Goal: Task Accomplishment & Management: Manage account settings

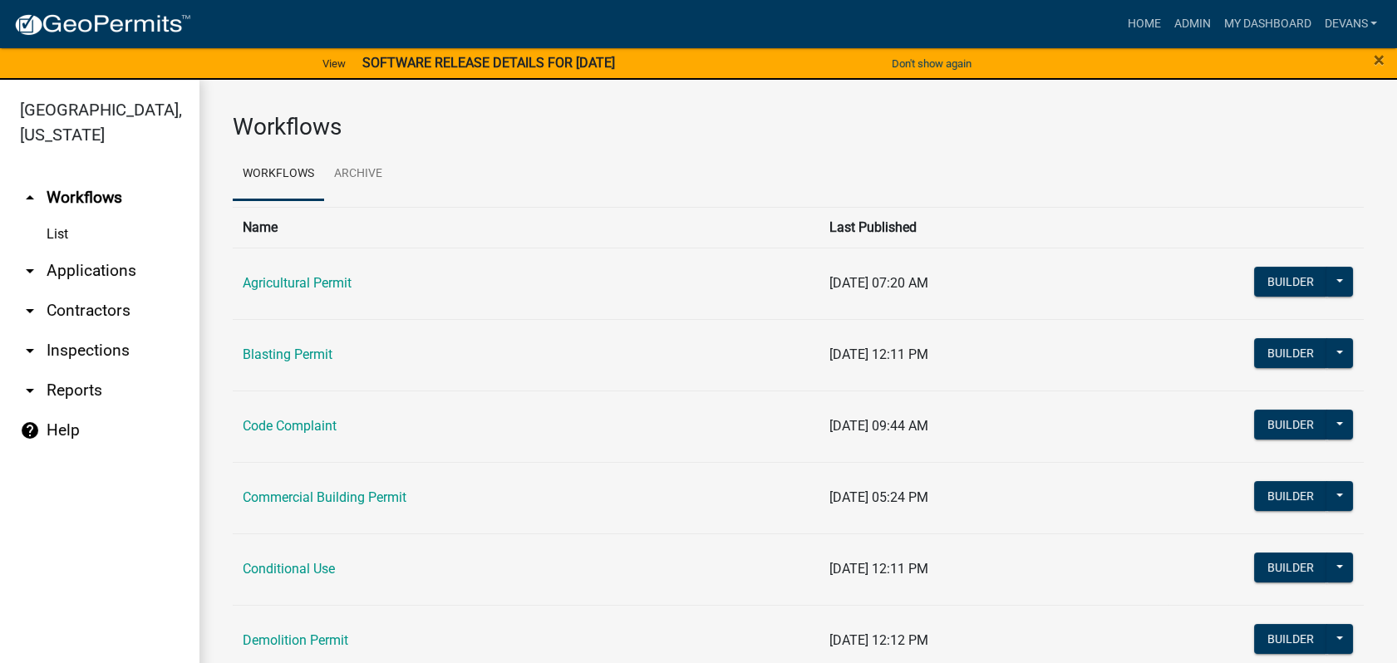
click at [73, 266] on link "arrow_drop_down Applications" at bounding box center [99, 271] width 199 height 40
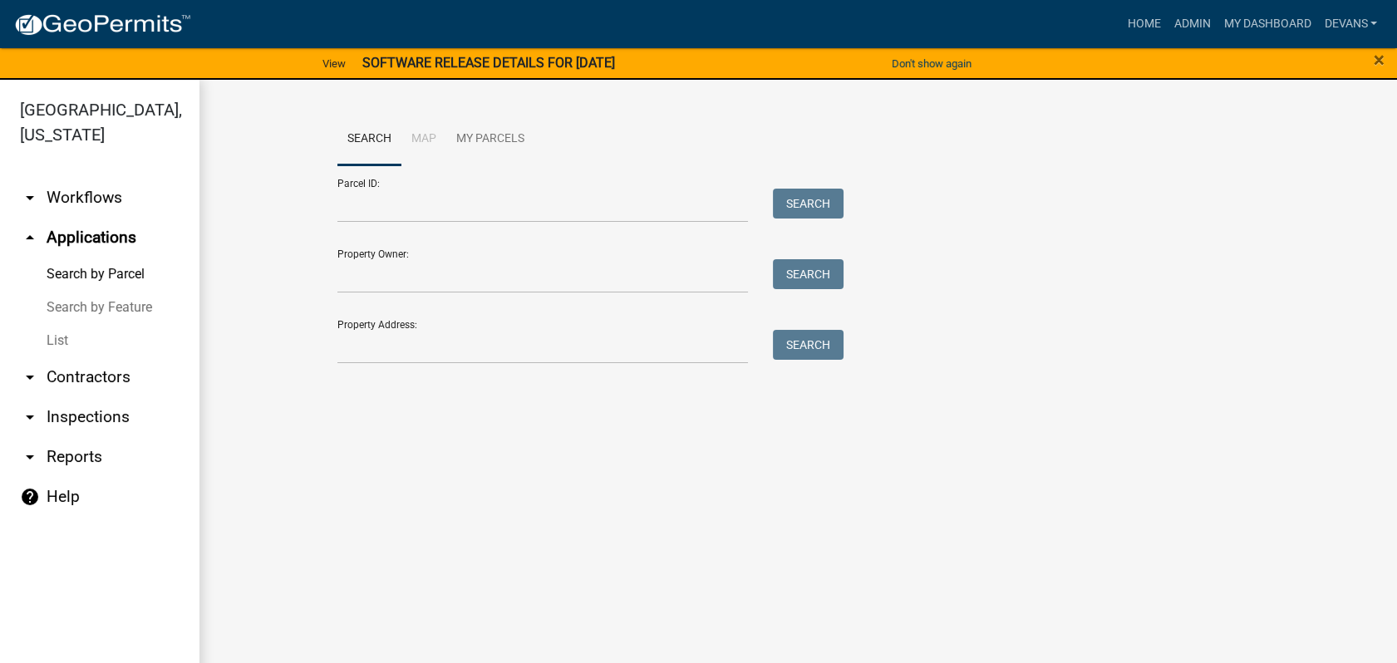
click at [62, 336] on link "List" at bounding box center [99, 340] width 199 height 33
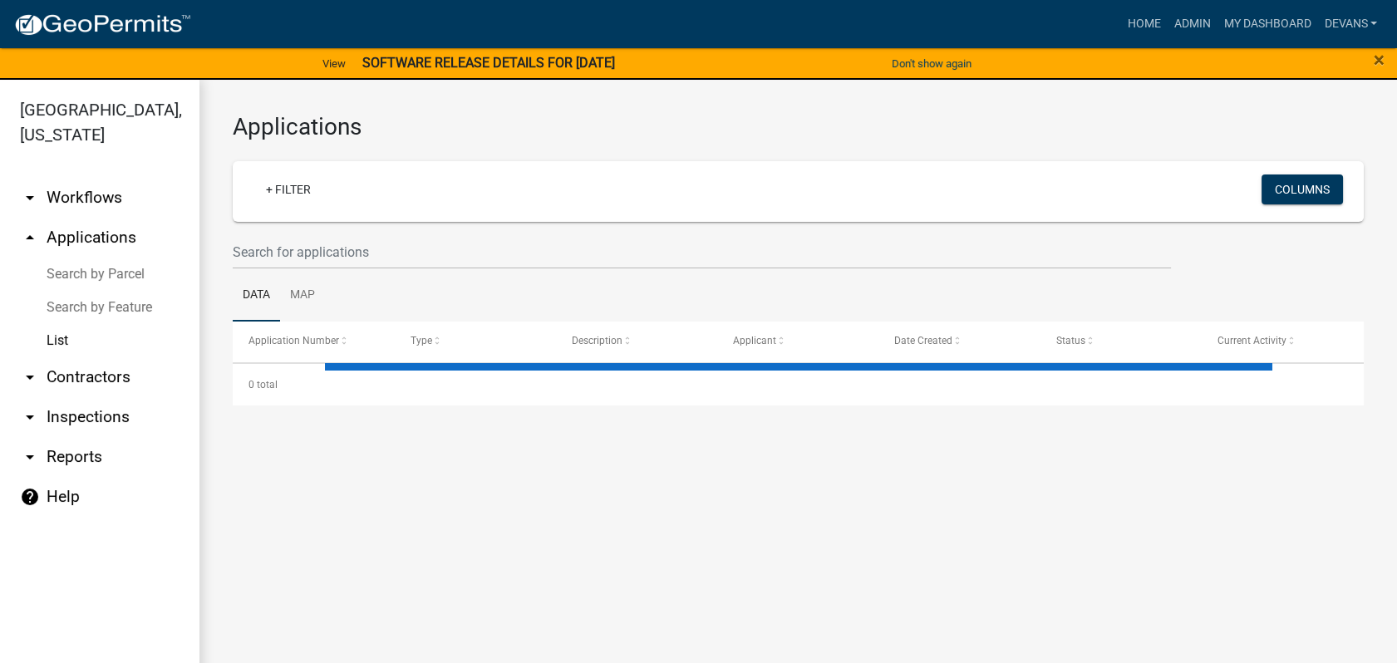
select select "1: 25"
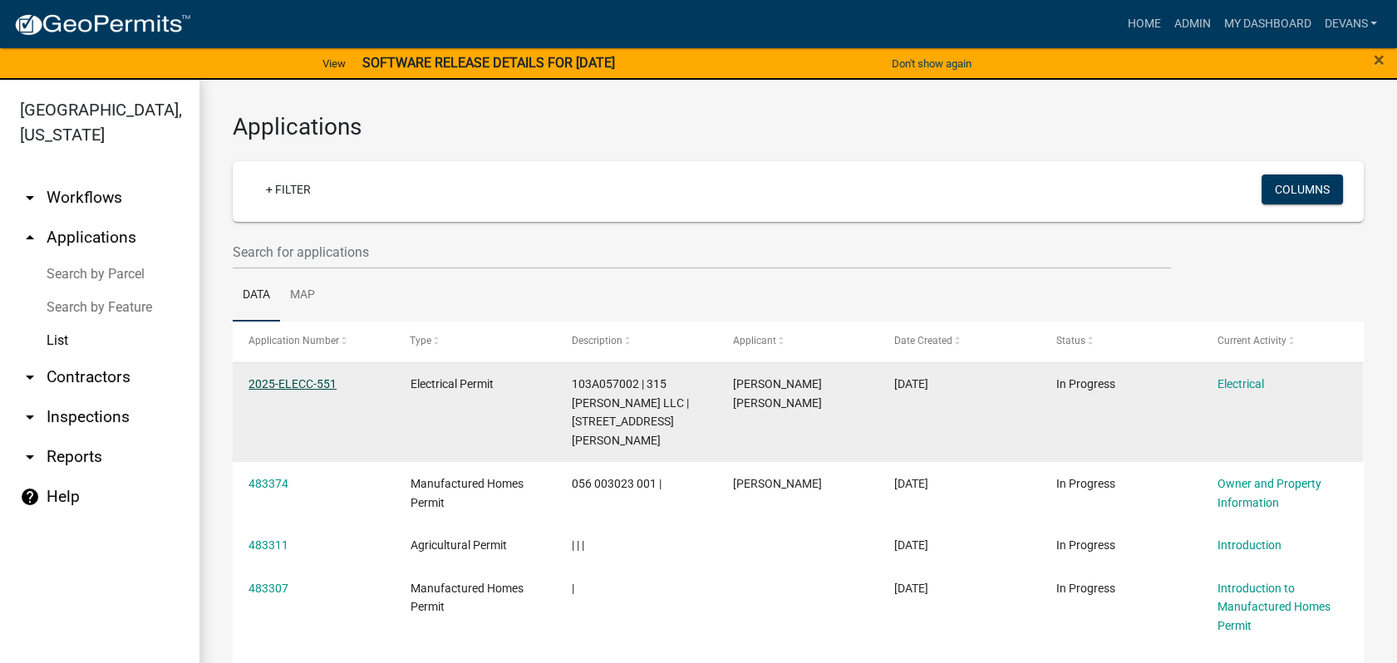
click at [313, 380] on link "2025-ELECC-551" at bounding box center [292, 383] width 88 height 13
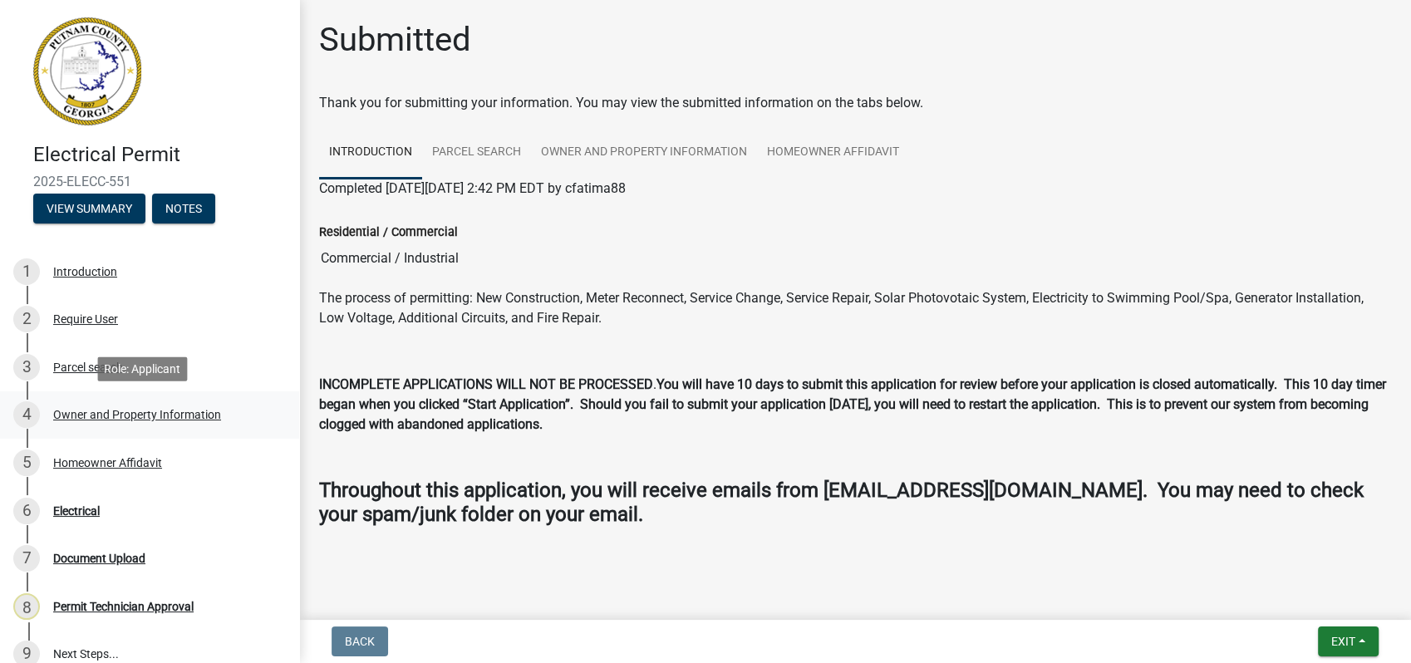
click at [127, 409] on div "Owner and Property Information" at bounding box center [137, 415] width 168 height 12
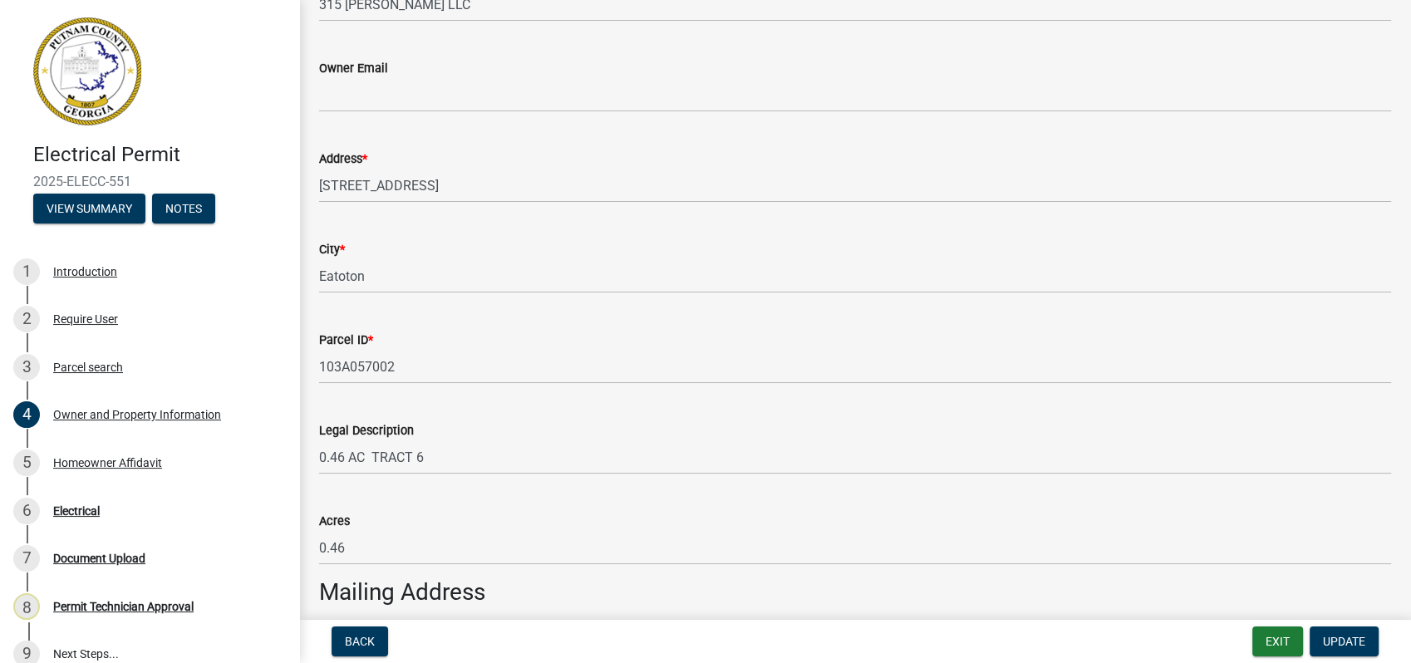
scroll to position [646, 0]
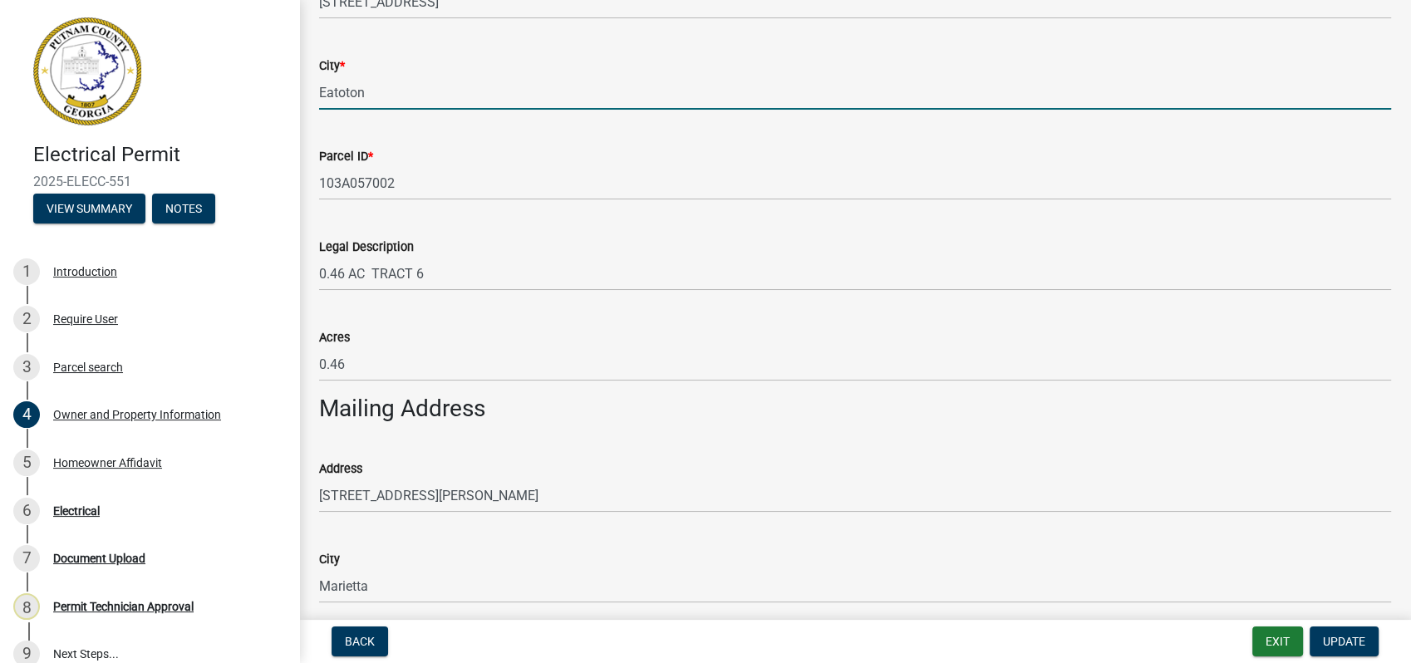
click at [347, 100] on input "Eatoton" at bounding box center [855, 93] width 1072 height 34
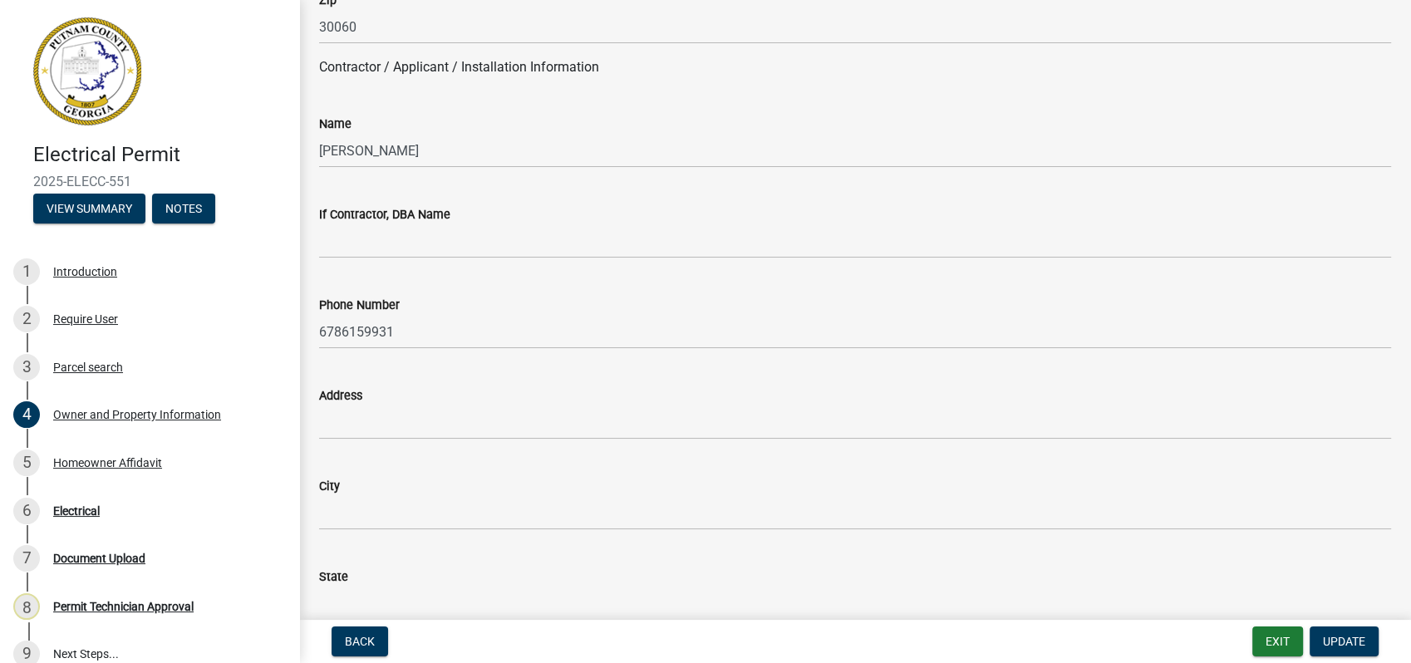
scroll to position [1476, 0]
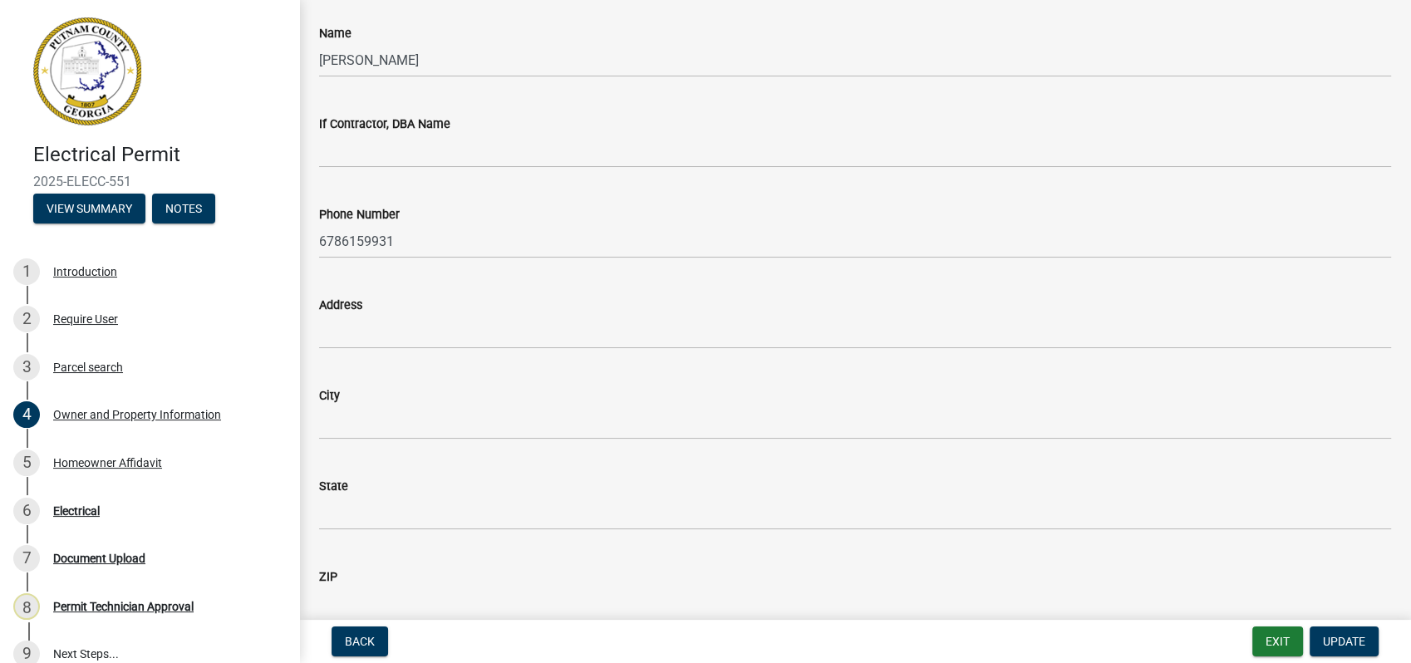
type input "Eatonton"
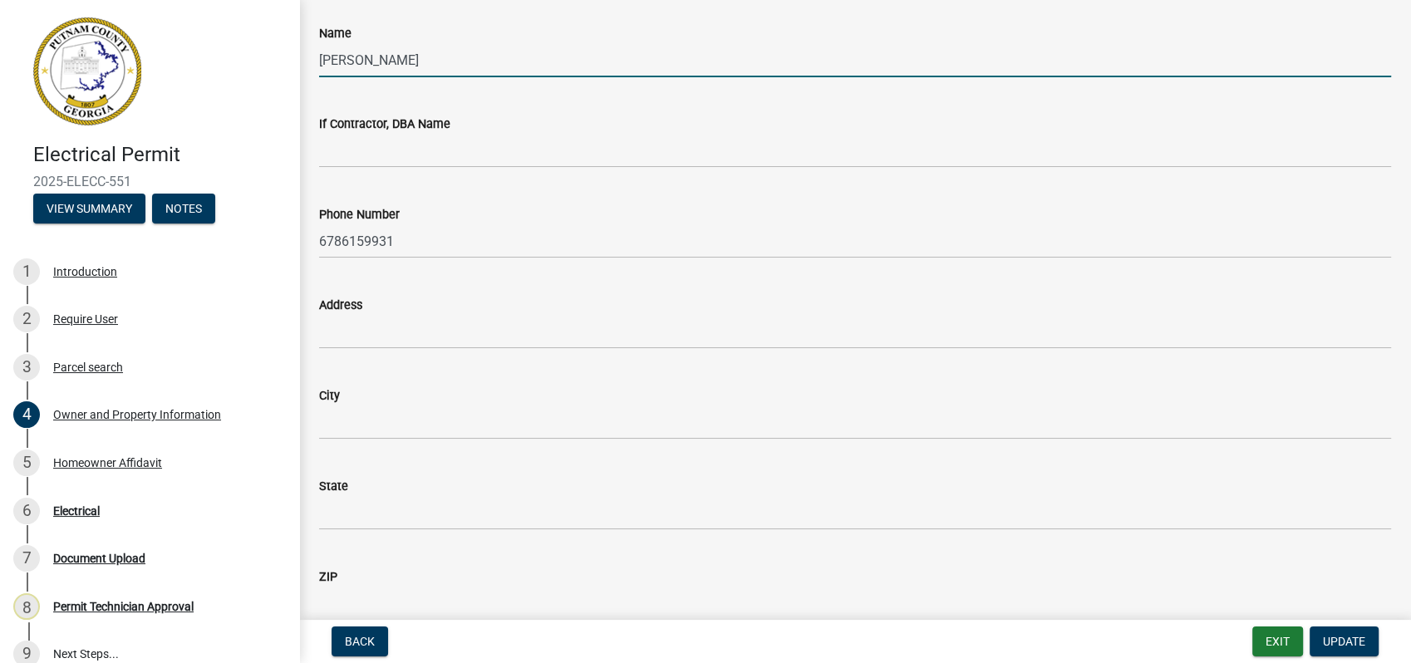
drag, startPoint x: 402, startPoint y: 58, endPoint x: 269, endPoint y: 53, distance: 133.0
click at [309, 63] on div "Name Fatima Cruz" at bounding box center [855, 38] width 1097 height 77
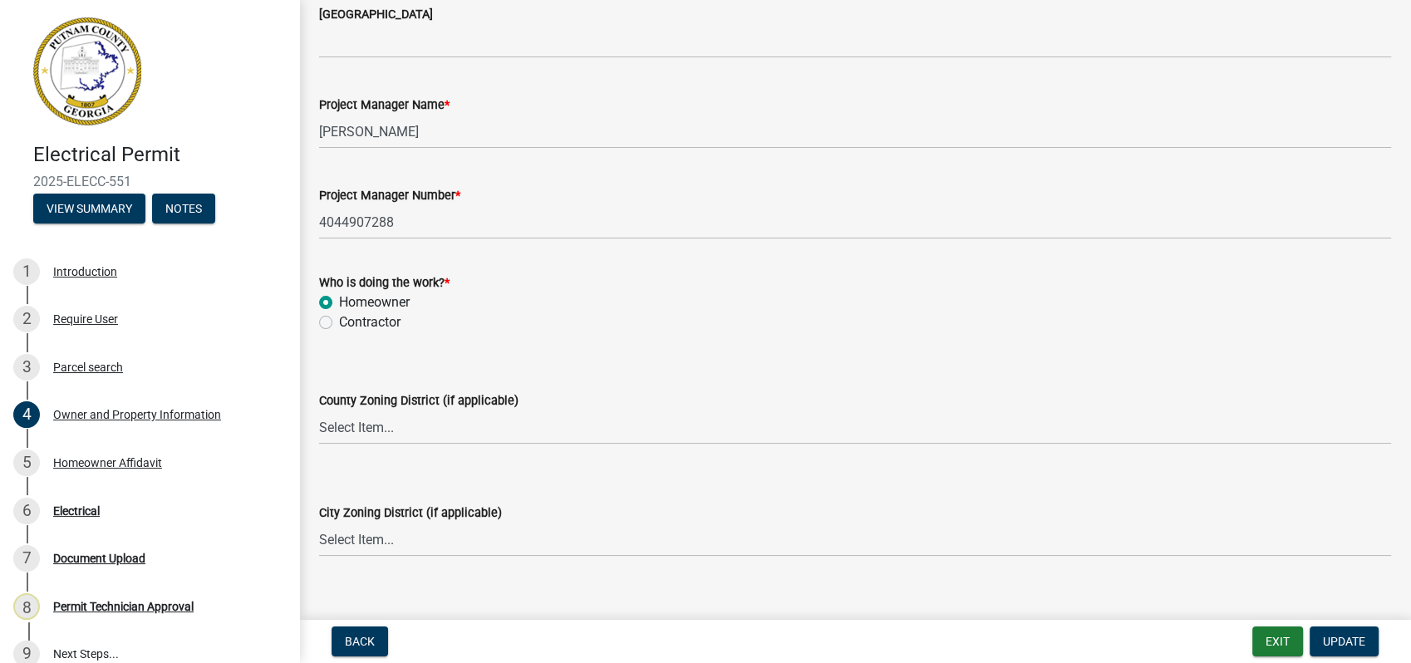
scroll to position [2769, 0]
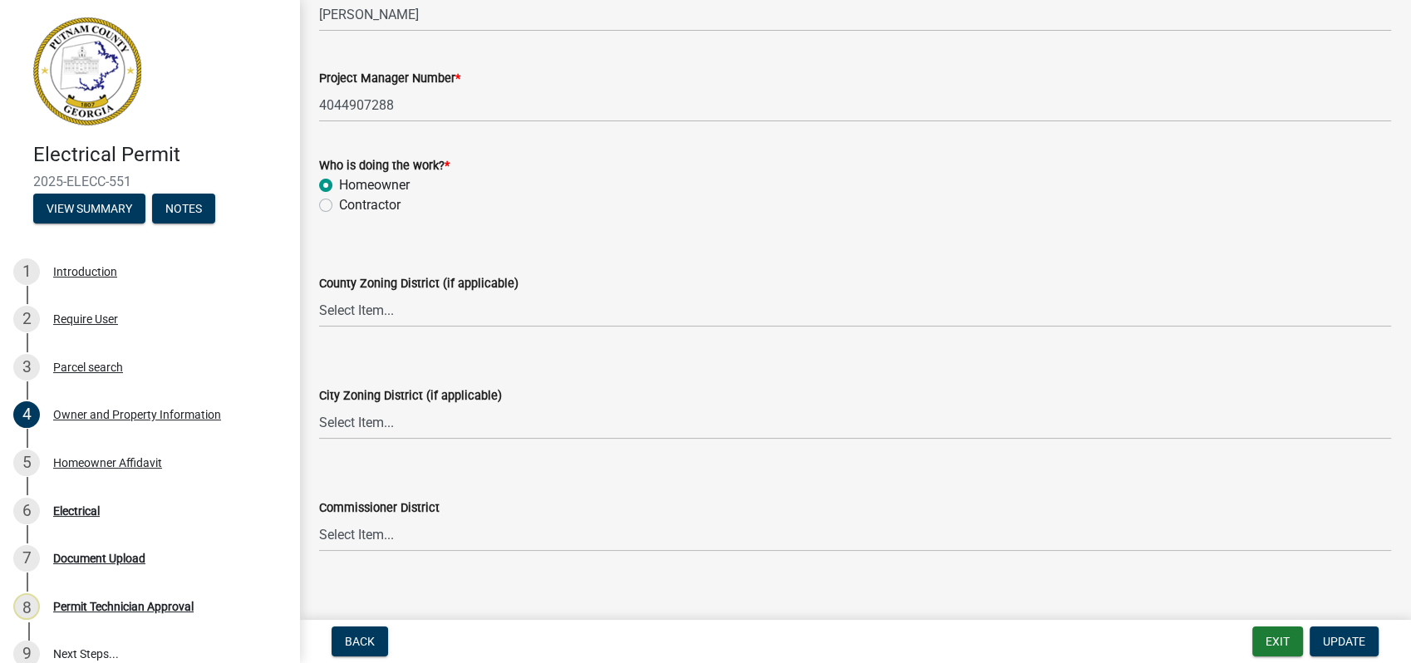
type input "Owner"
click at [1343, 645] on span "Update" at bounding box center [1344, 641] width 42 height 13
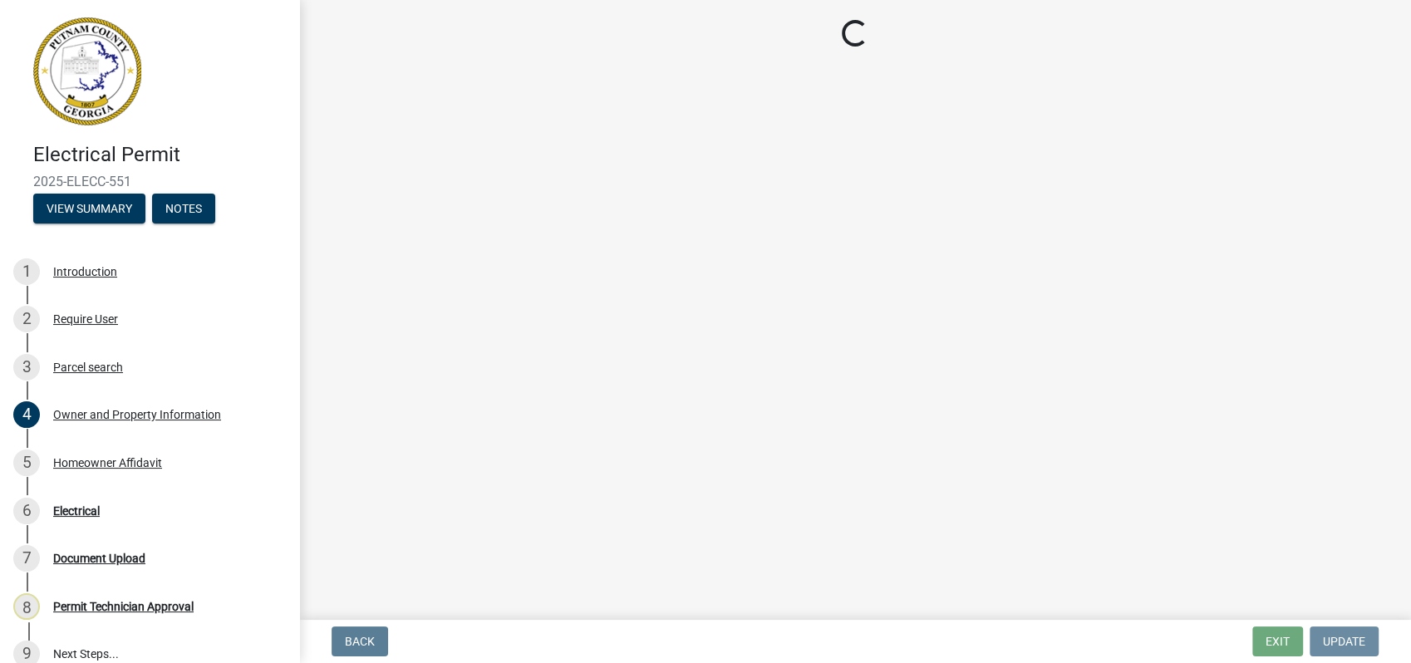
scroll to position [0, 0]
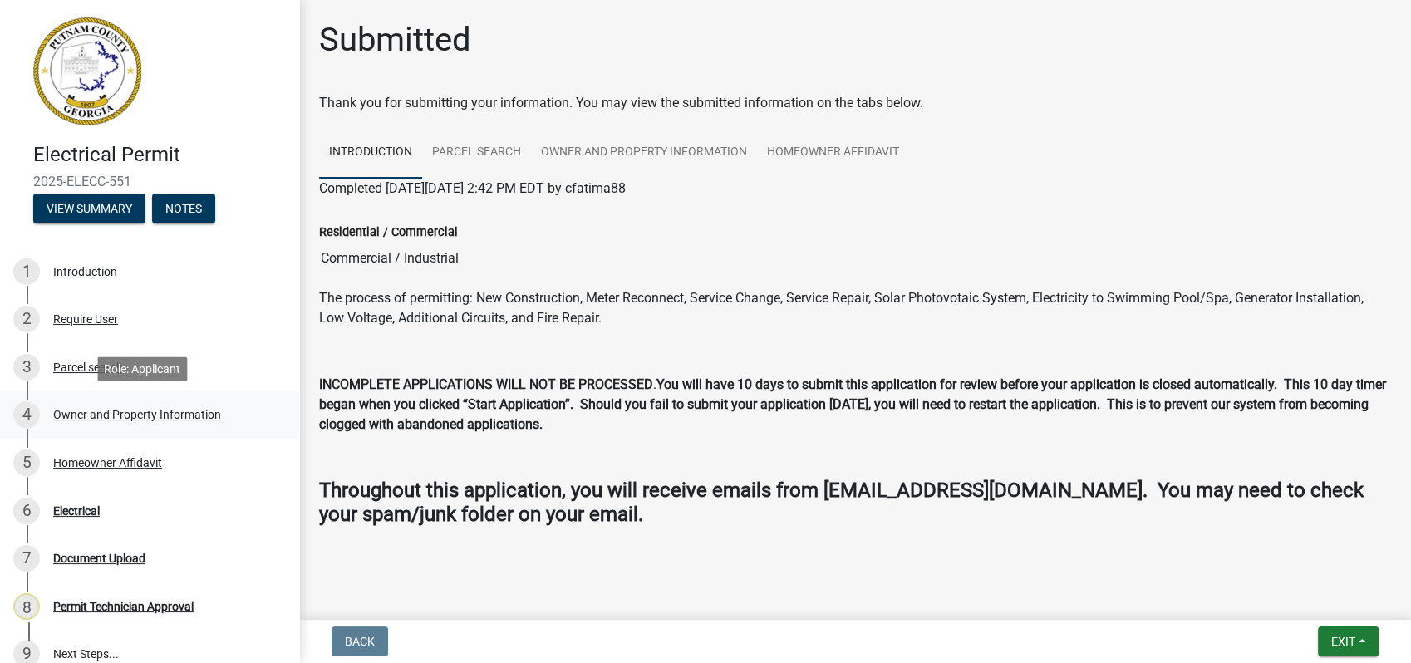
click at [106, 412] on div "Owner and Property Information" at bounding box center [137, 415] width 168 height 12
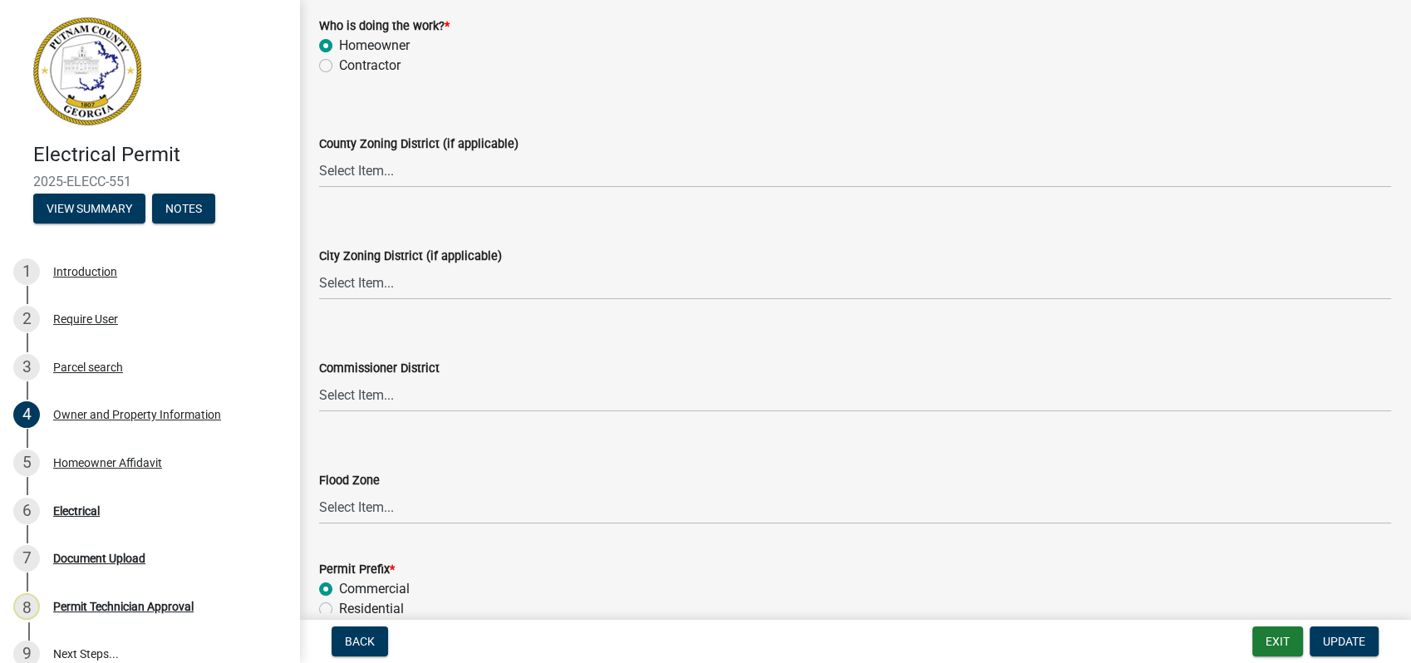
scroll to position [2809, 0]
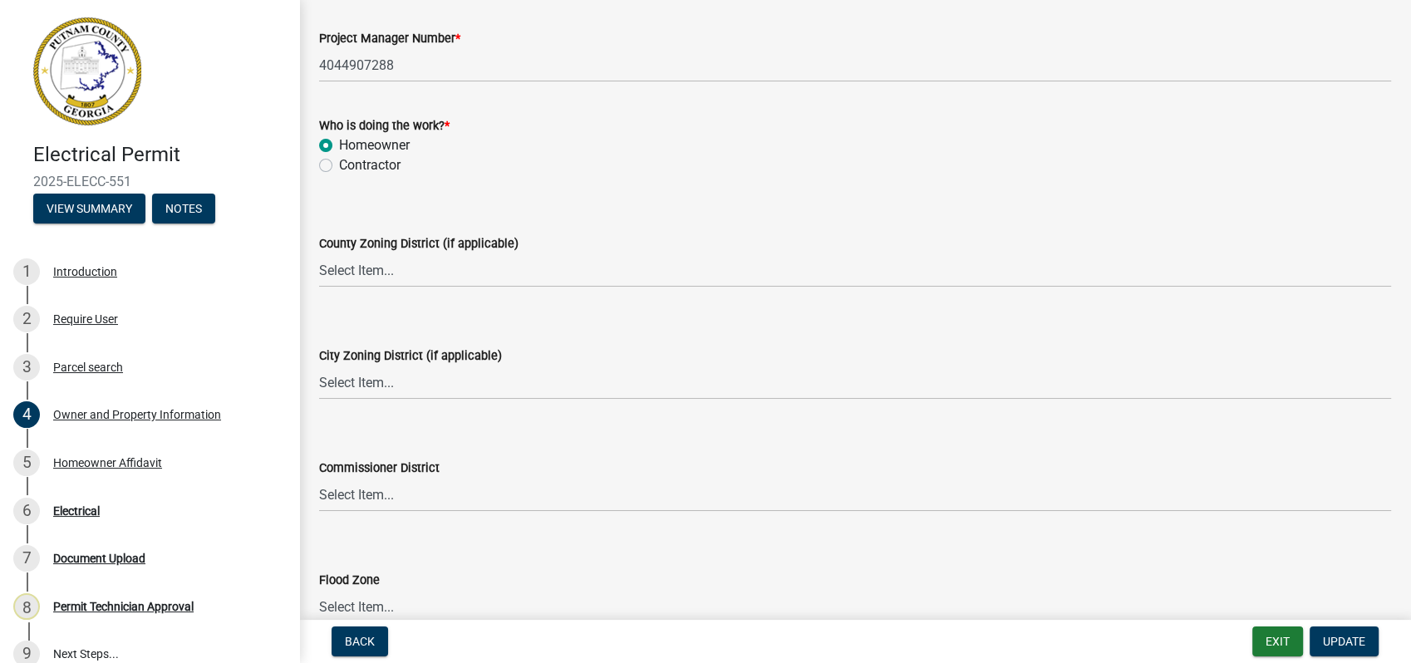
click at [353, 238] on label "County Zoning District (if applicable)" at bounding box center [418, 244] width 199 height 12
click at [353, 253] on select "Select Item... AG-1 R-1R R-1 R-2 MHP RM-1 RM-3 C-1 C-2 I-M PUD N/A" at bounding box center [855, 270] width 1072 height 34
click at [359, 268] on select "Select Item... AG-1 R-1R R-1 R-2 MHP RM-1 RM-3 C-1 C-2 I-M PUD N/A" at bounding box center [855, 270] width 1072 height 34
click at [319, 253] on select "Select Item... AG-1 R-1R R-1 R-2 MHP RM-1 RM-3 C-1 C-2 I-M PUD N/A" at bounding box center [855, 270] width 1072 height 34
select select "a11fa51f-b34d-496b-ab35-5fd1b53a4648"
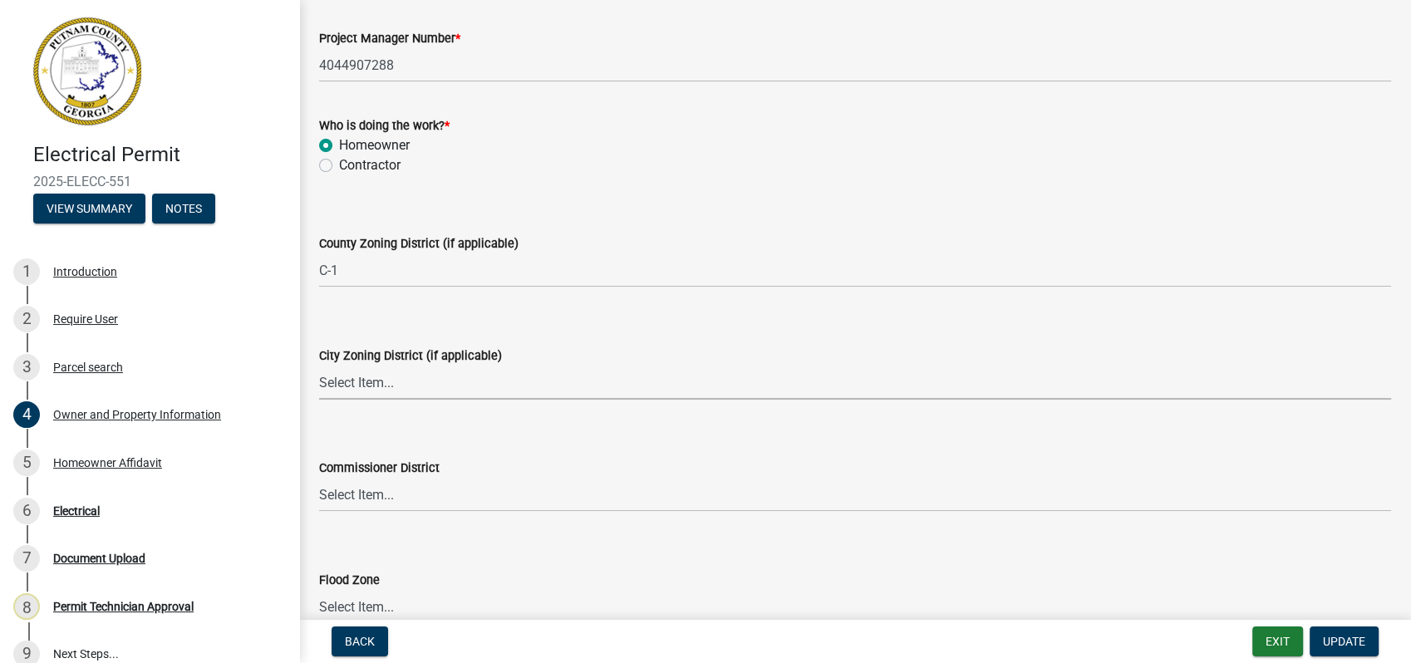
click at [390, 387] on select "Select Item... A-1 A-2 R-1 R-2 R-3 R-4 MHP C-1 C-2 I-1 I-2 DB FH H-P N/A" at bounding box center [855, 383] width 1072 height 34
click at [319, 366] on select "Select Item... A-1 A-2 R-1 R-2 R-3 R-4 MHP C-1 C-2 I-1 I-2 DB FH H-P N/A" at bounding box center [855, 383] width 1072 height 34
select select "83394b22-4a11-496c-8e5c-75ade2e72faf"
click at [376, 472] on label "Commissioner District" at bounding box center [379, 469] width 120 height 12
click at [376, 478] on select "Select Item... District 1 District 2 District 3 District 4" at bounding box center [855, 495] width 1072 height 34
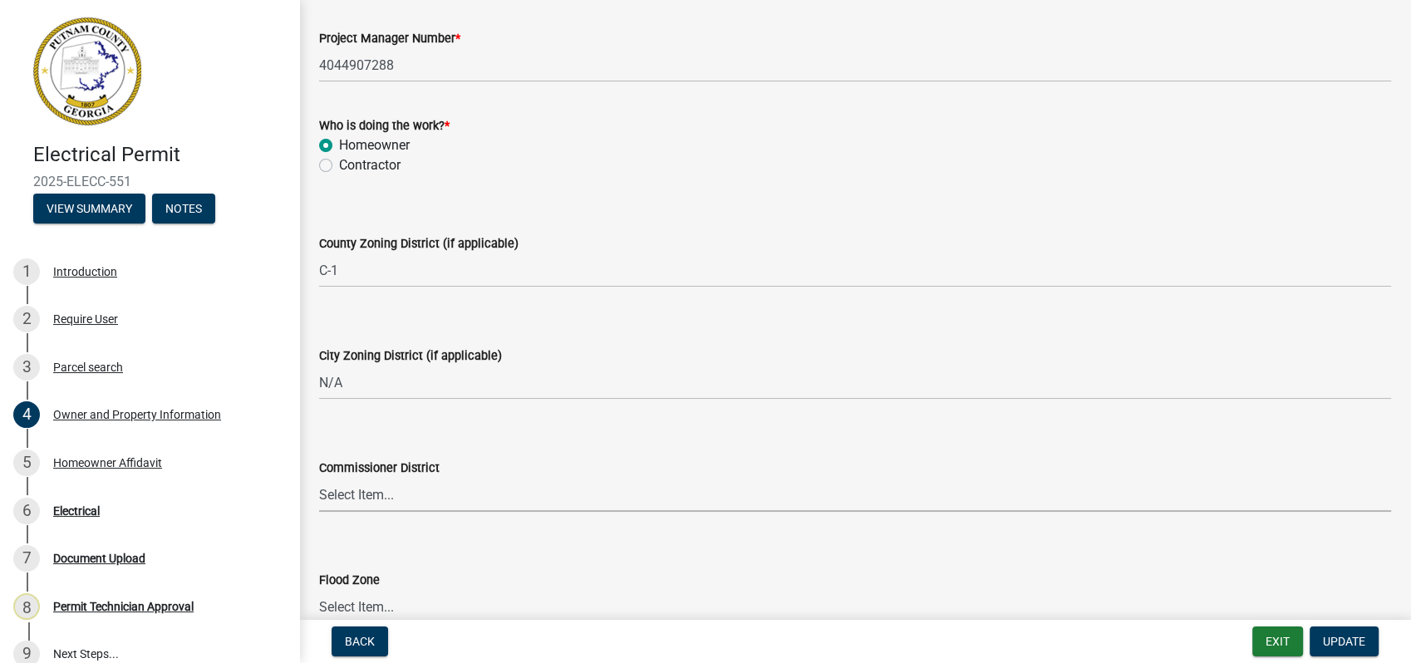
click at [376, 484] on select "Select Item... District 1 District 2 District 3 District 4" at bounding box center [855, 495] width 1072 height 34
click at [319, 478] on select "Select Item... District 1 District 2 District 3 District 4" at bounding box center [855, 495] width 1072 height 34
select select "ece5c1a9-df30-4702-9587-5deee23533b7"
click at [1334, 642] on span "Update" at bounding box center [1344, 641] width 42 height 13
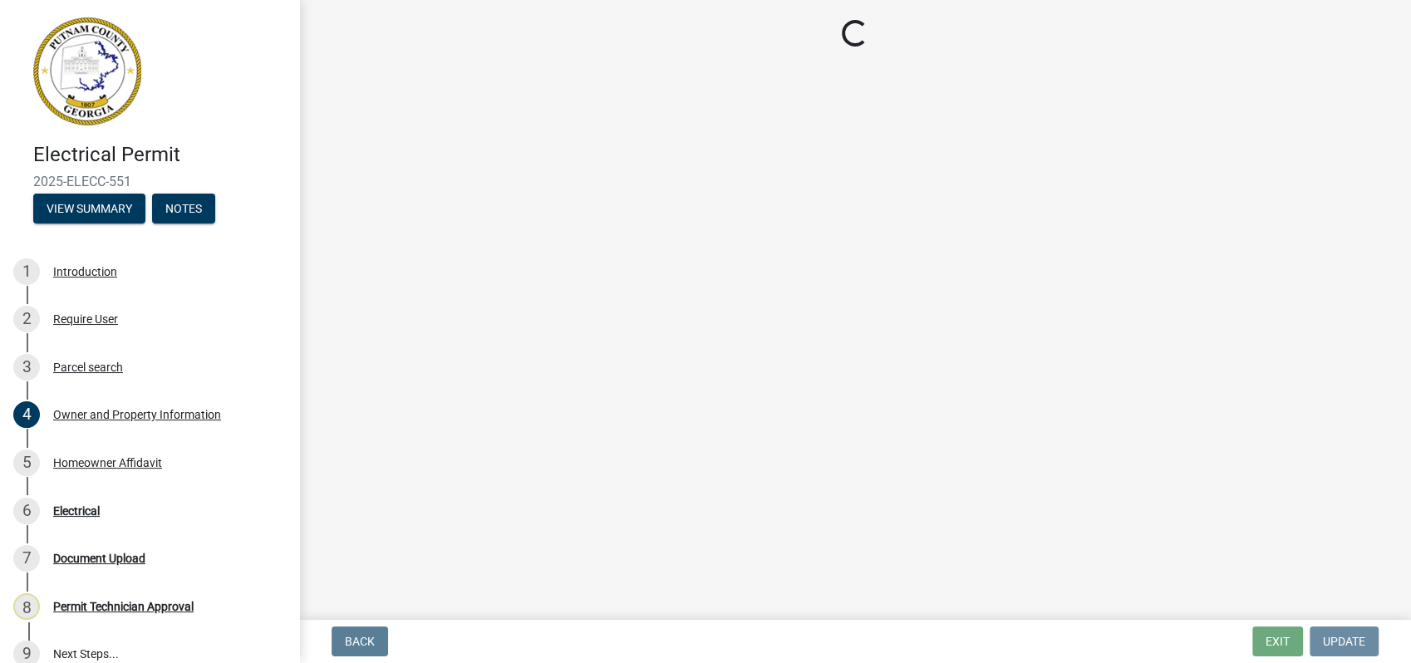
scroll to position [0, 0]
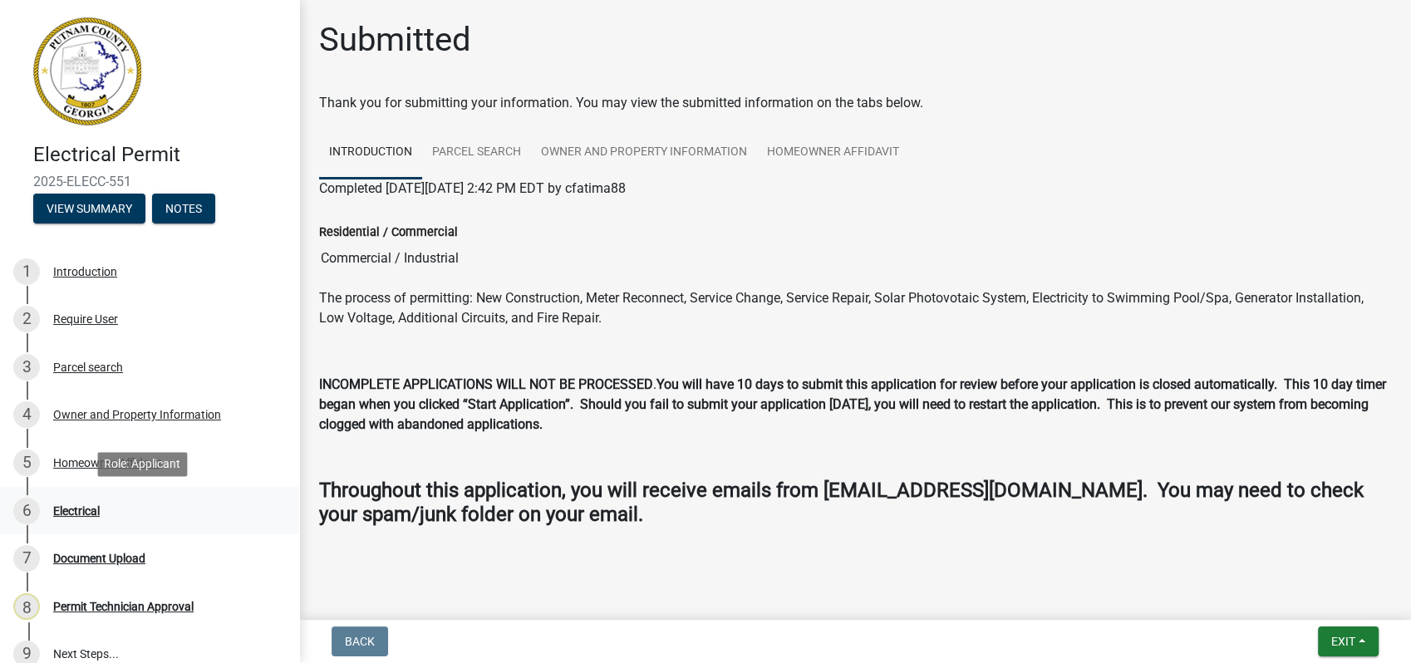
click at [75, 502] on div "6 Electrical" at bounding box center [142, 511] width 259 height 27
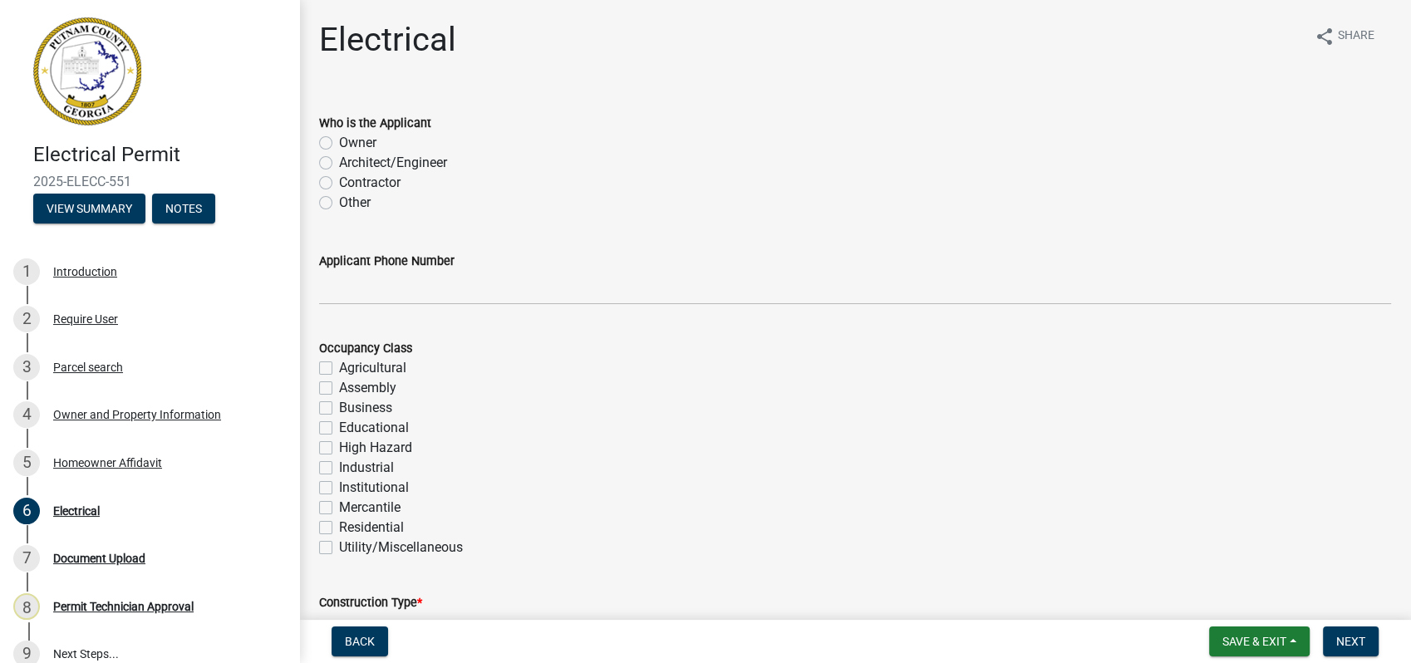
click at [339, 142] on label "Owner" at bounding box center [357, 143] width 37 height 20
click at [339, 142] on input "Owner" at bounding box center [344, 138] width 11 height 11
radio input "true"
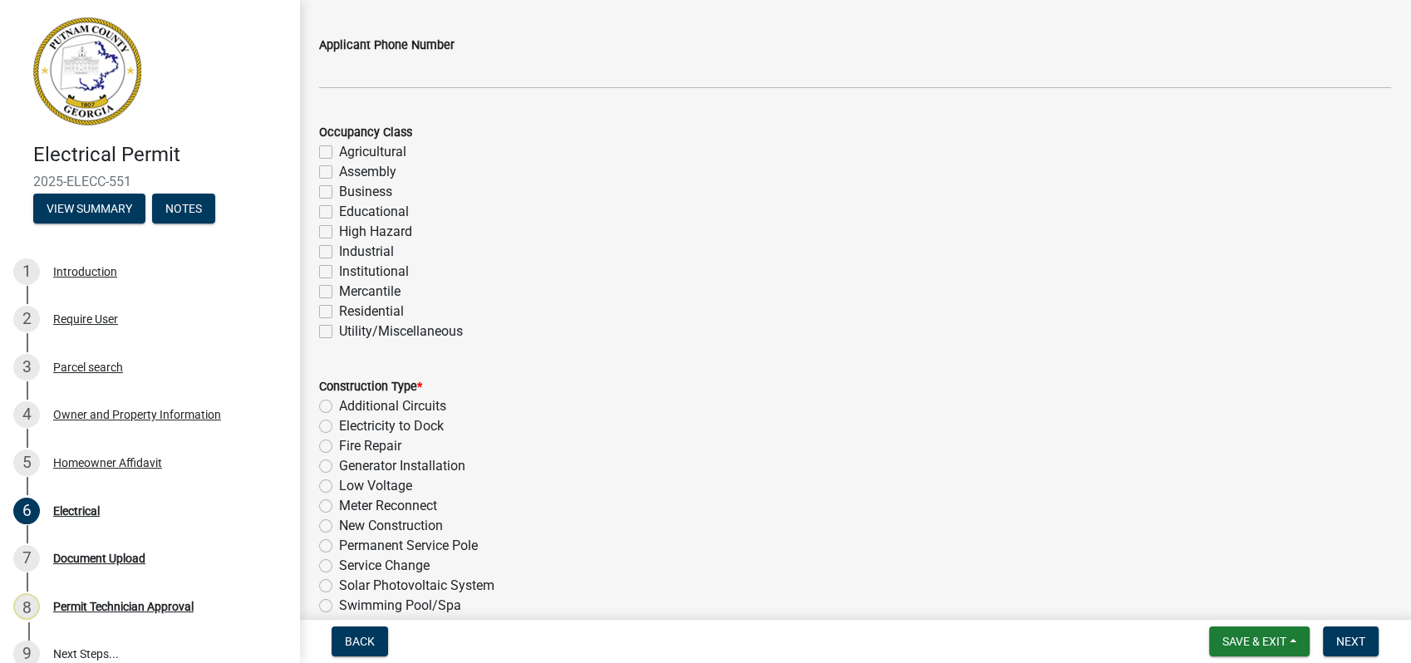
scroll to position [184, 0]
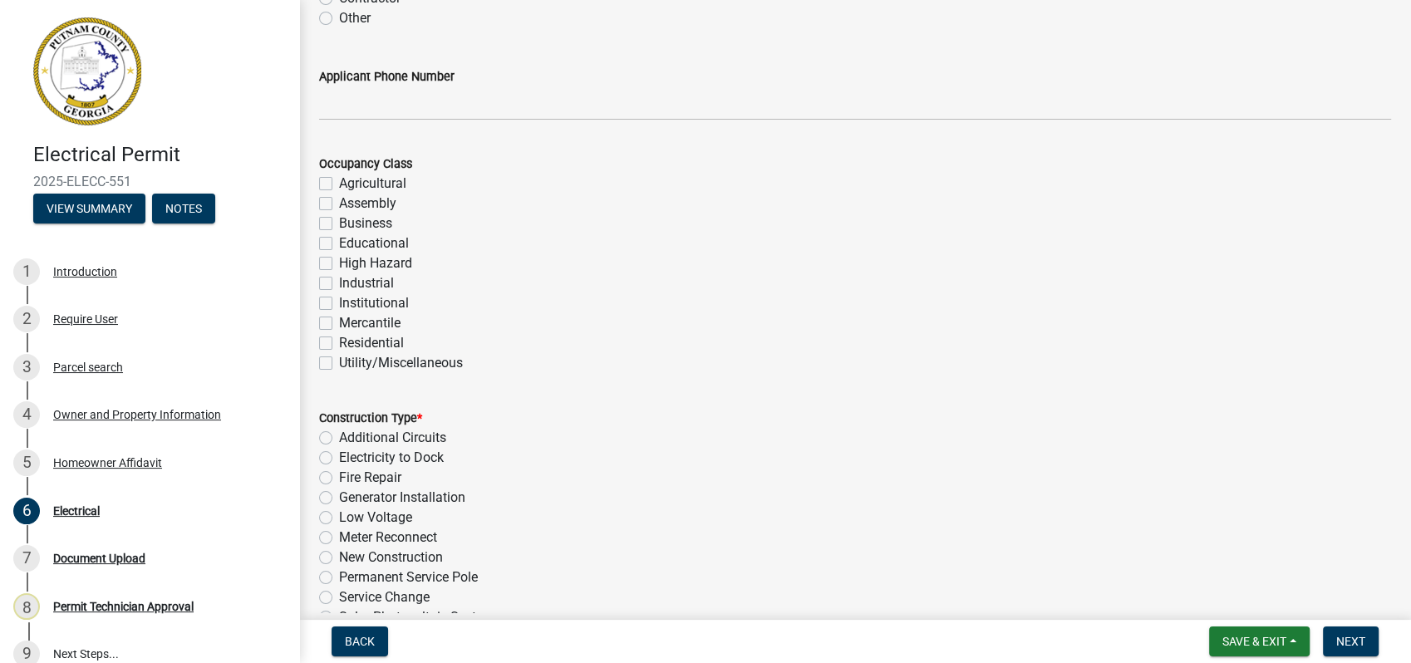
click at [339, 223] on label "Business" at bounding box center [365, 224] width 53 height 20
click at [339, 223] on input "Business" at bounding box center [344, 219] width 11 height 11
checkbox input "true"
checkbox input "false"
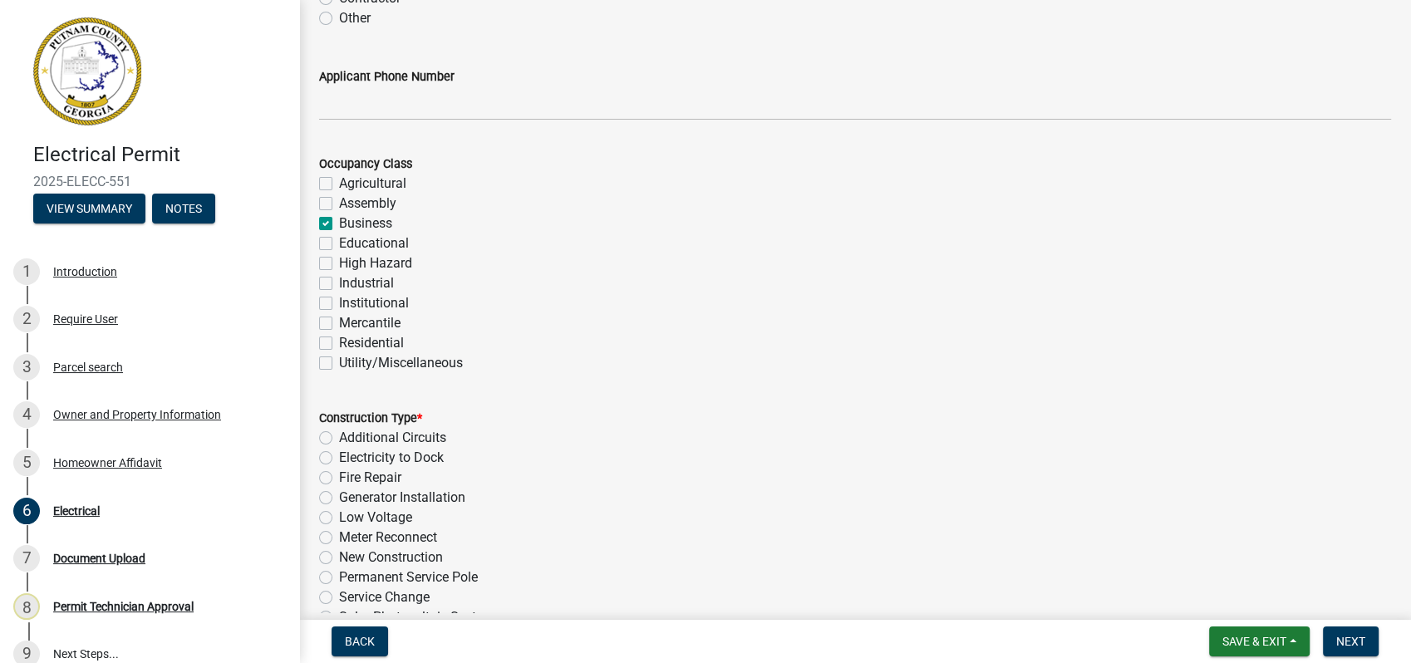
checkbox input "true"
checkbox input "false"
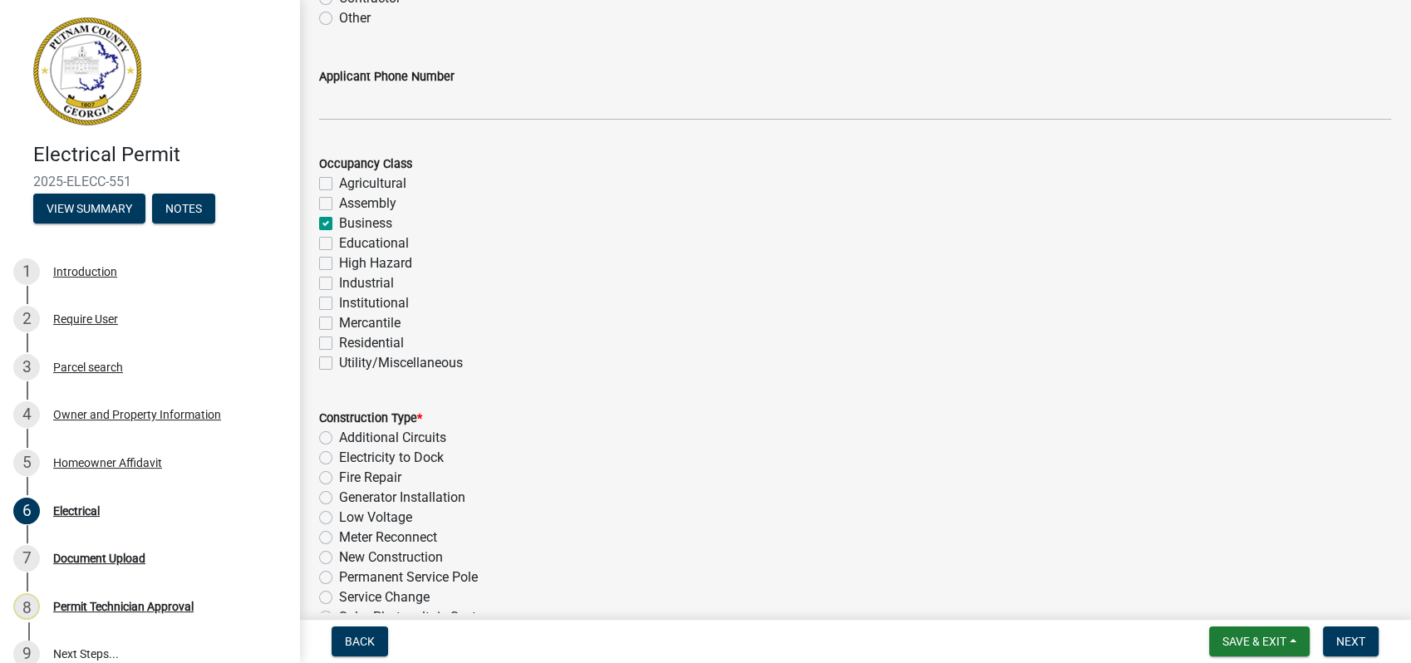
checkbox input "false"
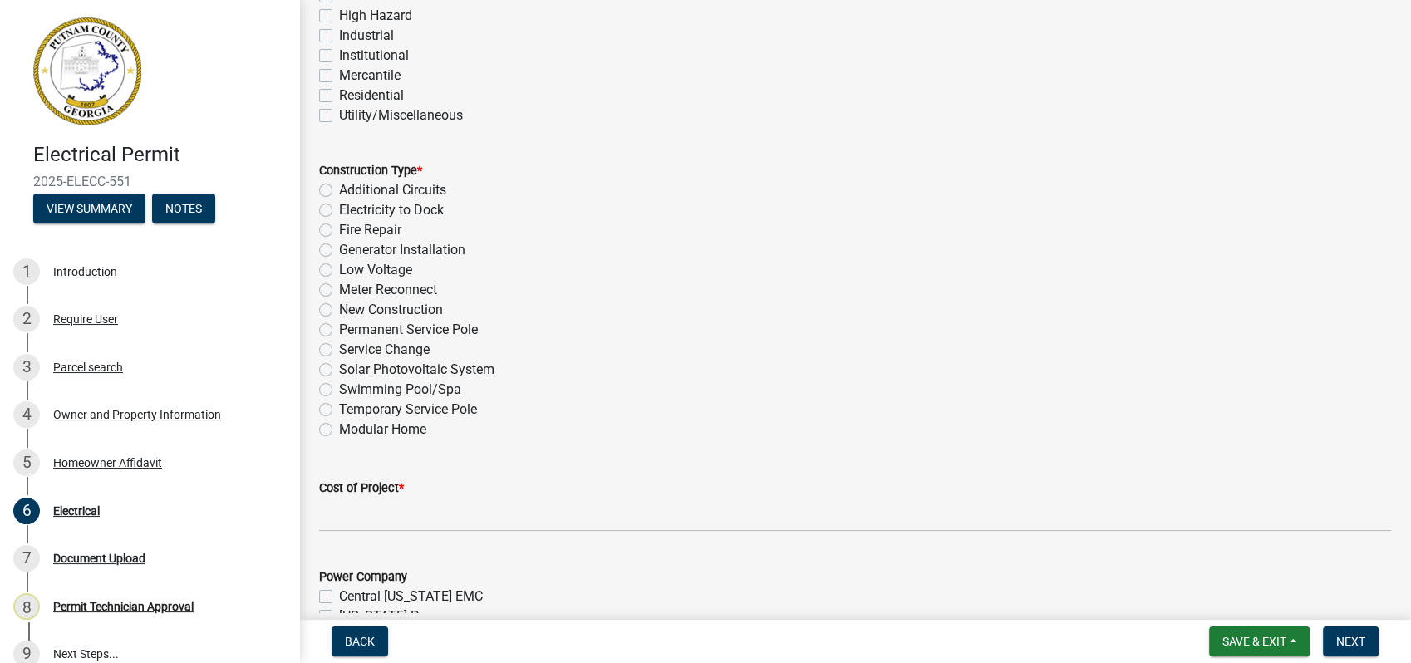
scroll to position [461, 0]
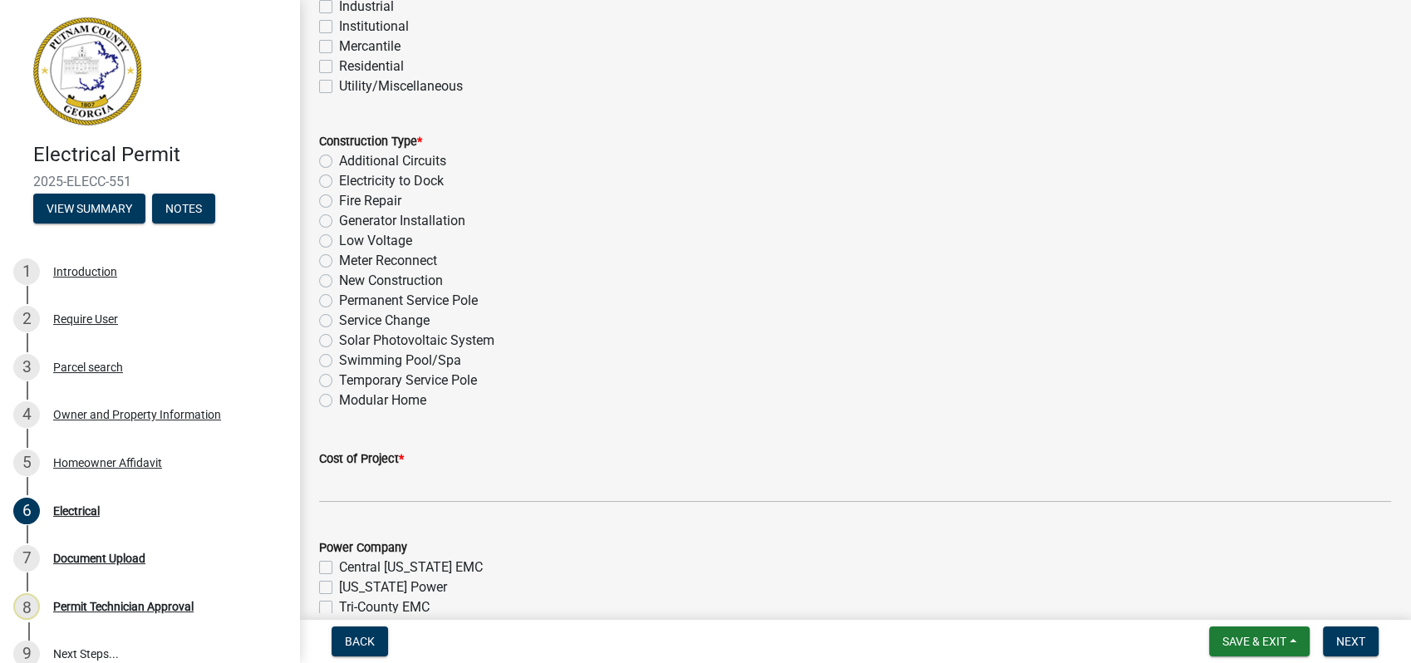
click at [339, 257] on label "Meter Reconnect" at bounding box center [388, 261] width 98 height 20
click at [339, 257] on input "Meter Reconnect" at bounding box center [344, 256] width 11 height 11
radio input "true"
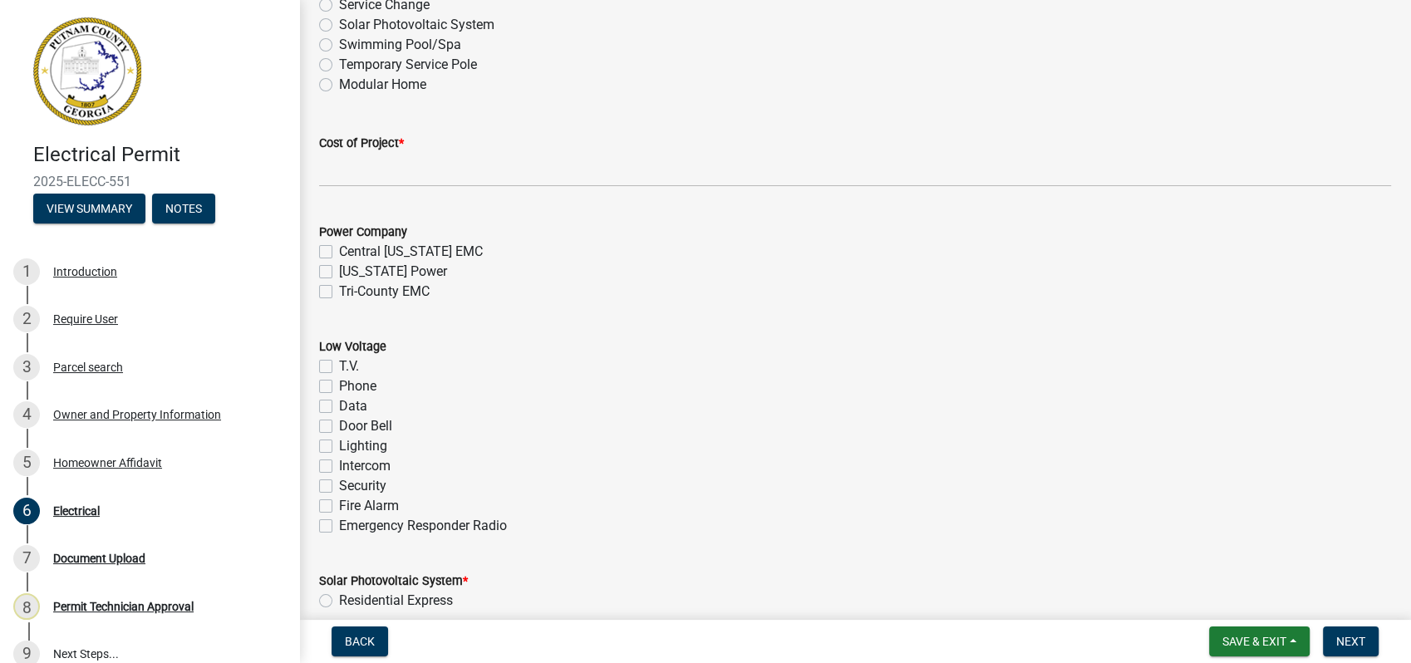
scroll to position [831, 0]
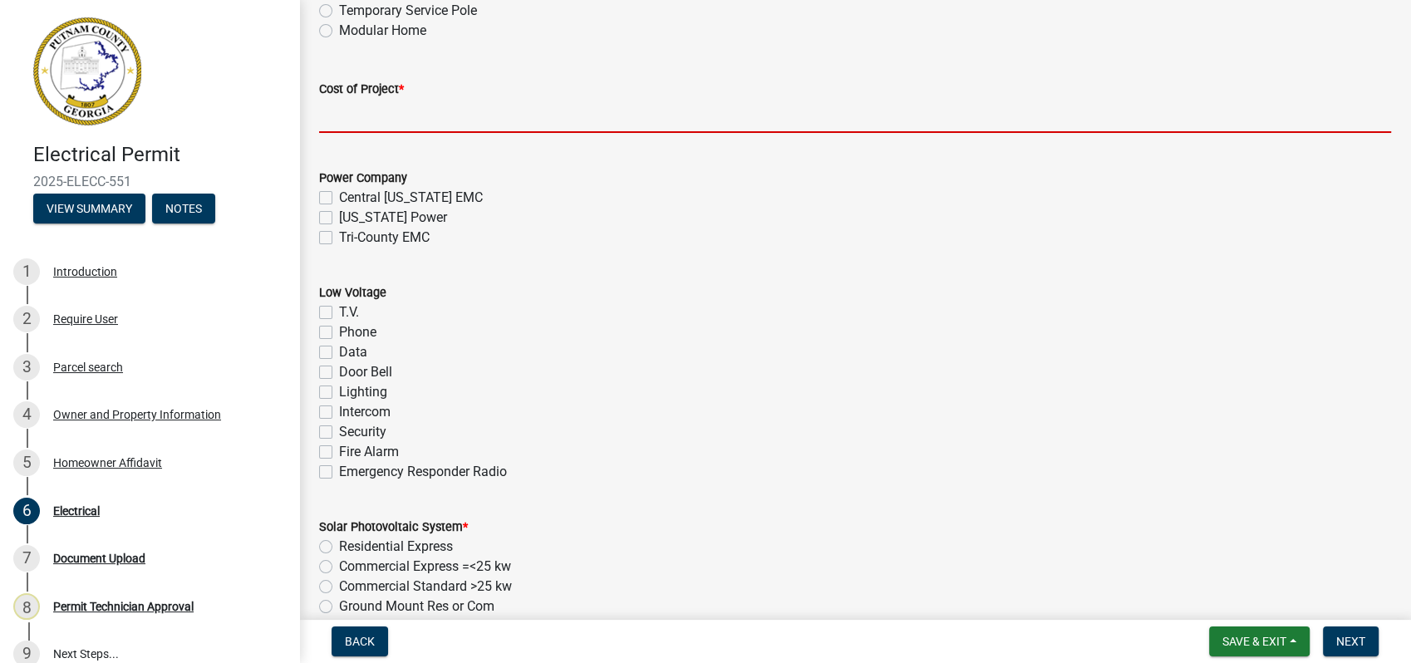
click at [325, 115] on input "text" at bounding box center [855, 116] width 1072 height 34
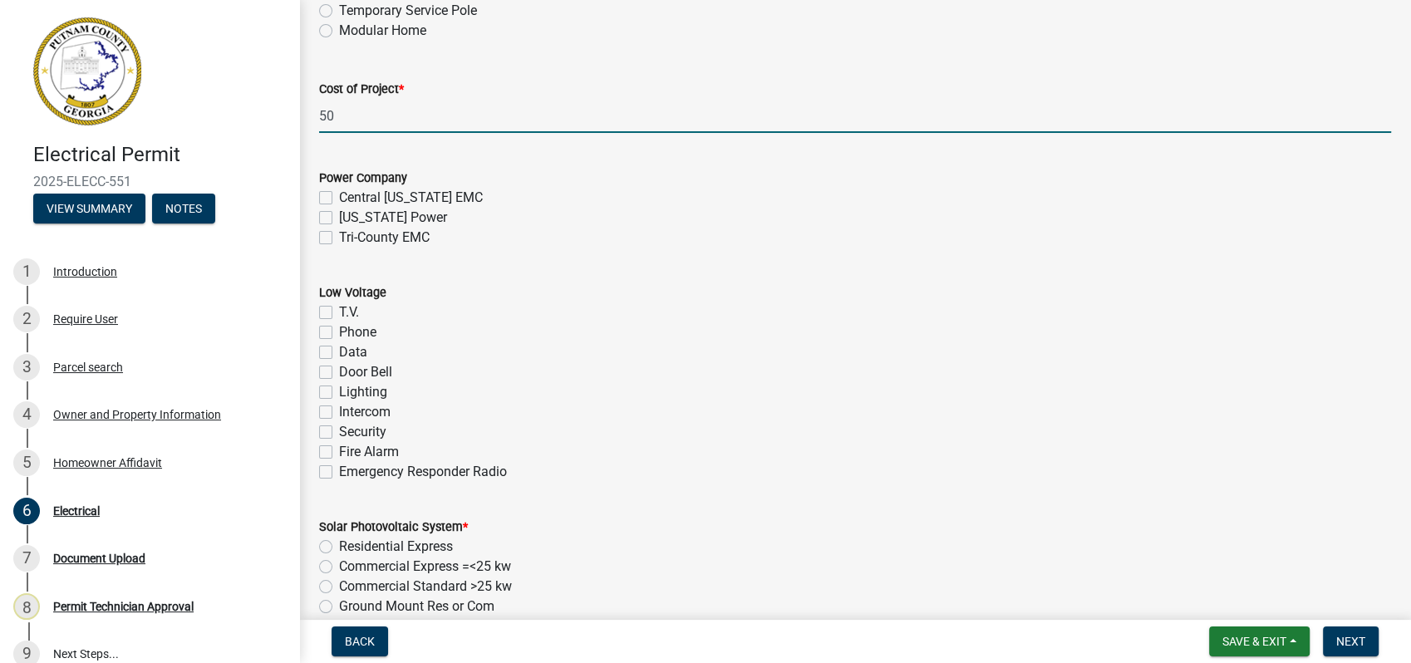
type input "50"
drag, startPoint x: 519, startPoint y: 315, endPoint x: 426, endPoint y: 286, distance: 97.5
click at [503, 312] on div "T.V." at bounding box center [855, 312] width 1072 height 20
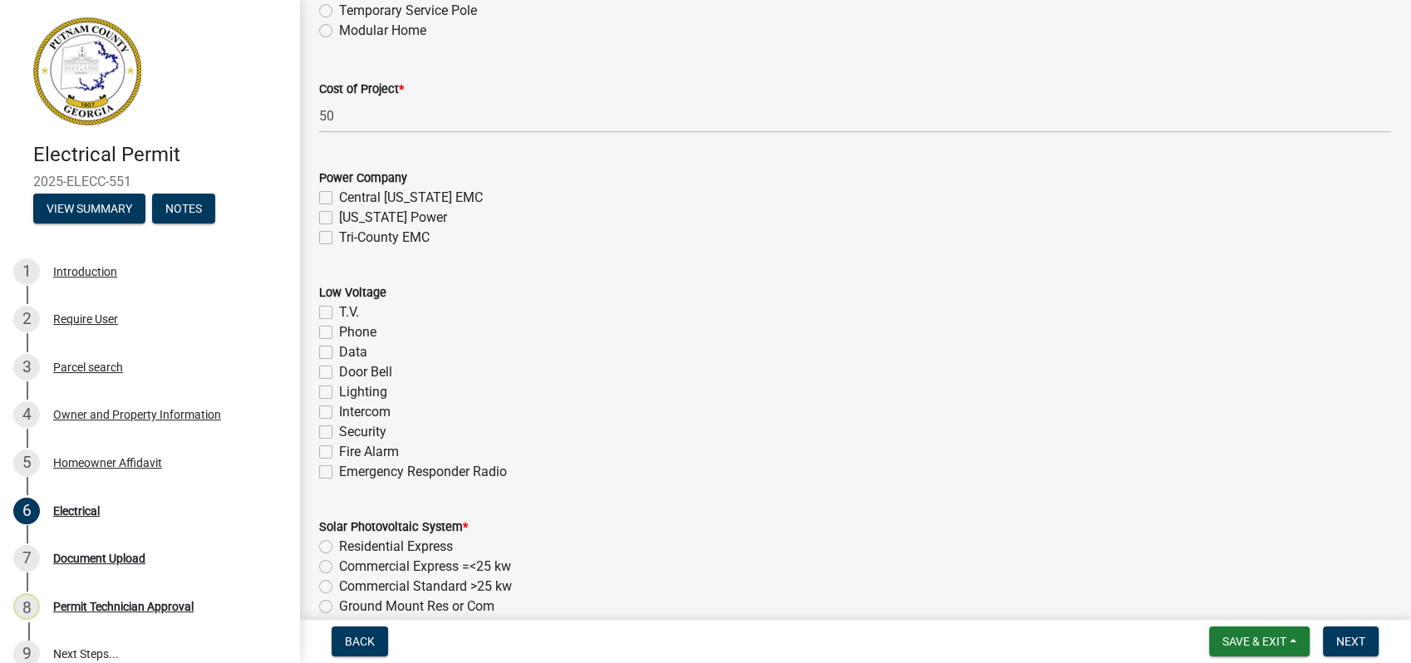
click at [339, 237] on label "Tri-County EMC" at bounding box center [384, 238] width 91 height 20
click at [339, 237] on input "Tri-County EMC" at bounding box center [344, 233] width 11 height 11
checkbox input "true"
checkbox input "false"
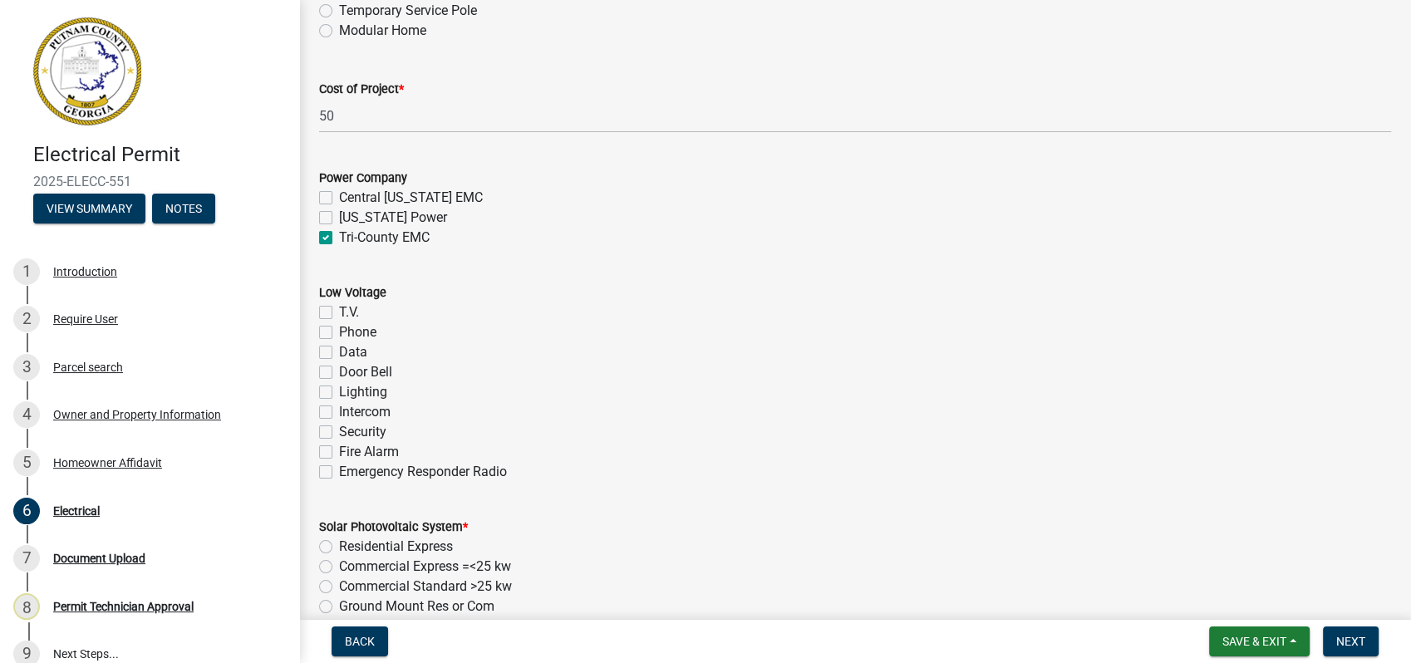
checkbox input "true"
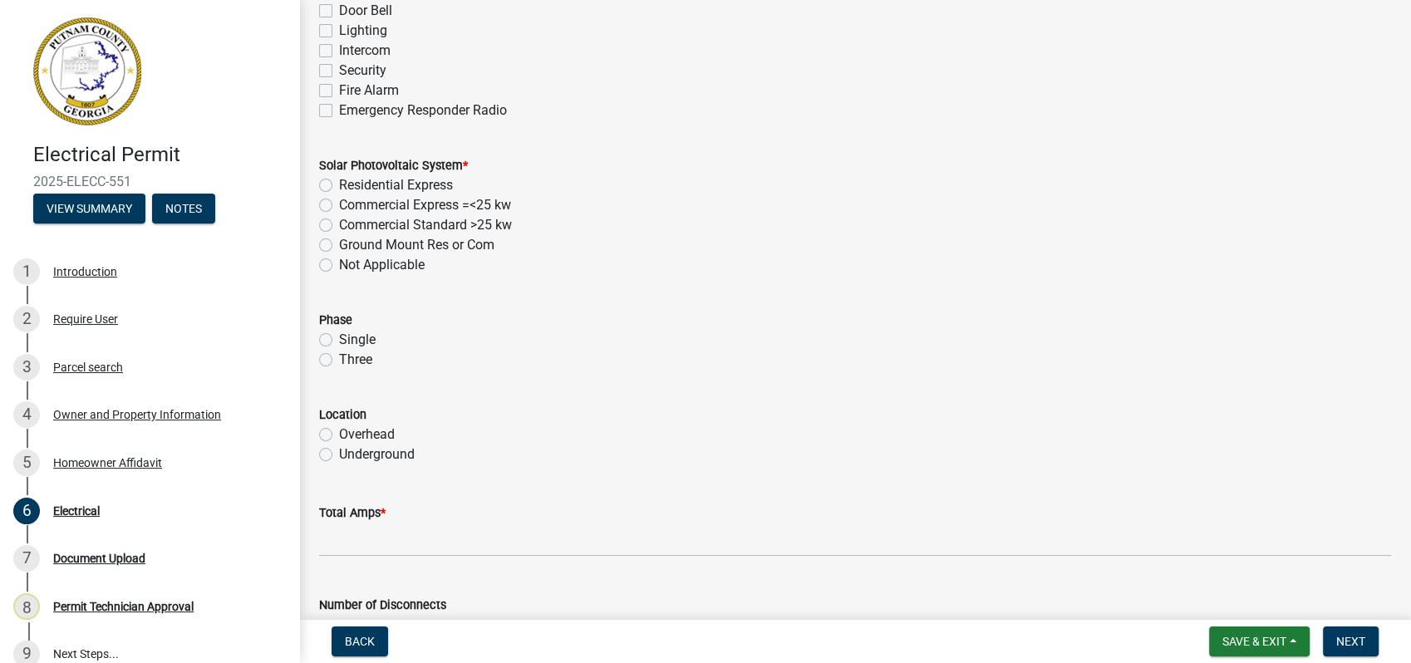
scroll to position [1200, 0]
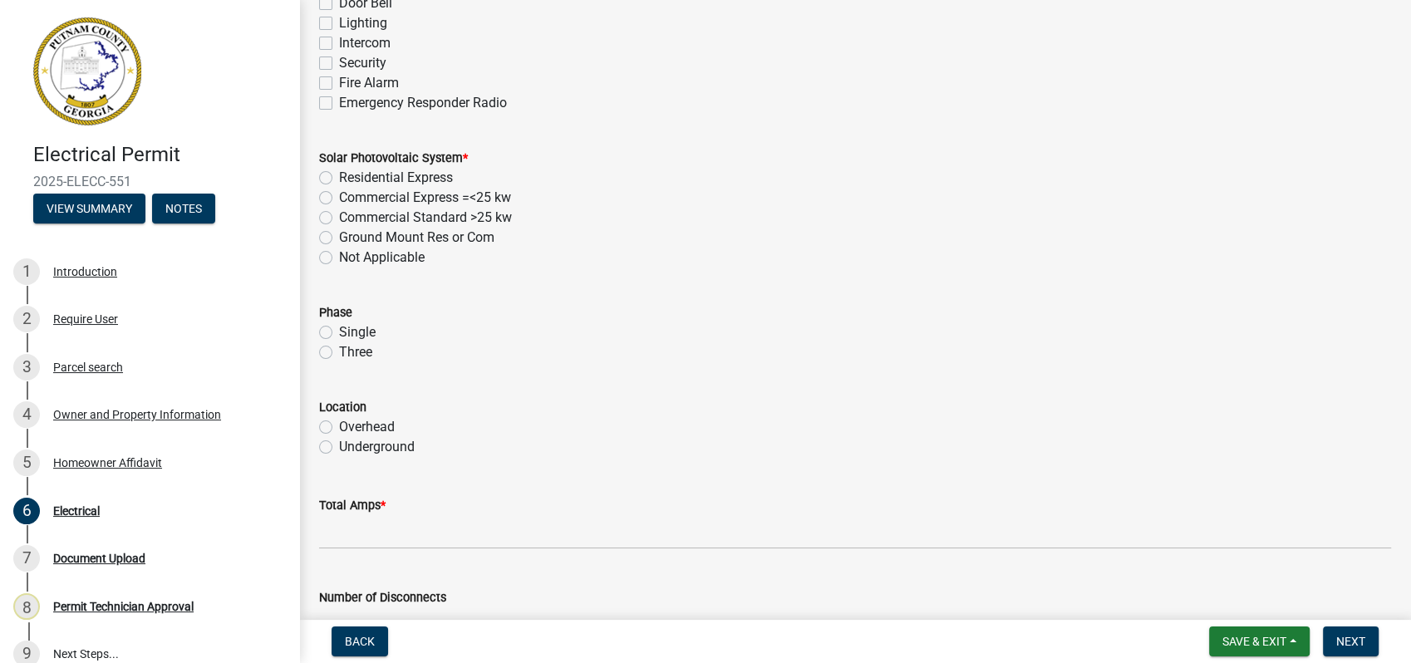
click at [339, 253] on label "Not Applicable" at bounding box center [382, 258] width 86 height 20
click at [339, 253] on input "Not Applicable" at bounding box center [344, 253] width 11 height 11
radio input "true"
click at [339, 328] on label "Single" at bounding box center [357, 332] width 37 height 20
click at [339, 328] on input "Single" at bounding box center [344, 327] width 11 height 11
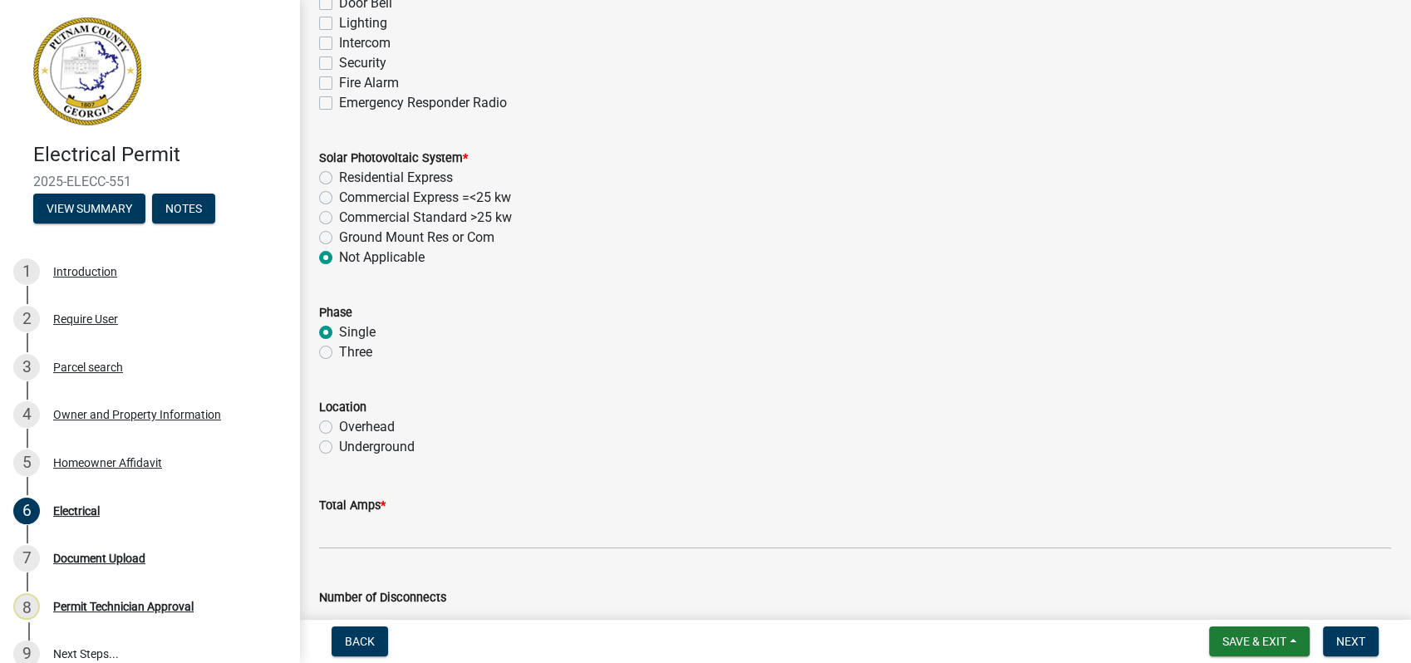
radio input "true"
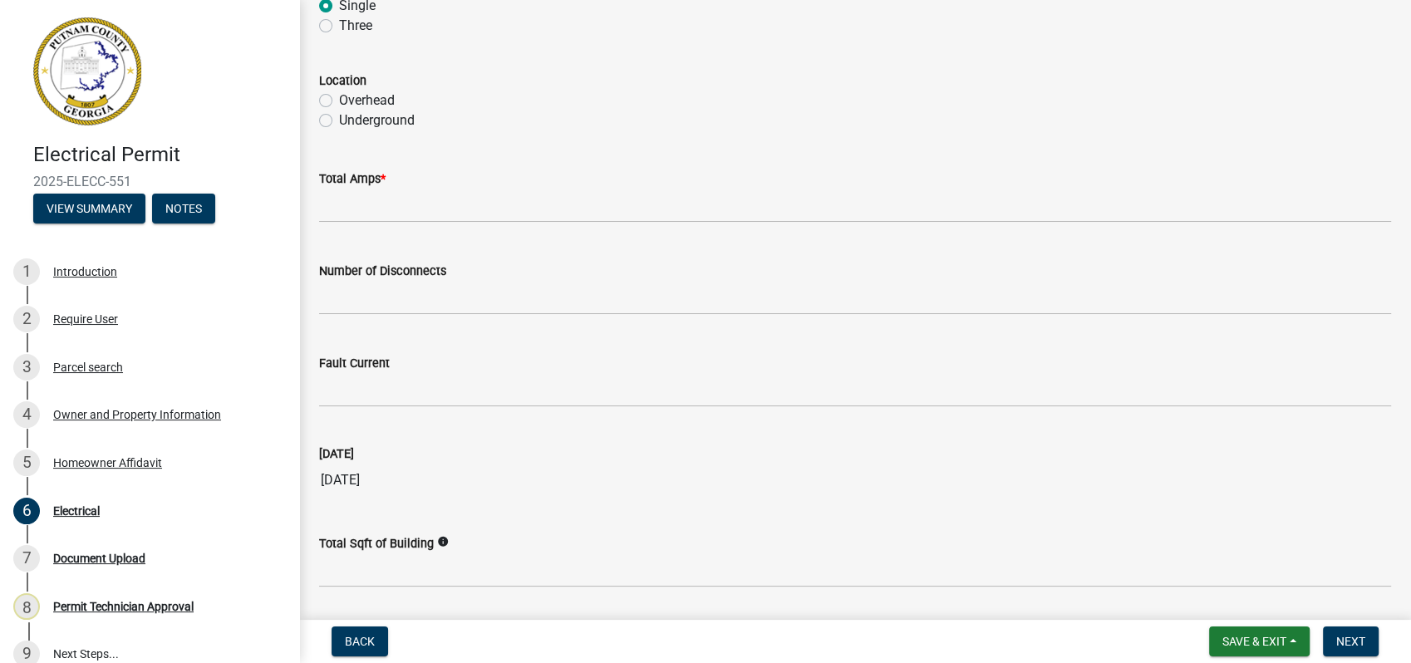
scroll to position [1568, 0]
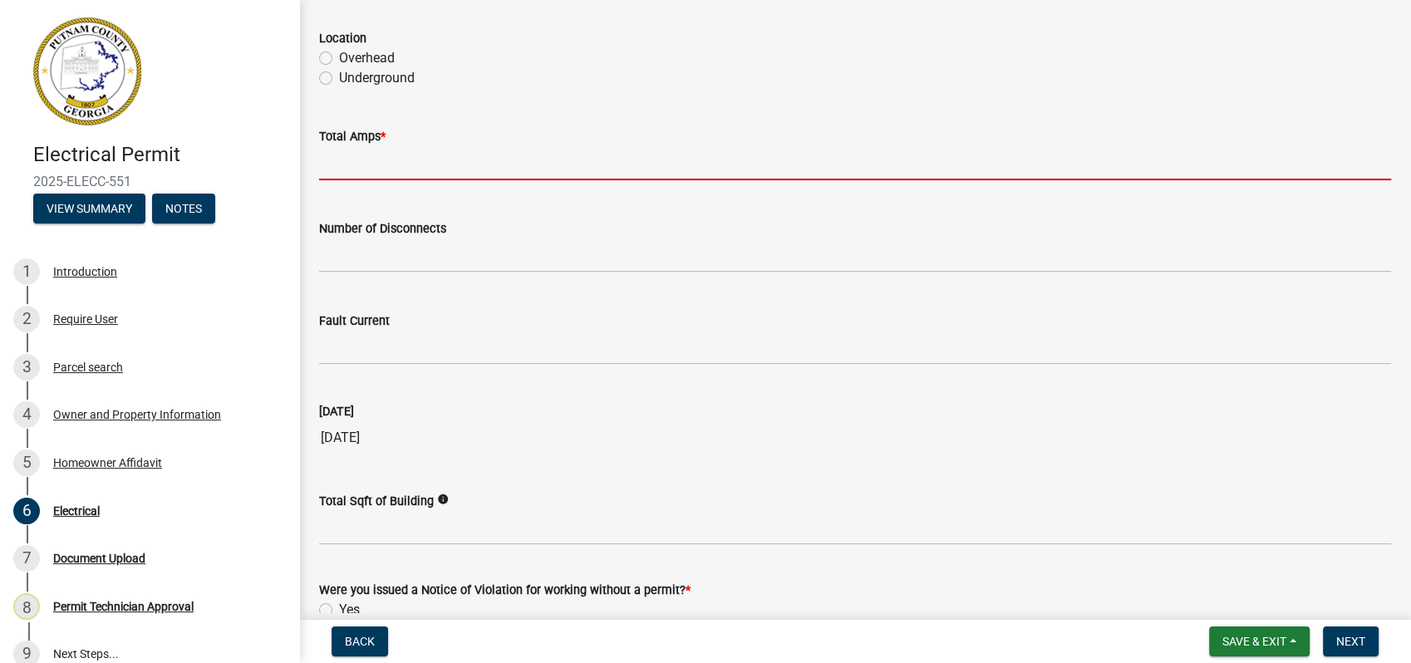
click at [373, 154] on input "text" at bounding box center [855, 163] width 1072 height 34
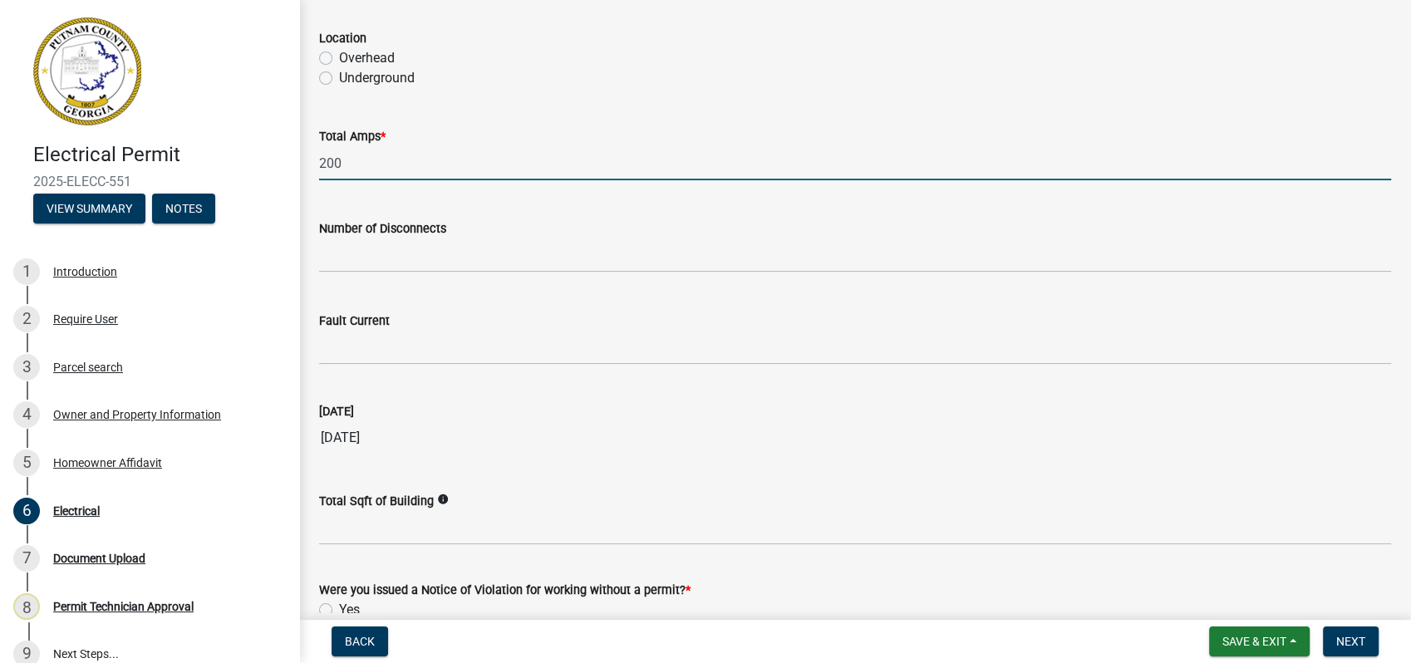
type input "200"
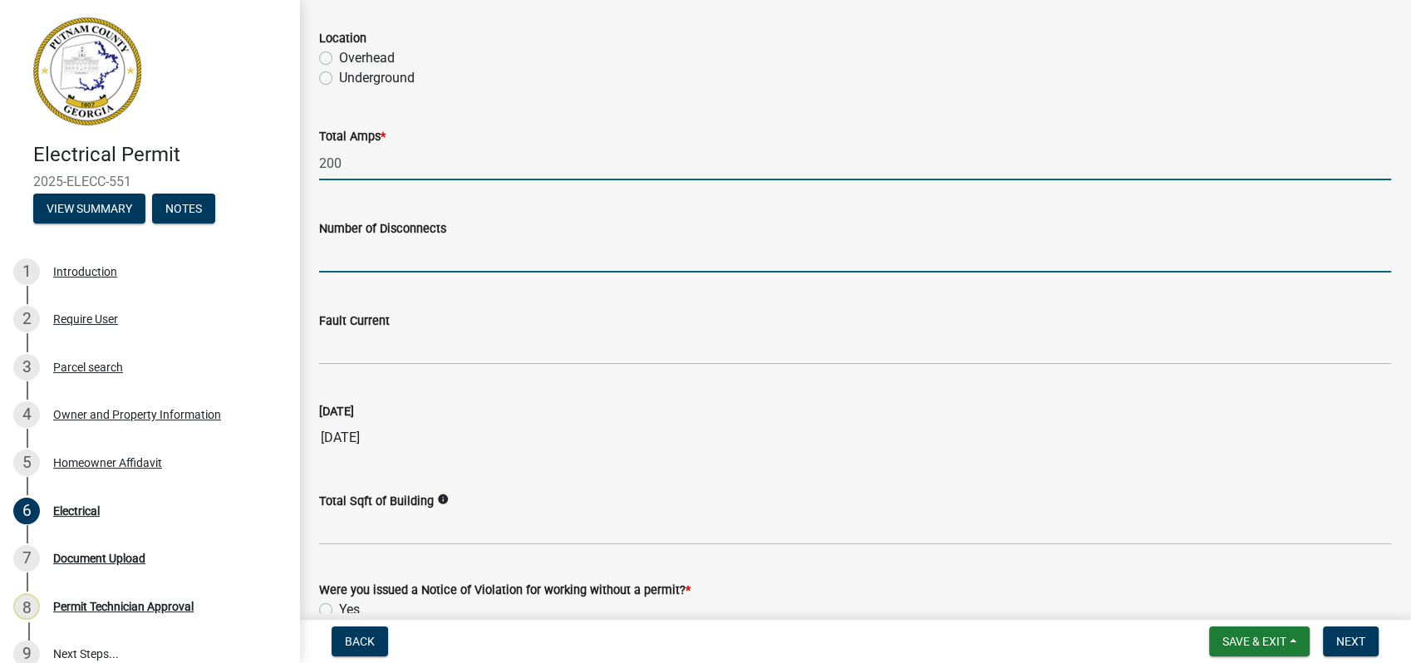
click at [774, 253] on input "text" at bounding box center [855, 255] width 1072 height 34
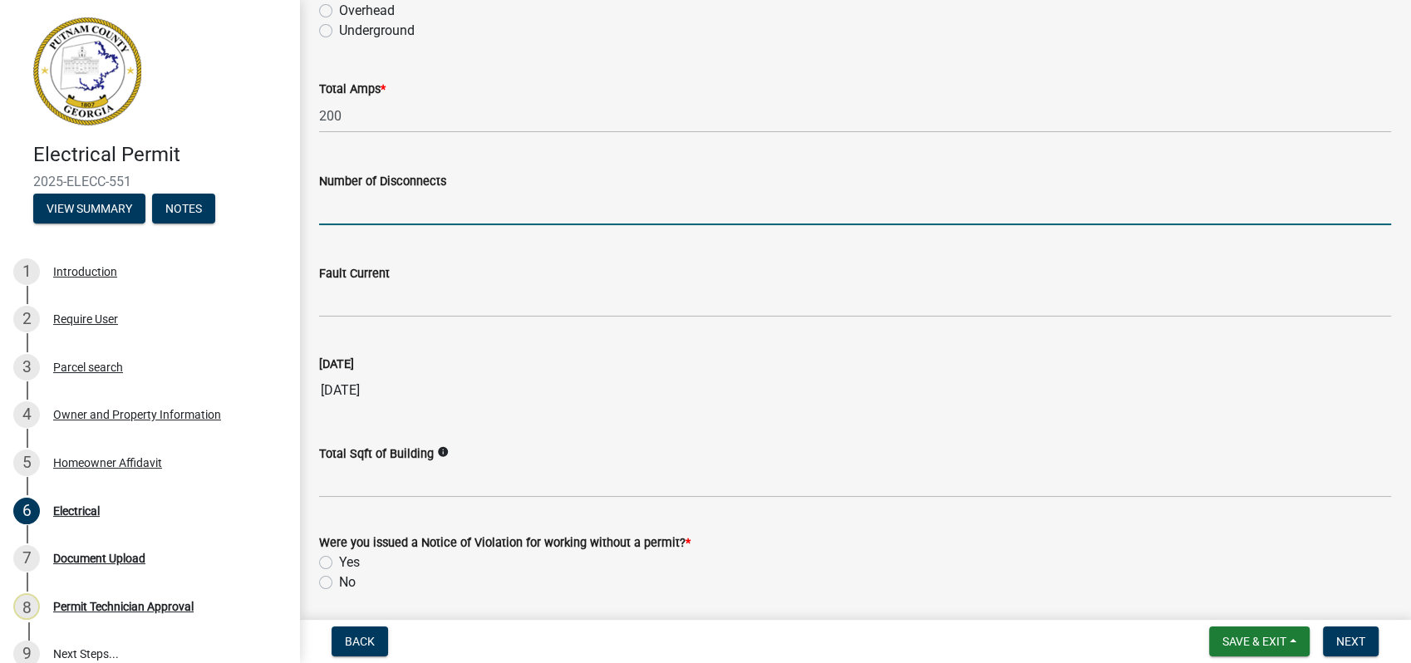
scroll to position [1674, 0]
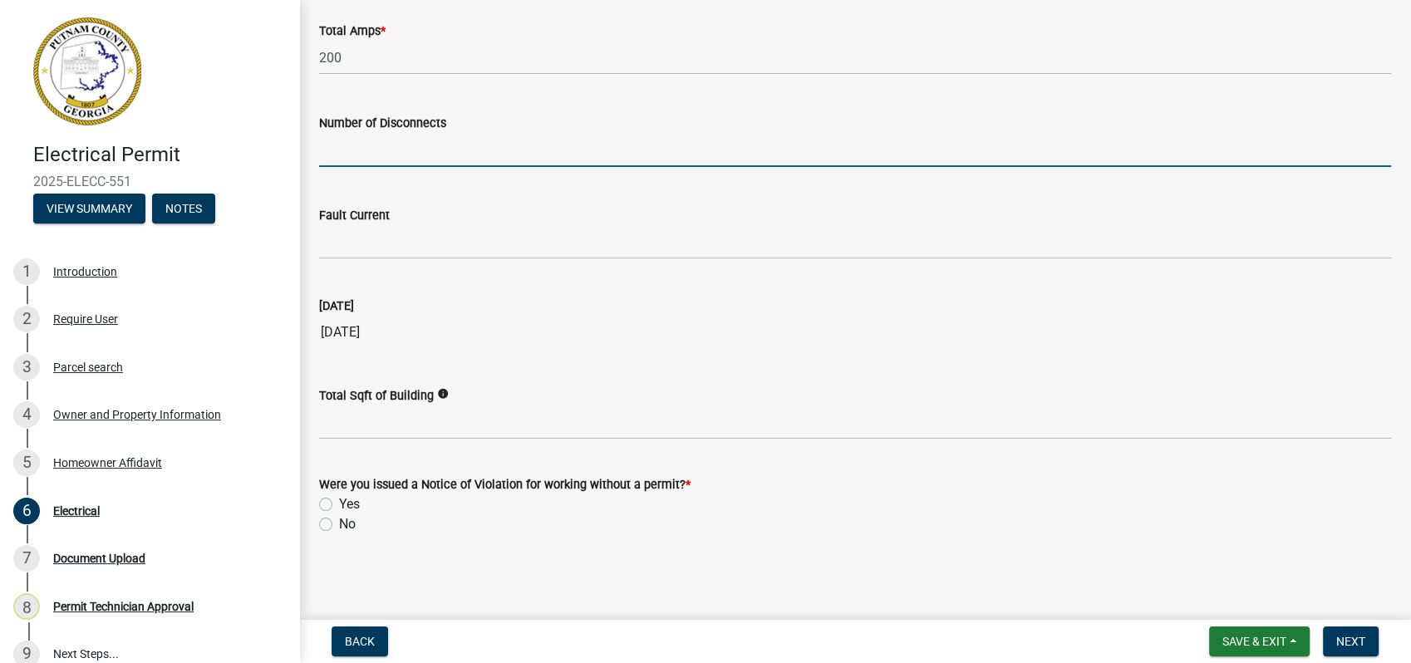
drag, startPoint x: 320, startPoint y: 525, endPoint x: 350, endPoint y: 524, distance: 29.9
click at [339, 525] on label "No" at bounding box center [347, 524] width 17 height 20
click at [339, 525] on input "No" at bounding box center [344, 519] width 11 height 11
radio input "true"
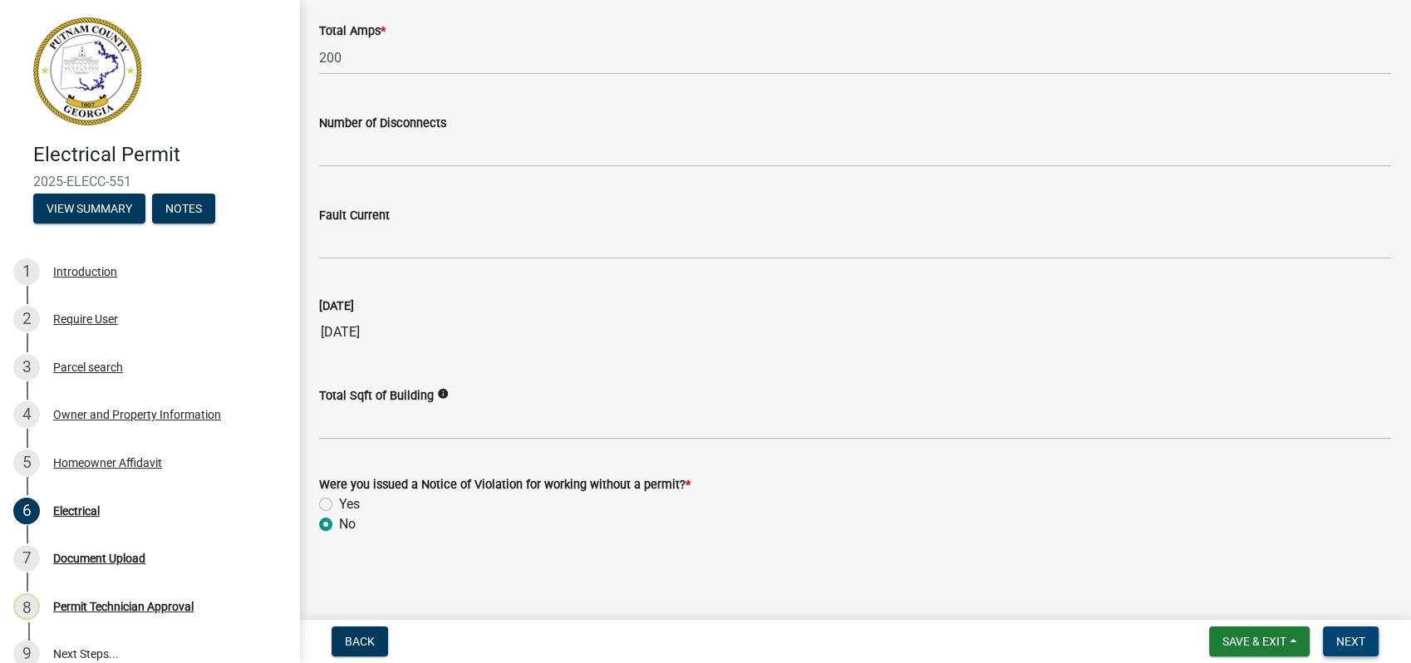
click at [1352, 645] on span "Next" at bounding box center [1350, 641] width 29 height 13
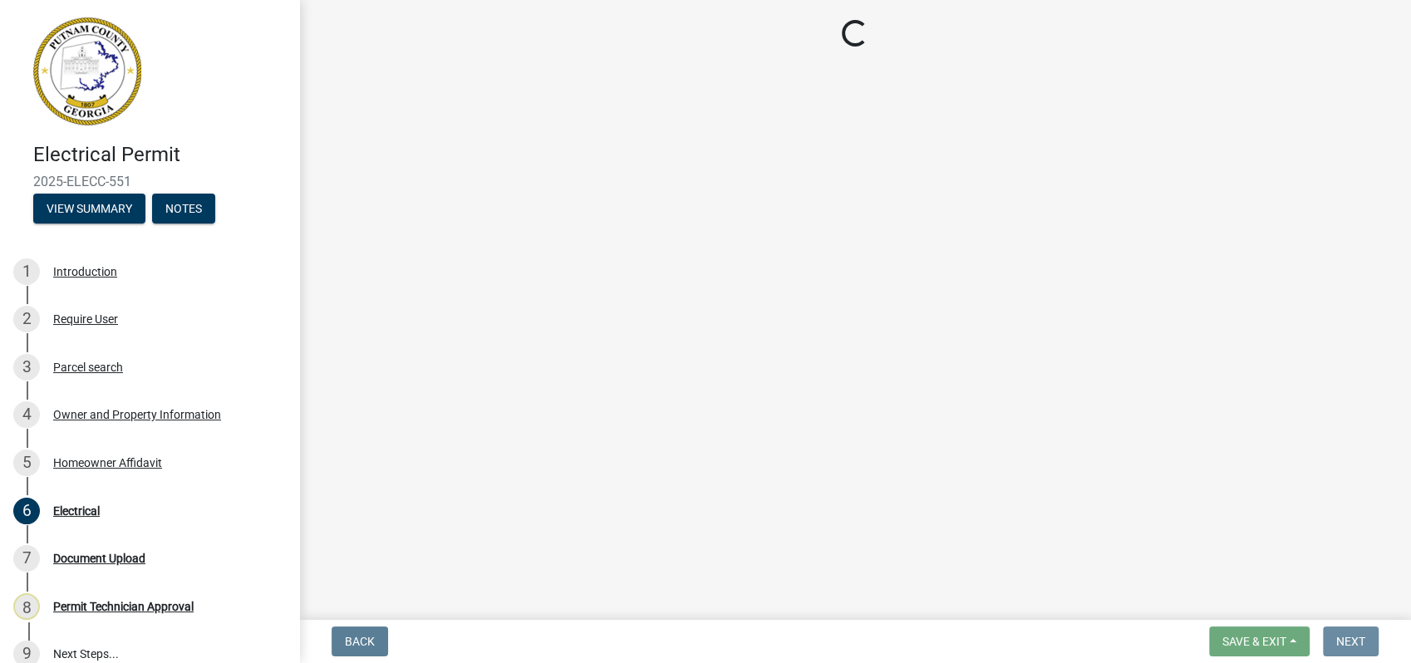
scroll to position [0, 0]
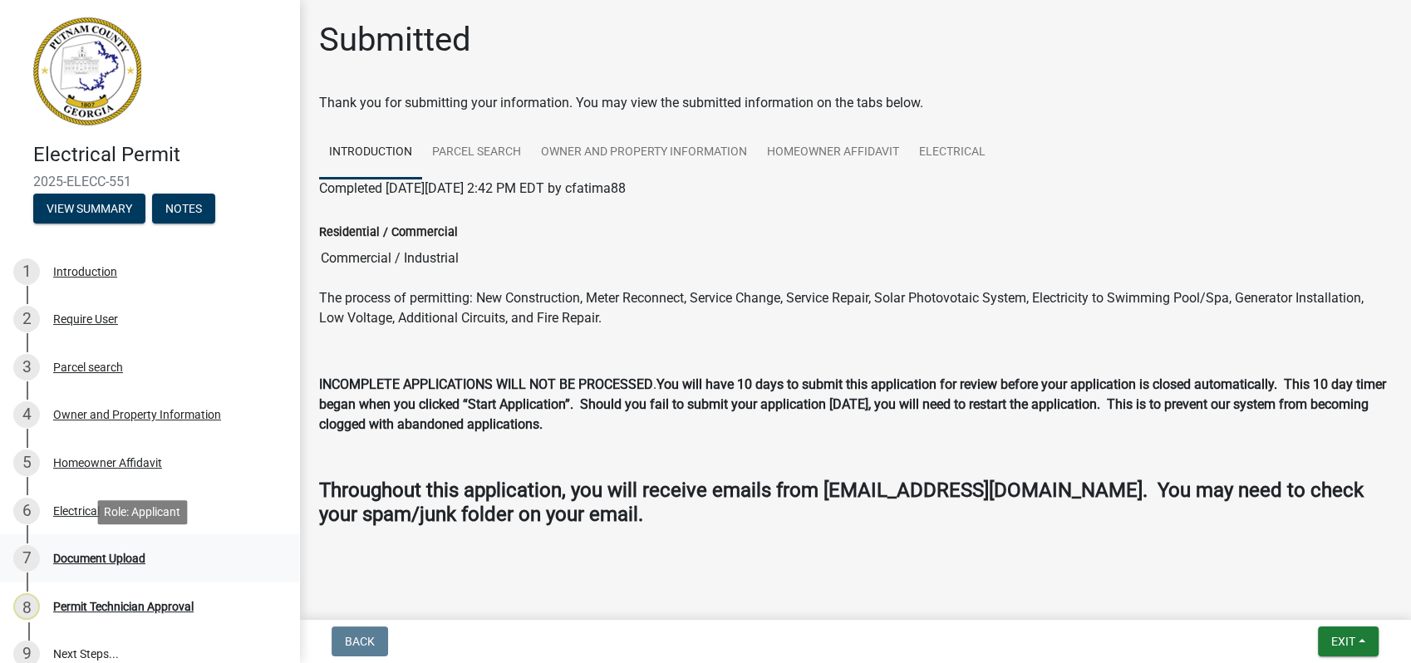
click at [119, 556] on div "Document Upload" at bounding box center [99, 558] width 92 height 12
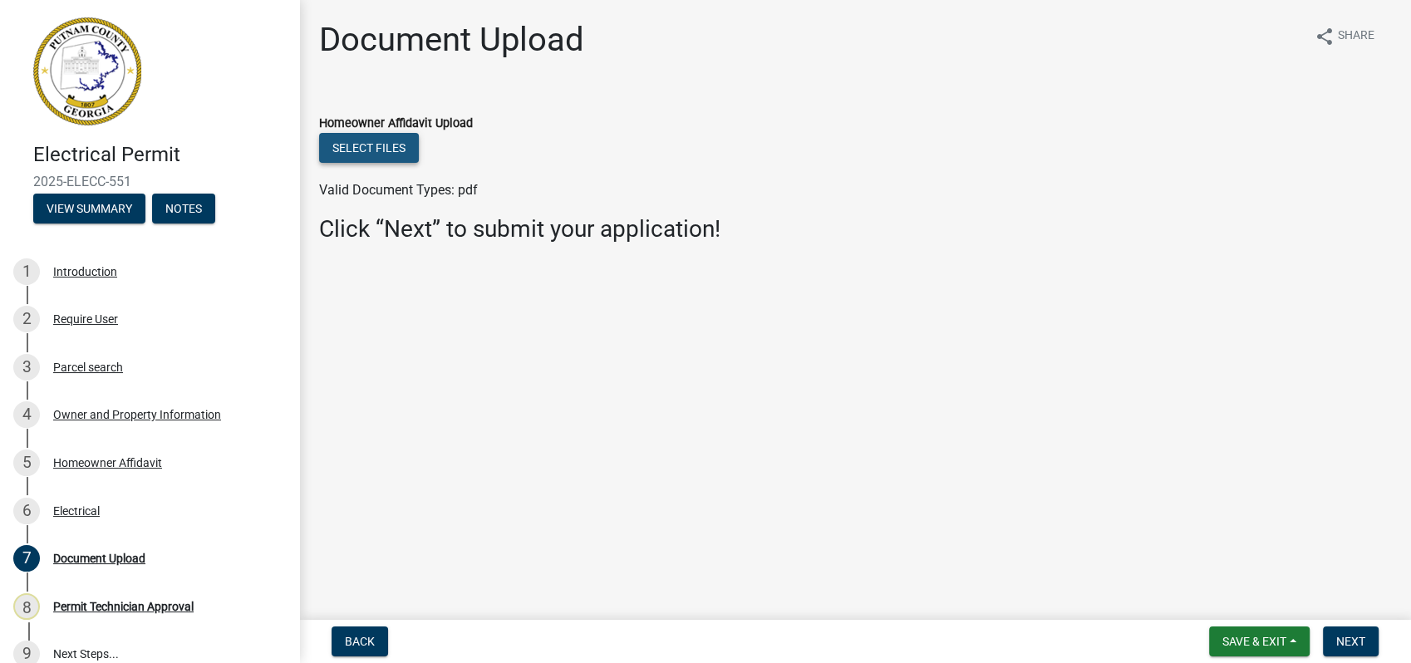
click at [380, 140] on button "Select files" at bounding box center [369, 148] width 100 height 30
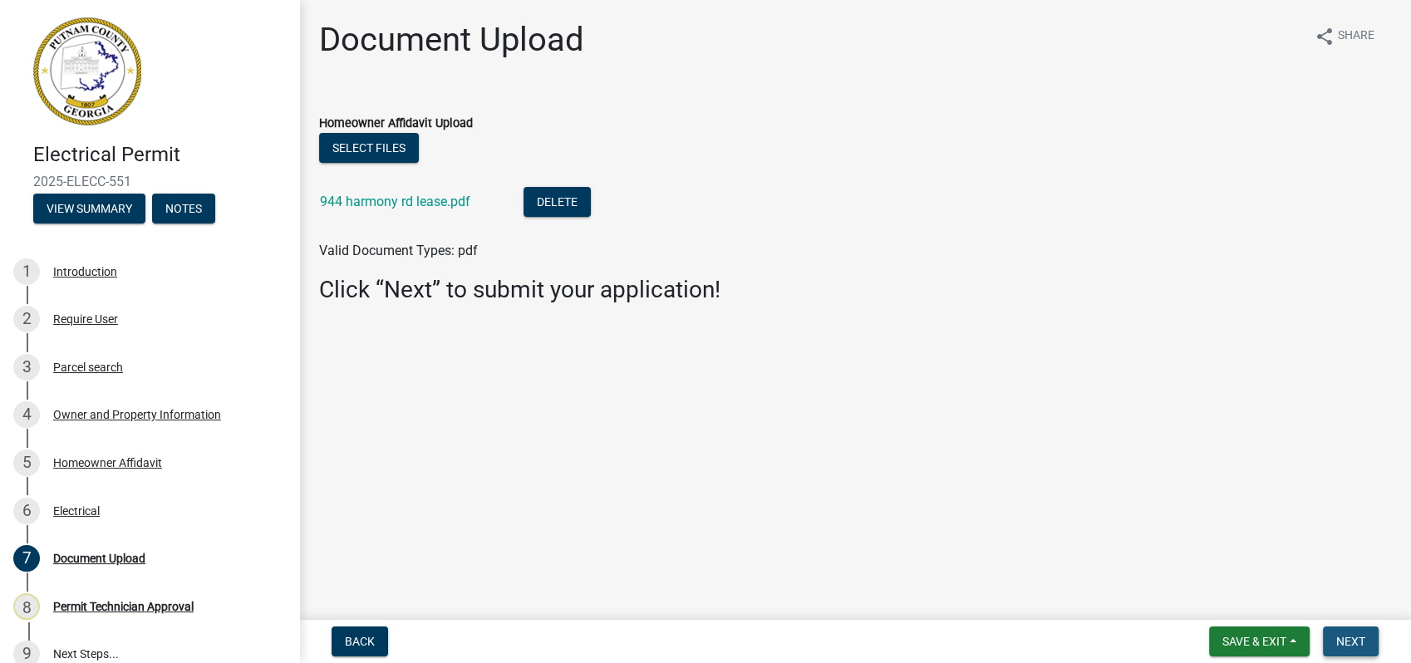
click at [1343, 643] on span "Next" at bounding box center [1350, 641] width 29 height 13
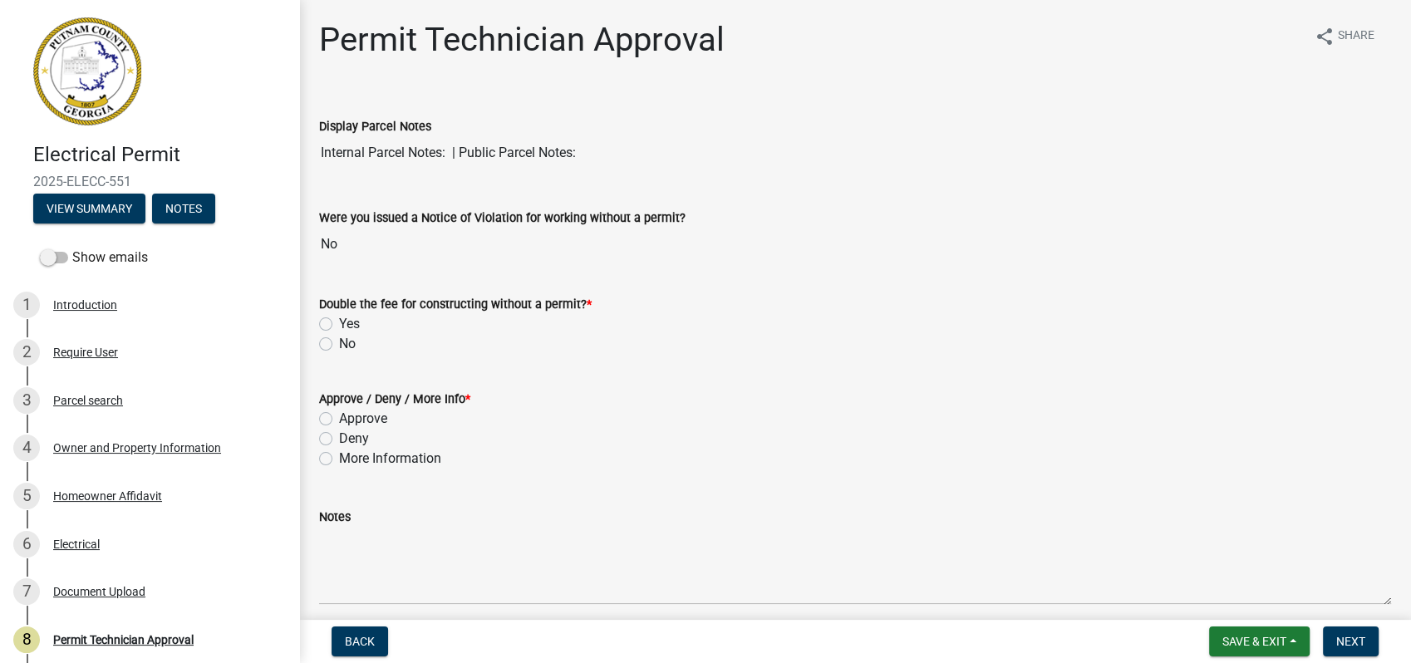
click at [339, 342] on label "No" at bounding box center [347, 344] width 17 height 20
click at [339, 342] on input "No" at bounding box center [344, 339] width 11 height 11
radio input "true"
click at [339, 415] on label "Approve" at bounding box center [363, 419] width 48 height 20
click at [339, 415] on input "Approve" at bounding box center [344, 414] width 11 height 11
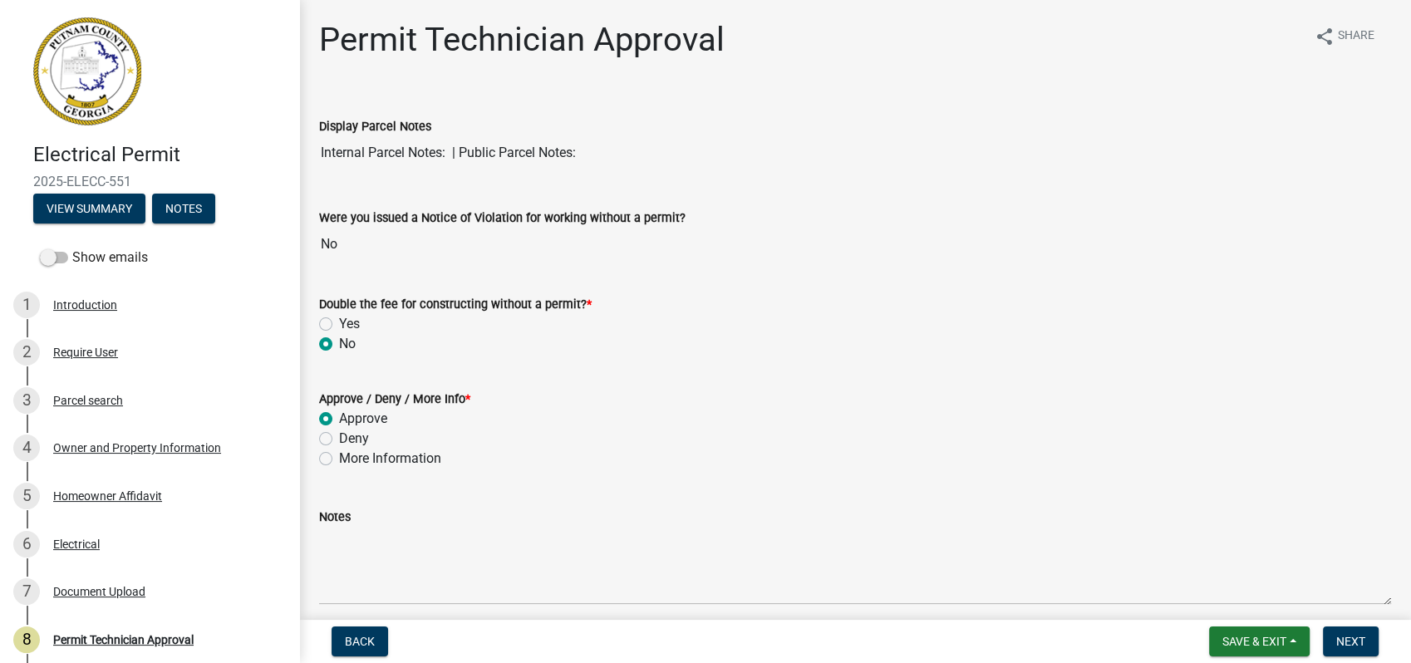
radio input "true"
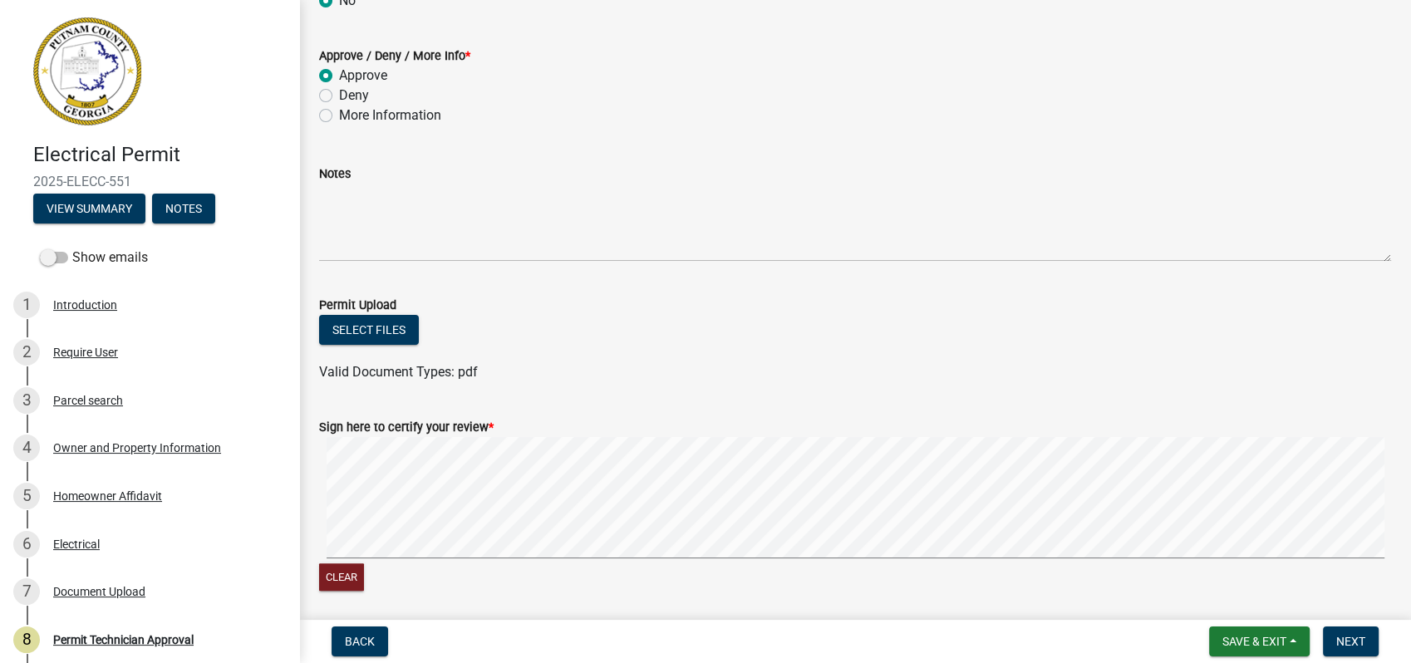
scroll to position [403, 0]
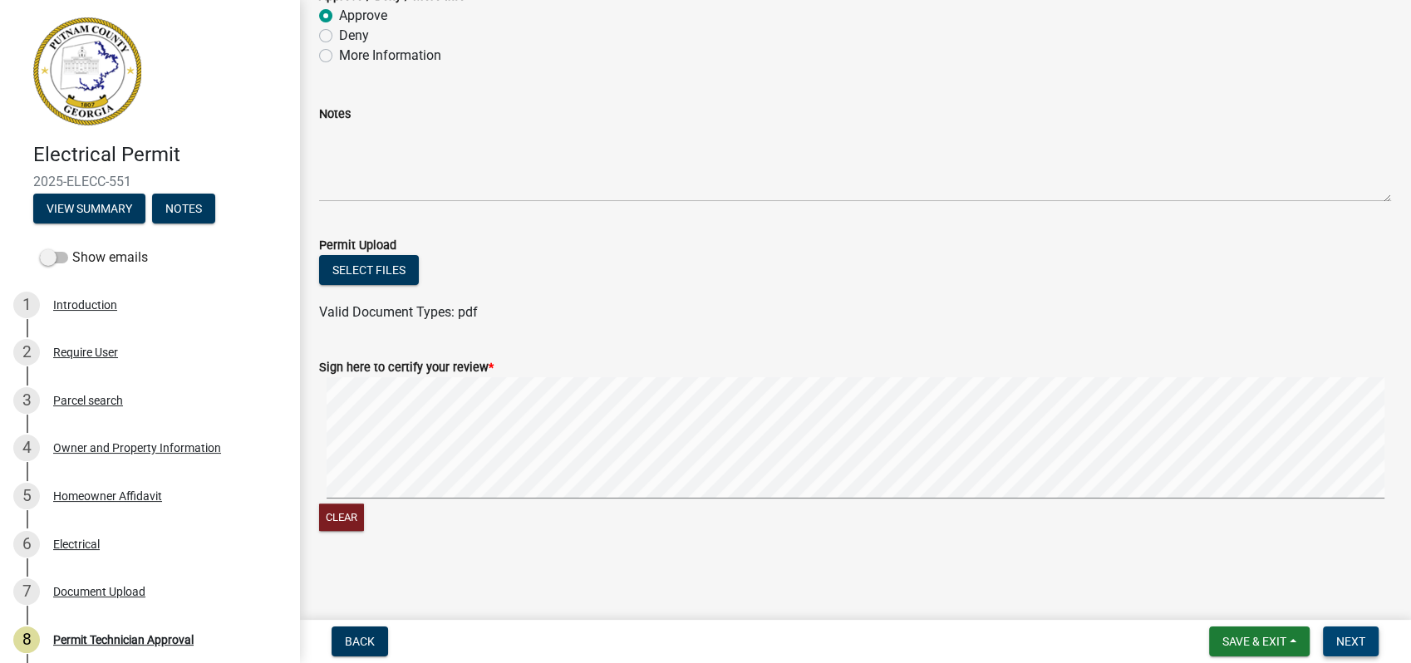
click at [1349, 637] on span "Next" at bounding box center [1350, 641] width 29 height 13
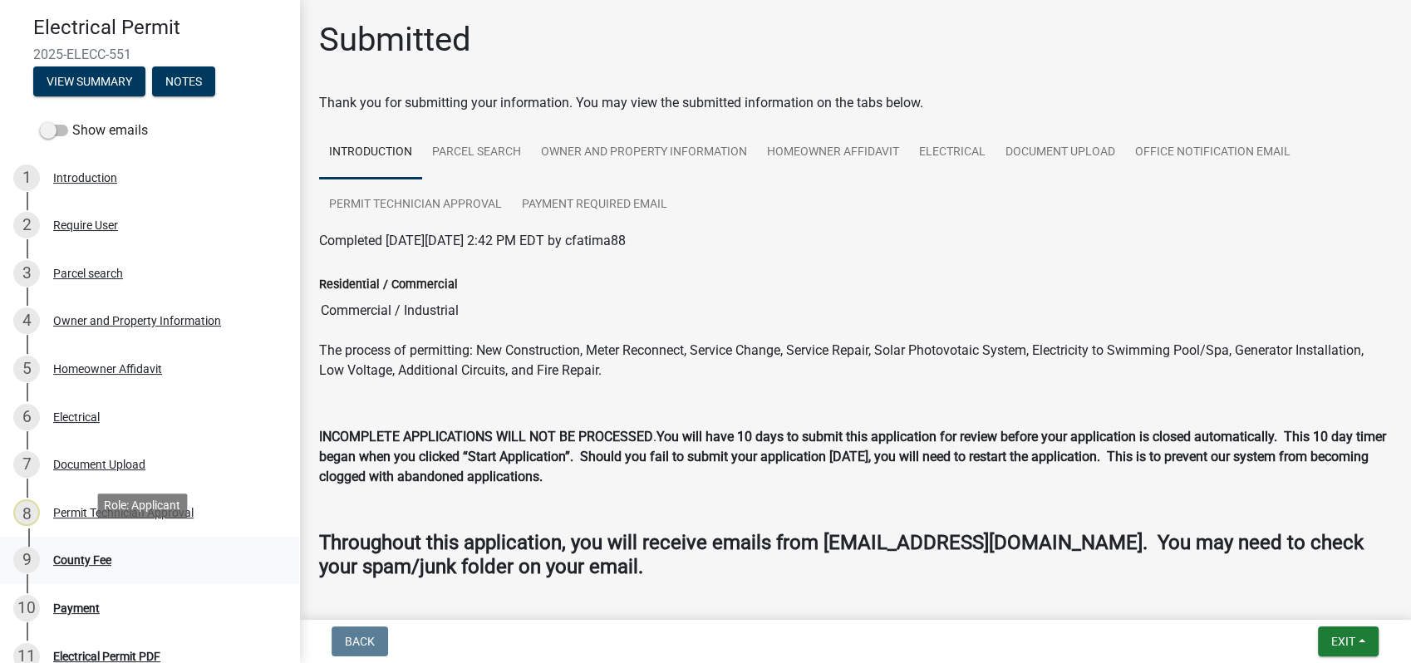
scroll to position [184, 0]
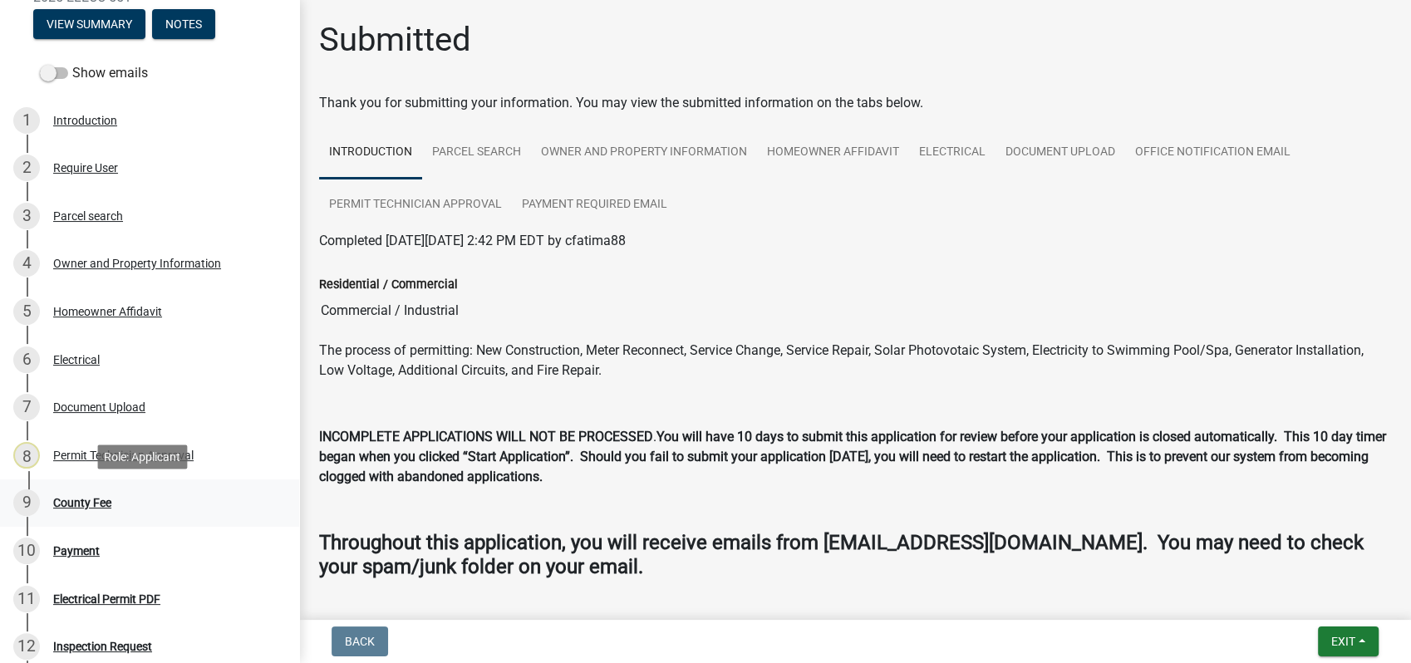
click at [70, 505] on div "County Fee" at bounding box center [82, 503] width 58 height 12
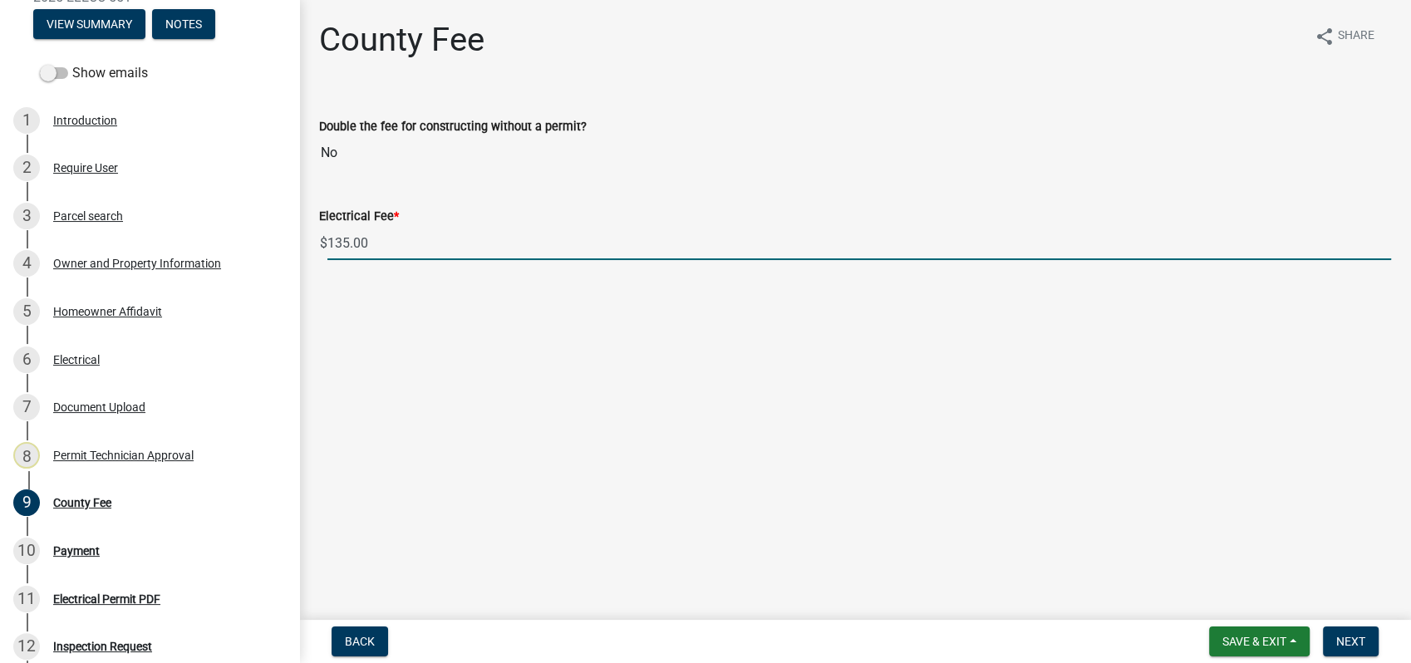
drag, startPoint x: 463, startPoint y: 14, endPoint x: 925, endPoint y: 376, distance: 587.6
click at [924, 376] on main "County Fee share Share Double the fee for constructing without a permit? No Ele…" at bounding box center [855, 306] width 1112 height 613
click at [1345, 639] on span "Next" at bounding box center [1350, 641] width 29 height 13
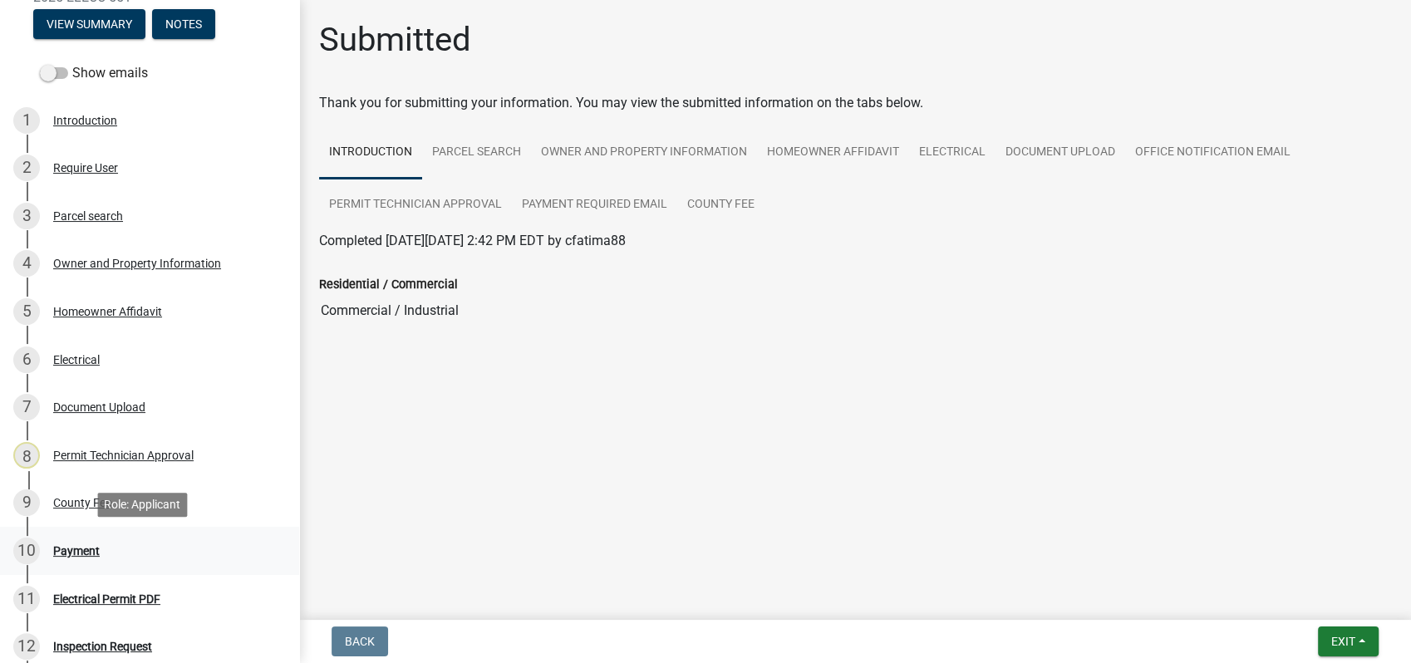
click at [44, 545] on div "10 Payment" at bounding box center [142, 551] width 259 height 27
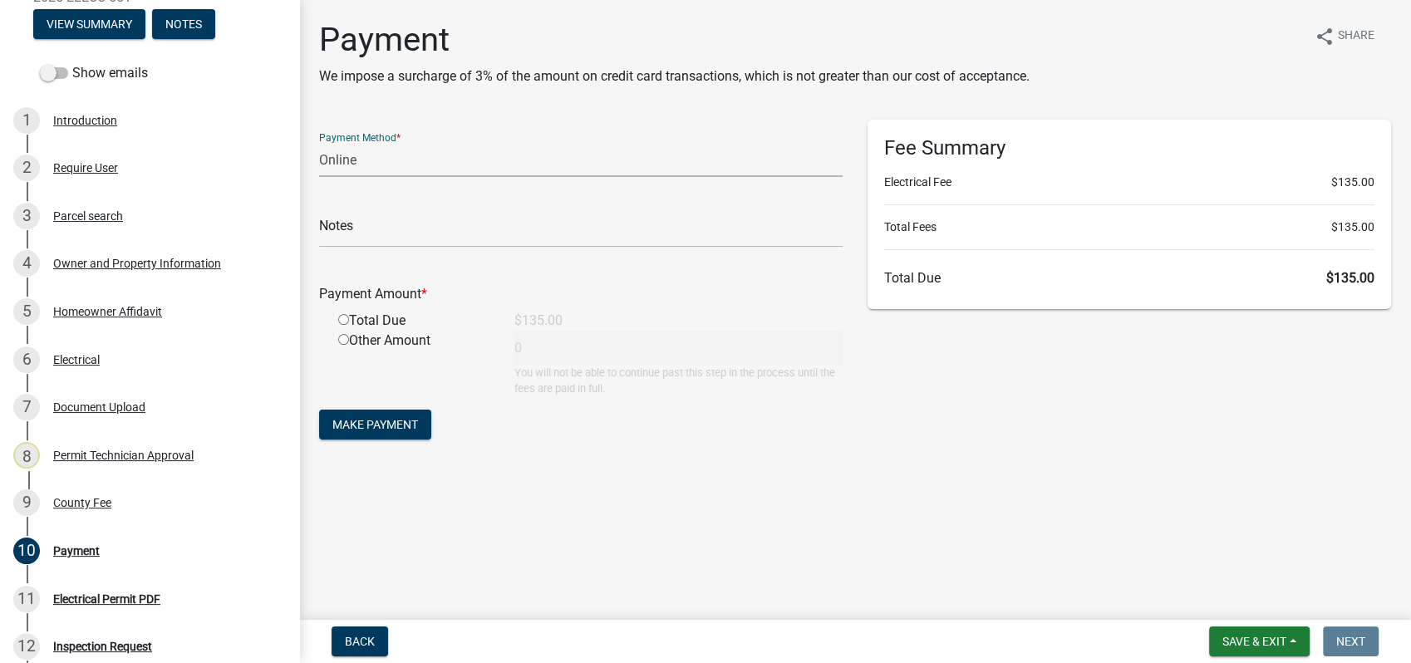
click at [388, 154] on select "Credit Card POS Check Cash Online" at bounding box center [580, 160] width 523 height 34
select select "0: 2"
click at [319, 143] on select "Credit Card POS Check Cash Online" at bounding box center [580, 160] width 523 height 34
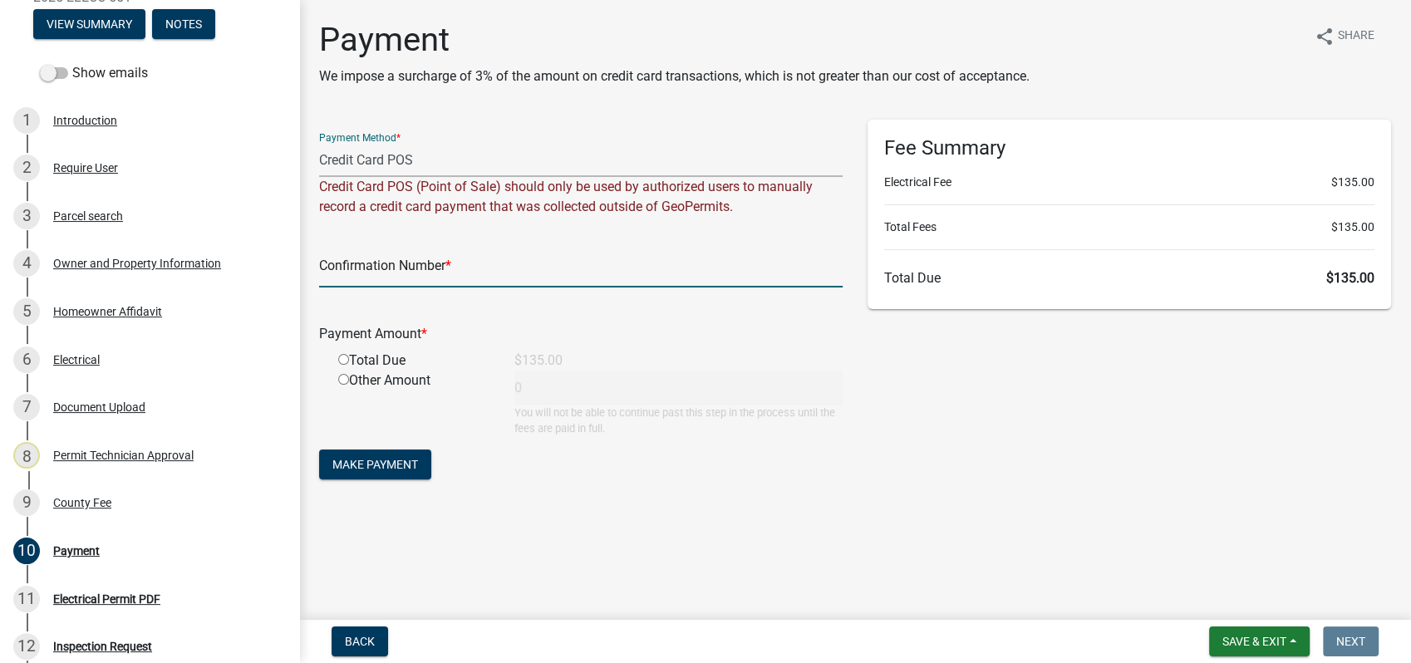
click at [347, 275] on input "text" at bounding box center [580, 270] width 523 height 34
type input "R267552454214"
click at [346, 360] on input "radio" at bounding box center [343, 359] width 11 height 11
radio input "true"
type input "135"
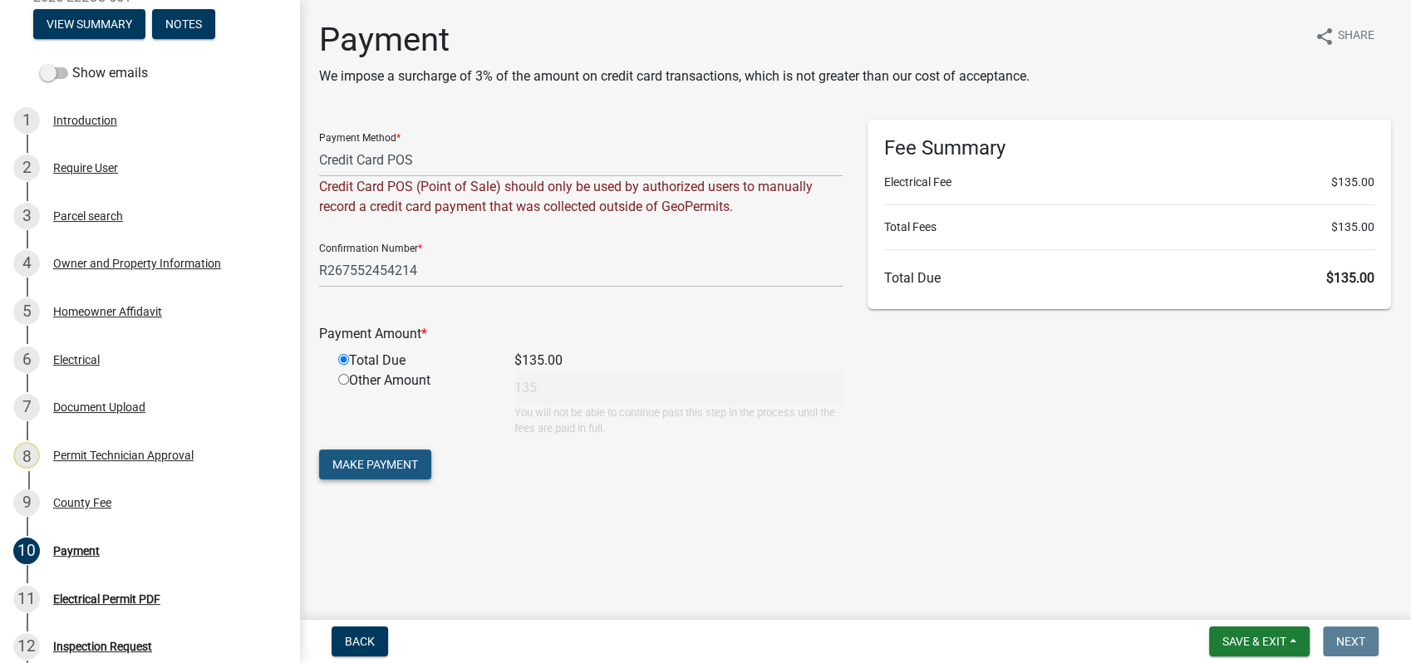
click at [380, 459] on span "Make Payment" at bounding box center [375, 464] width 86 height 13
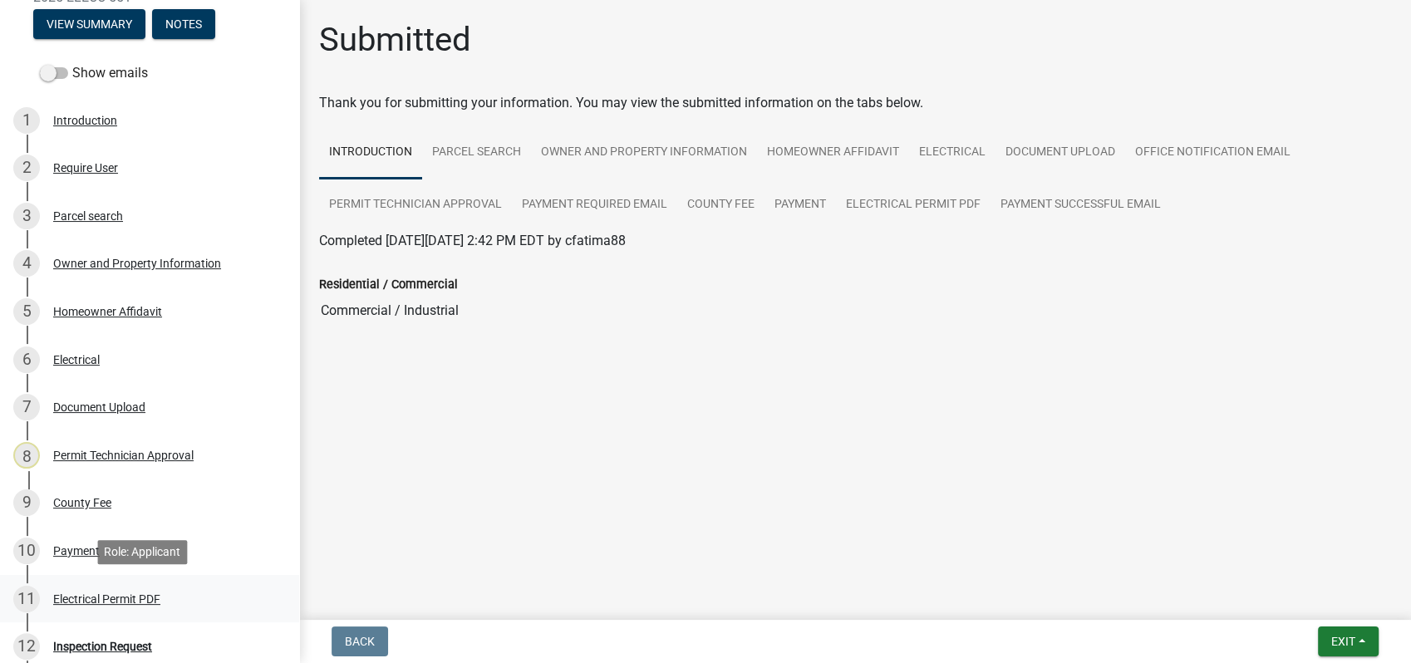
click at [86, 575] on link "11 Electrical Permit PDF" at bounding box center [149, 599] width 299 height 48
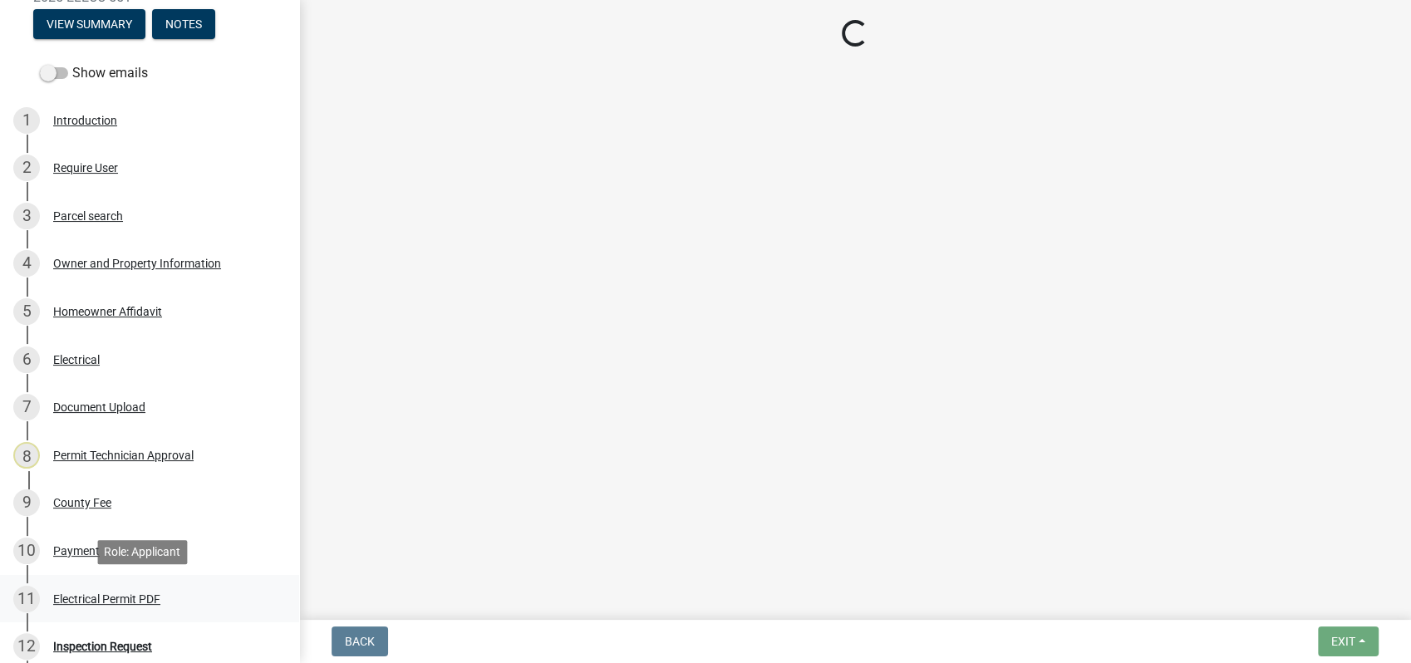
click at [86, 593] on div "Electrical Permit PDF" at bounding box center [106, 599] width 107 height 12
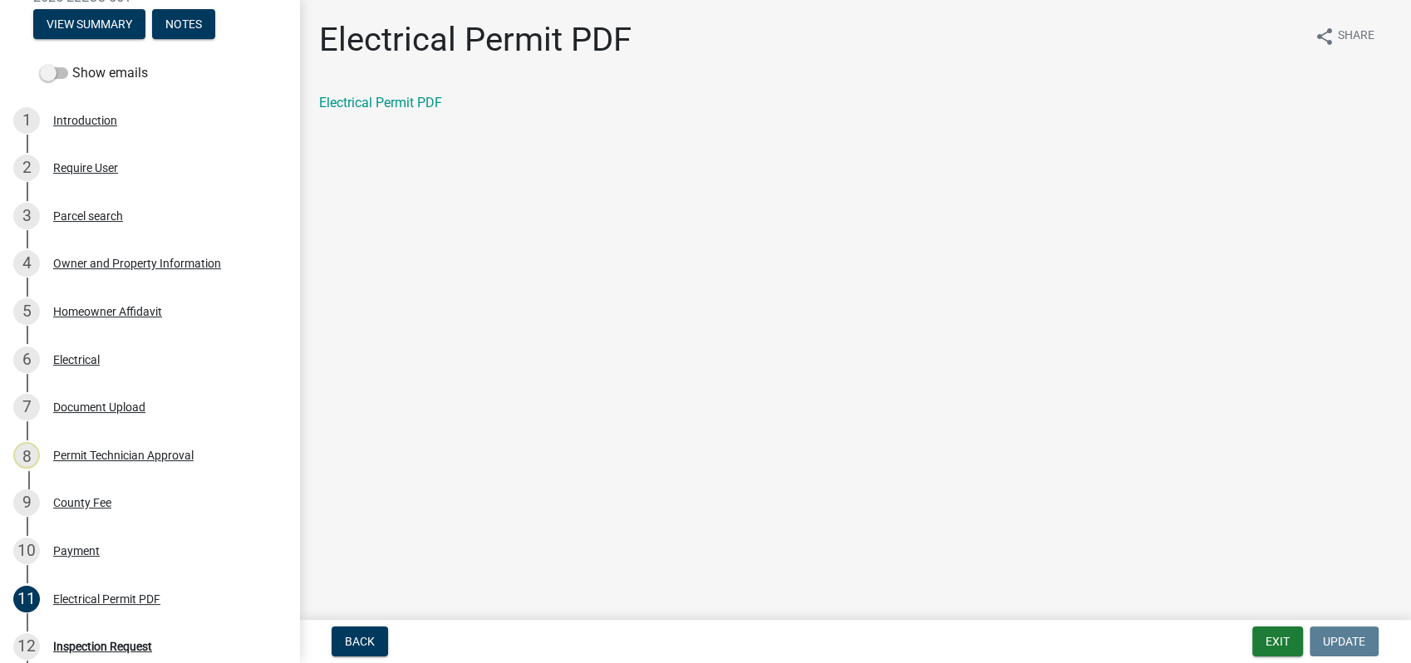
click at [425, 93] on div "Electrical Permit PDF" at bounding box center [855, 103] width 1072 height 20
click at [372, 105] on link "Electrical Permit PDF" at bounding box center [380, 103] width 123 height 16
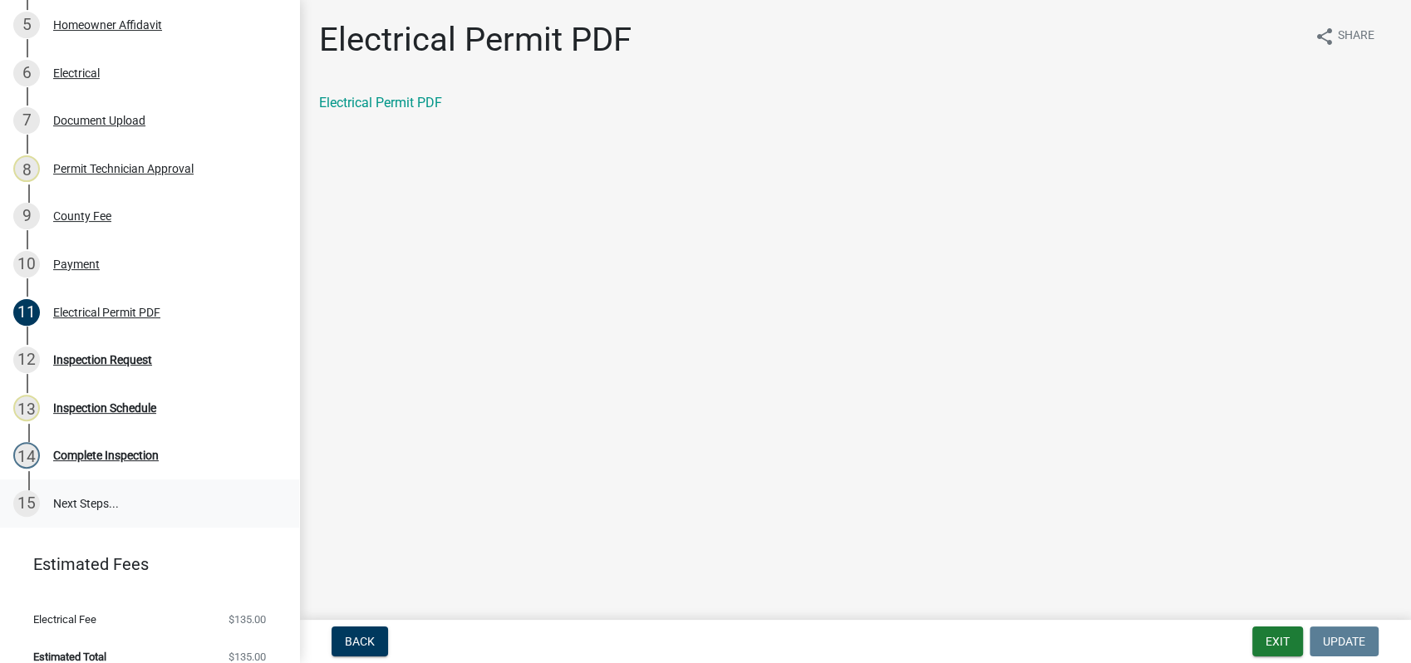
scroll to position [489, 0]
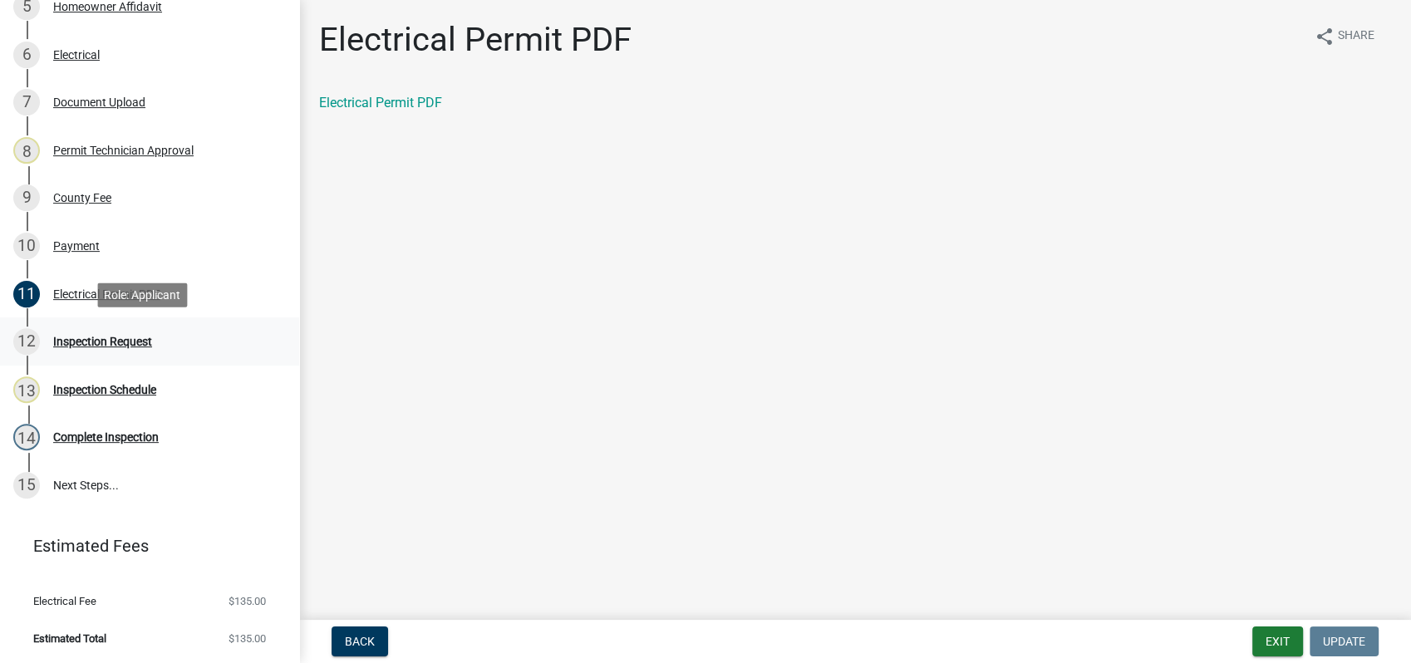
click at [124, 355] on link "12 Inspection Request" at bounding box center [149, 341] width 299 height 48
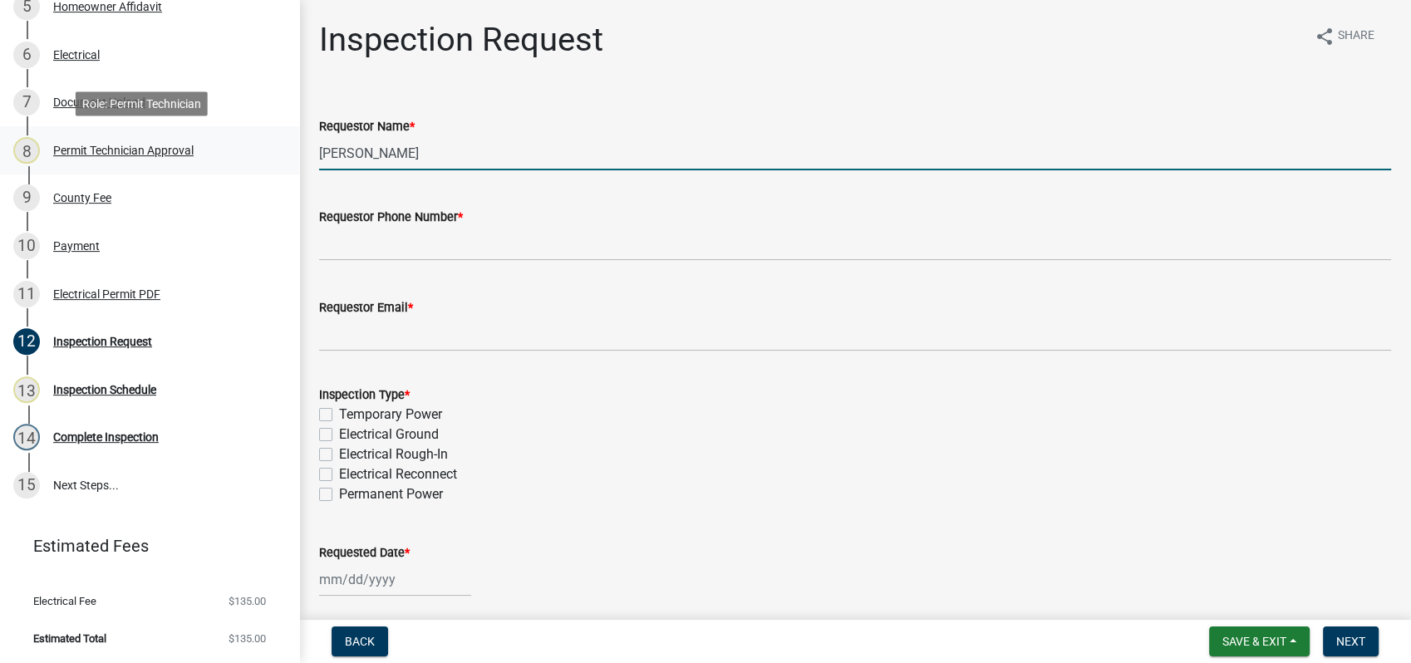
drag, startPoint x: 426, startPoint y: 144, endPoint x: 174, endPoint y: 124, distance: 253.3
click at [216, 135] on div "Electrical Permit 2025-ELECC-551 View Summary Notes Show emails 1 Introduction …" at bounding box center [705, 331] width 1411 height 663
type input "J"
type input "f"
type input "Fatima Cruz Lugo"
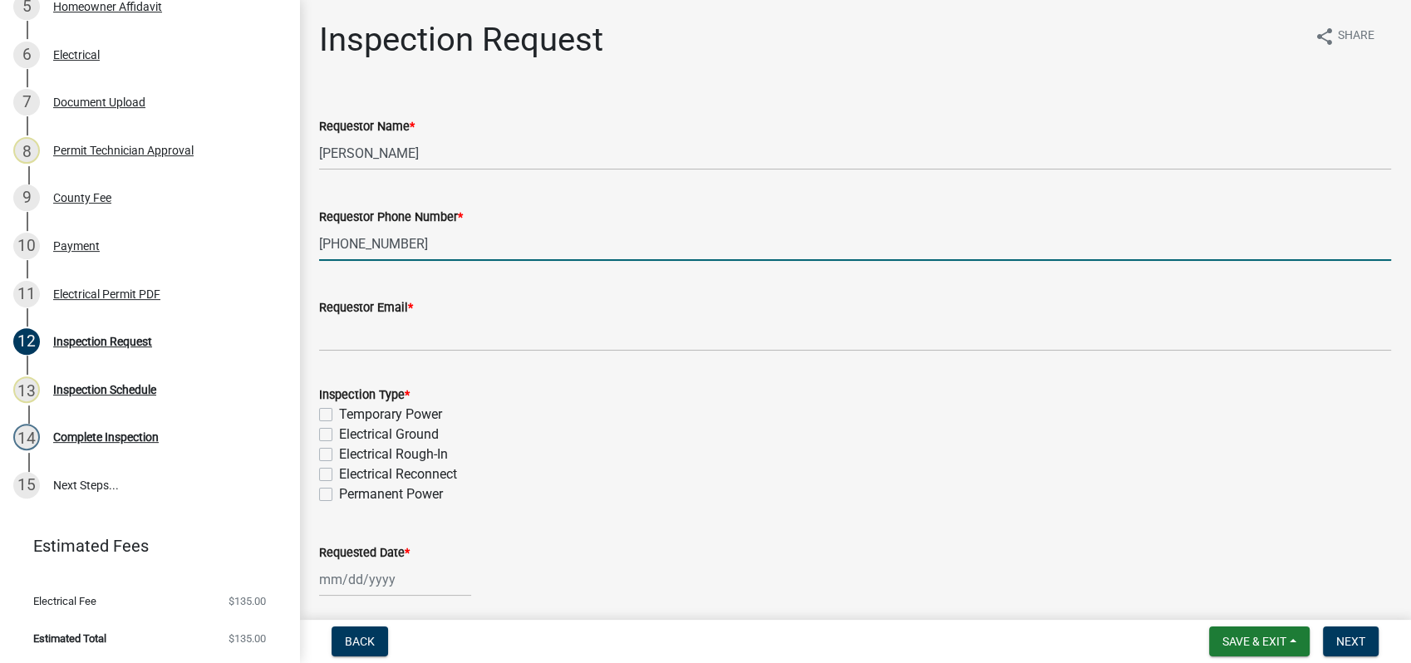
type input "678-615-9931"
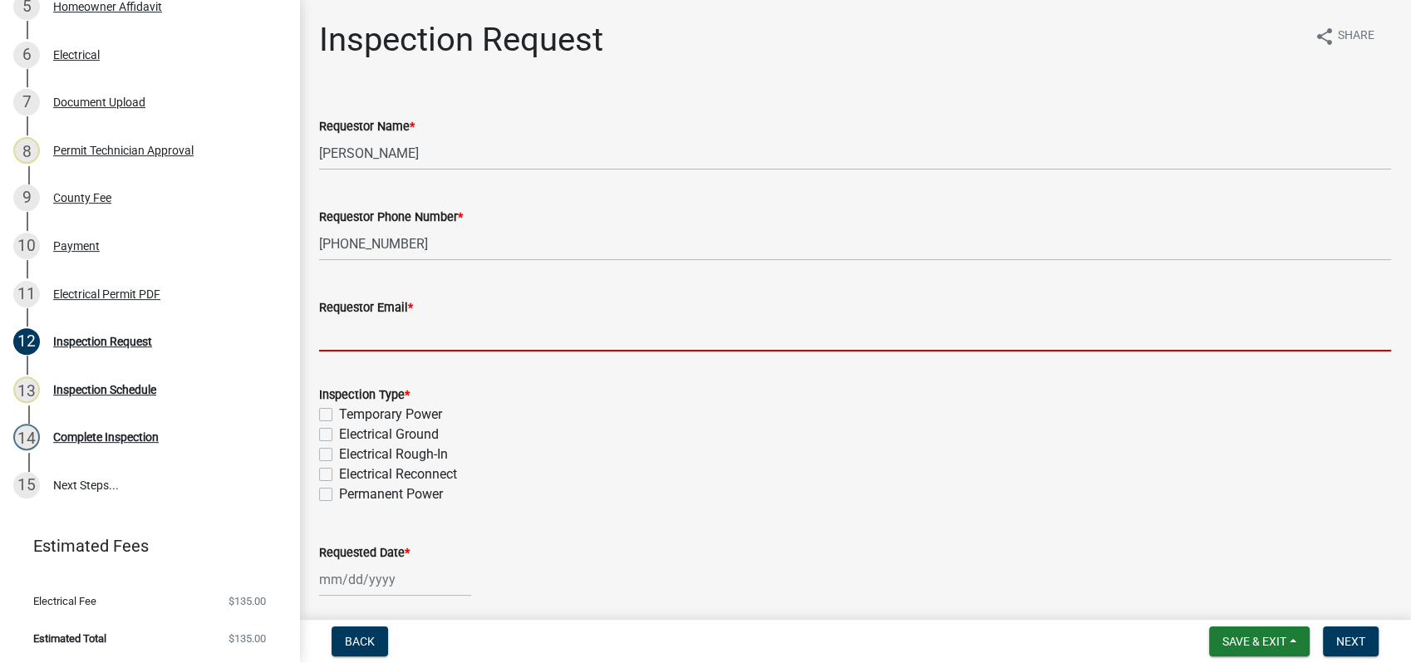
click at [398, 350] on input "Requestor Email *" at bounding box center [855, 334] width 1072 height 34
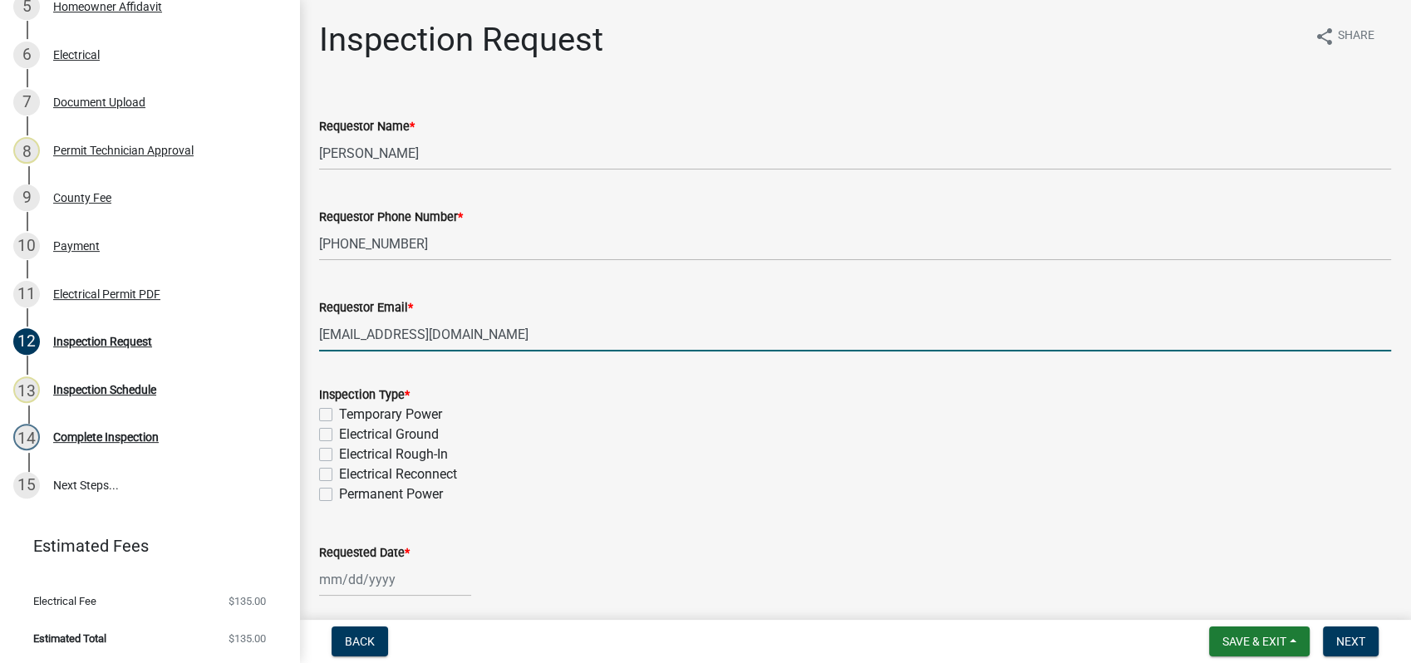
type input "cfatima88@hotmail.com"
click at [339, 478] on label "Electrical Reconnect" at bounding box center [398, 474] width 118 height 20
click at [339, 475] on input "Electrical Reconnect" at bounding box center [344, 469] width 11 height 11
checkbox input "true"
checkbox input "false"
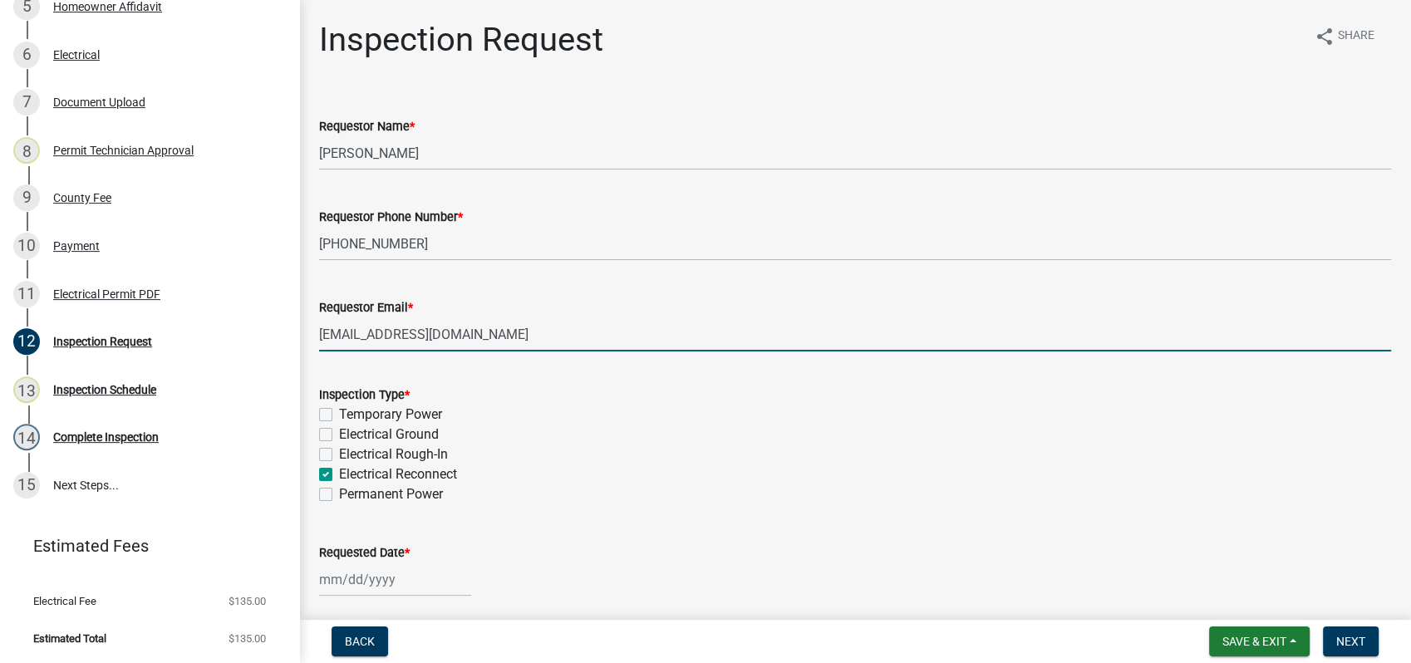
checkbox input "false"
checkbox input "true"
checkbox input "false"
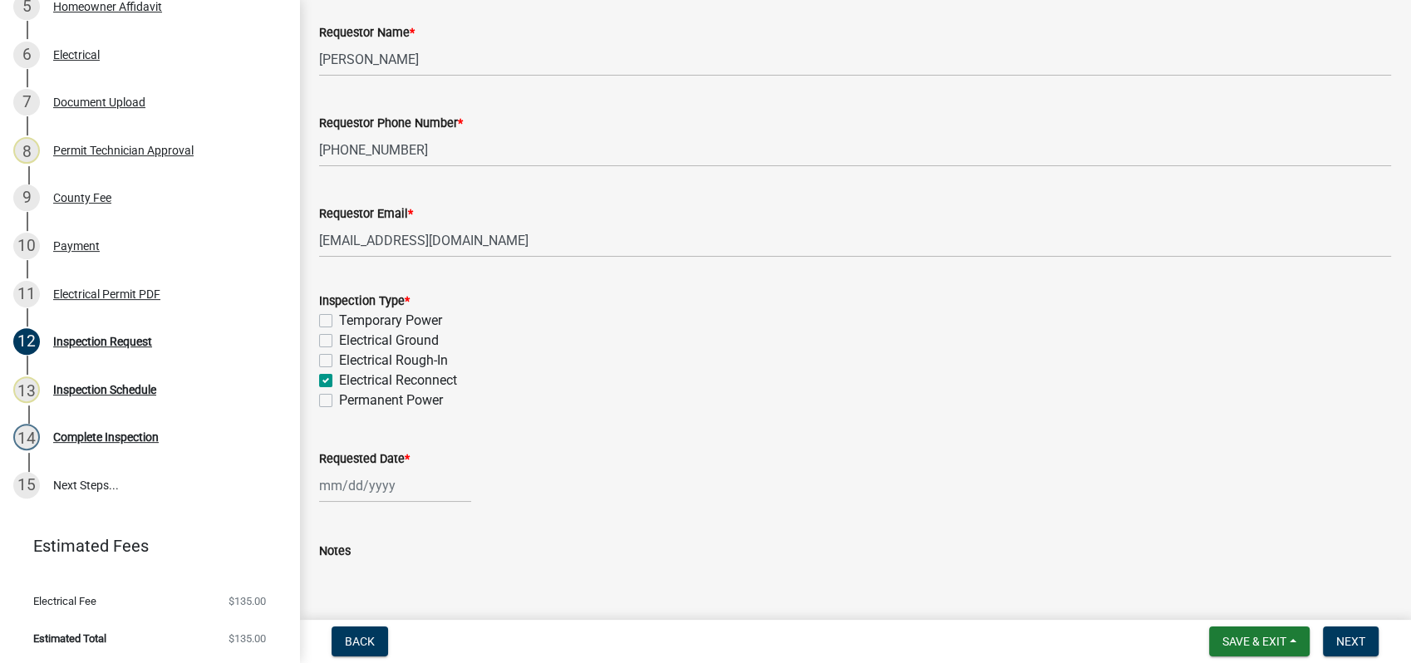
scroll to position [197, 0]
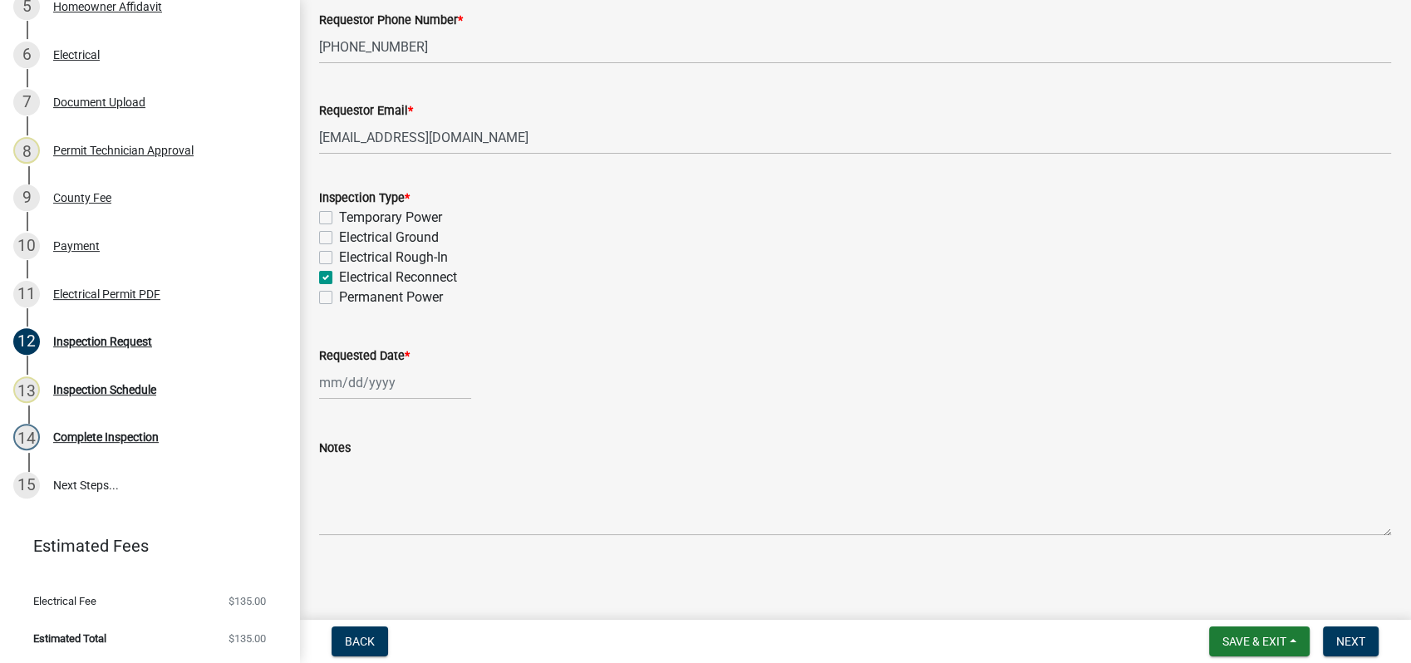
select select "9"
select select "2025"
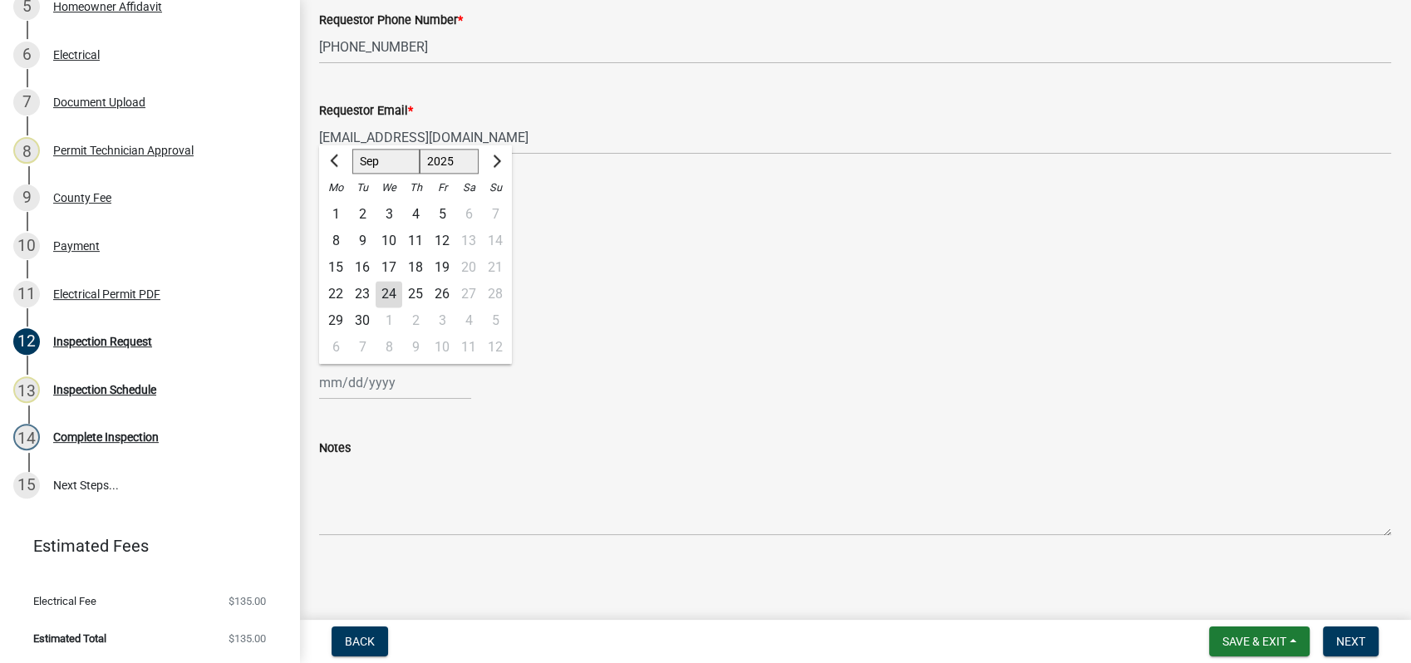
click at [362, 395] on input "Requested Date *" at bounding box center [395, 383] width 152 height 34
click at [392, 292] on div "24" at bounding box center [389, 294] width 27 height 27
type input "[DATE]"
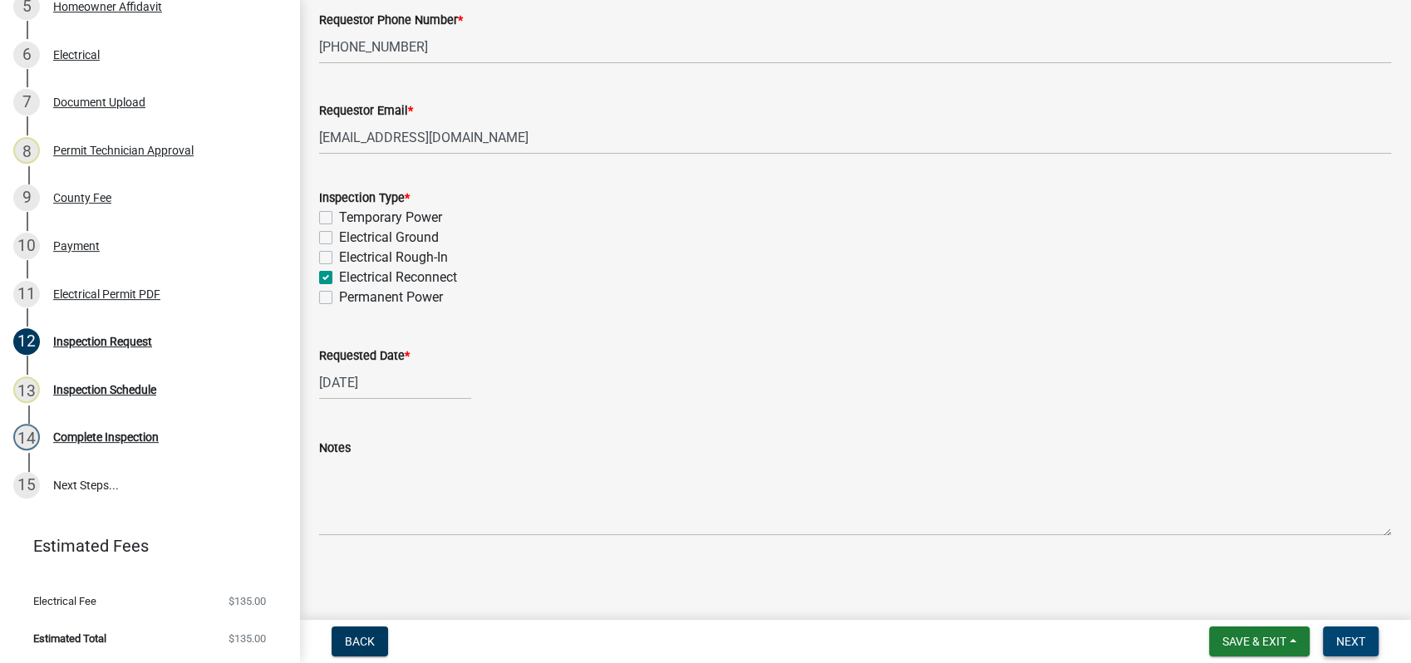
click at [1348, 633] on button "Next" at bounding box center [1351, 641] width 56 height 30
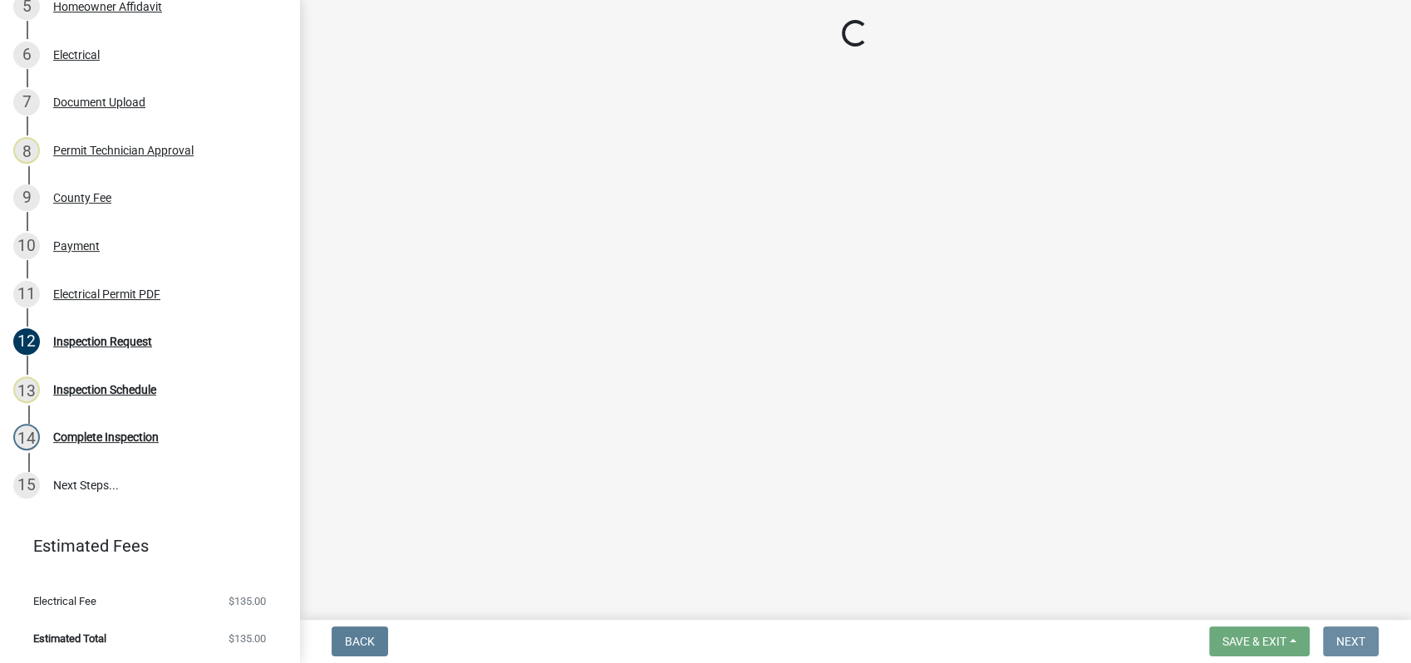
scroll to position [0, 0]
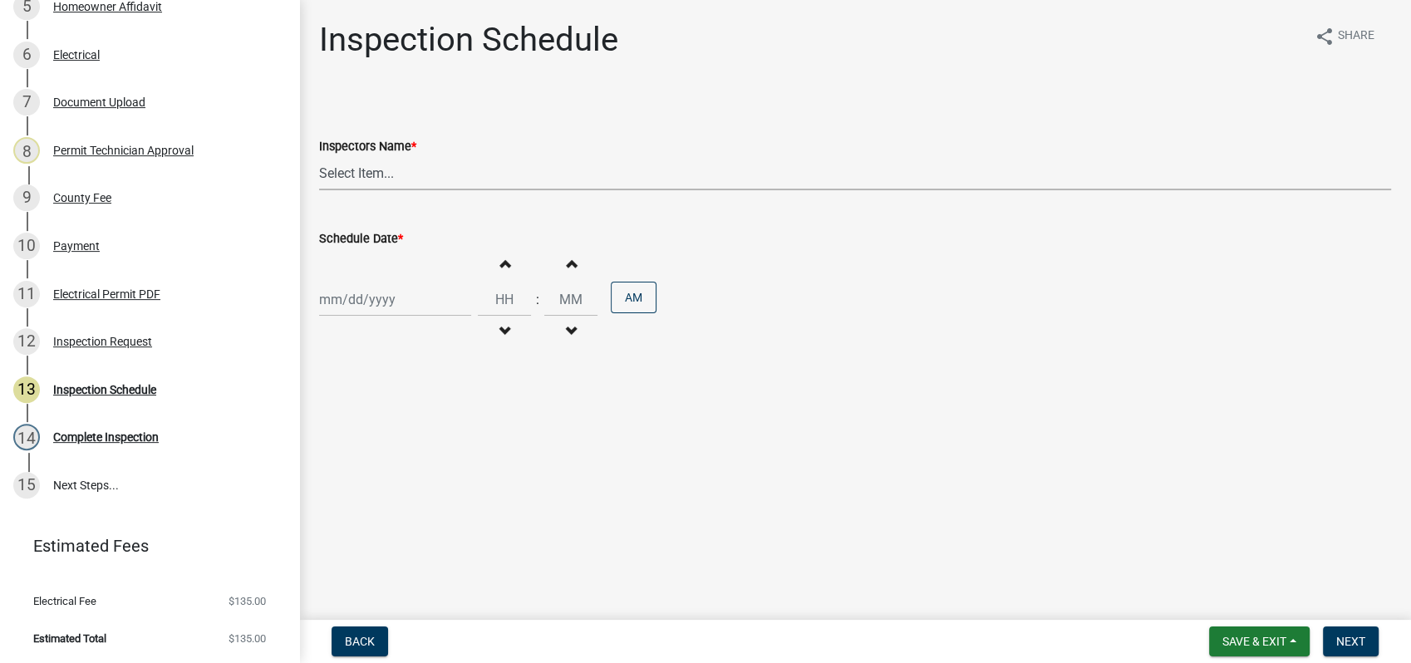
click at [378, 166] on select "Select Item... mrivera (Michele Rivera) StephanieM (Stephanie Morris ) QGrissom…" at bounding box center [855, 173] width 1072 height 34
select select "a0ea4169-8540-4a2c-b9f4-cf4c1ffdeb95"
click at [319, 156] on select "Select Item... mrivera (Michele Rivera) StephanieM (Stephanie Morris ) QGrissom…" at bounding box center [855, 173] width 1072 height 34
select select "9"
select select "2025"
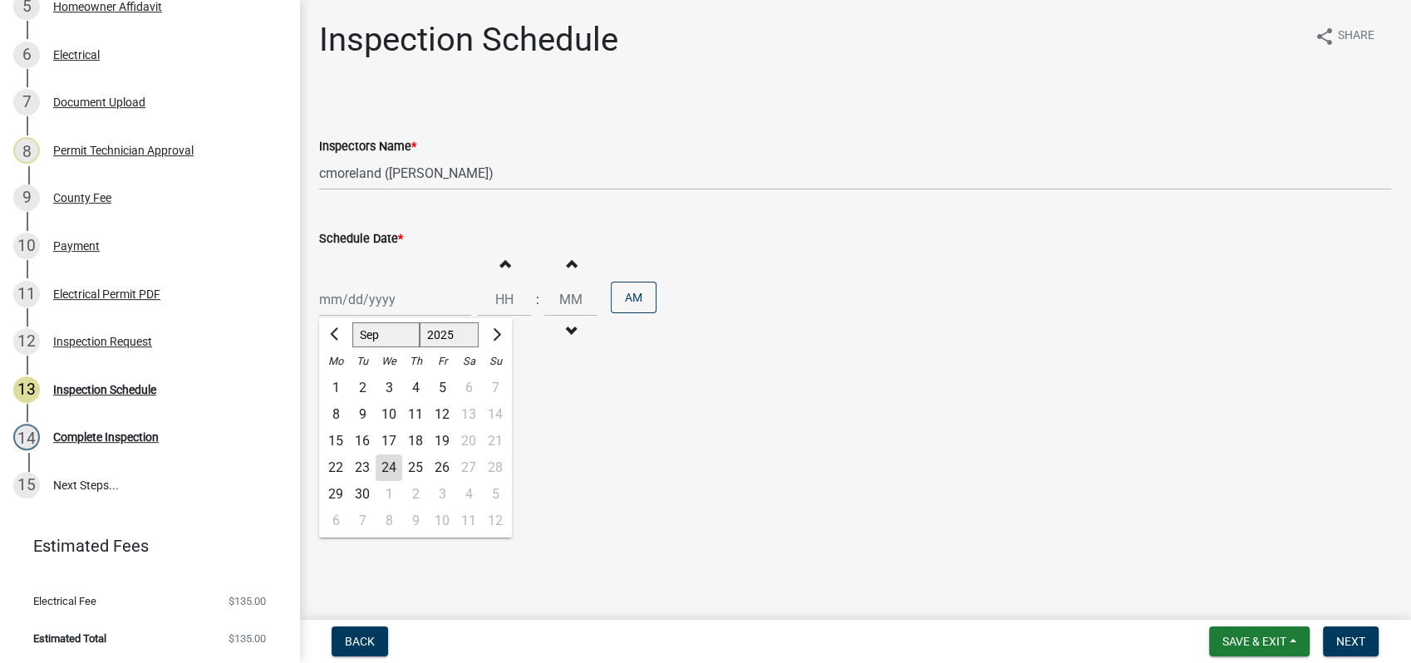
click at [366, 307] on div "Jan Feb Mar Apr May Jun Jul Aug Sep Oct Nov Dec 1525 1526 1527 1528 1529 1530 1…" at bounding box center [395, 299] width 152 height 34
click at [419, 462] on div "25" at bounding box center [415, 467] width 27 height 27
type input "09/25/2025"
click at [1345, 636] on span "Next" at bounding box center [1350, 641] width 29 height 13
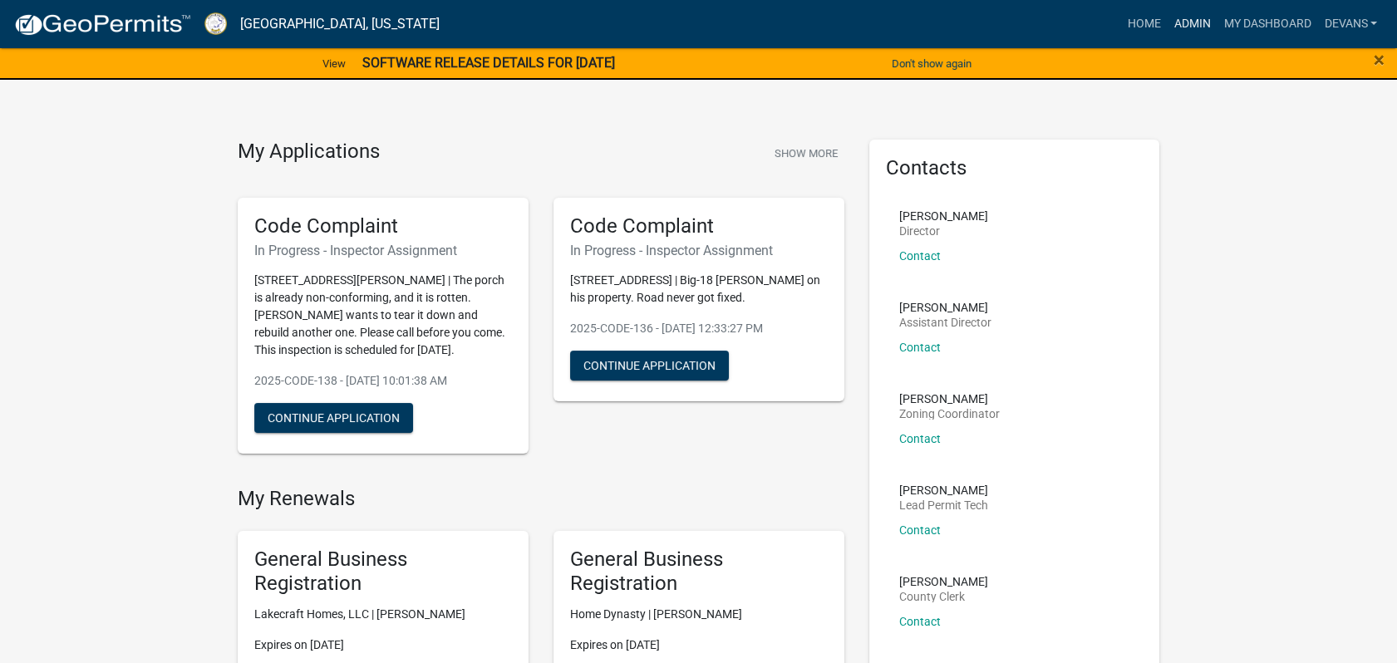
click at [1178, 19] on link "Admin" at bounding box center [1191, 24] width 50 height 32
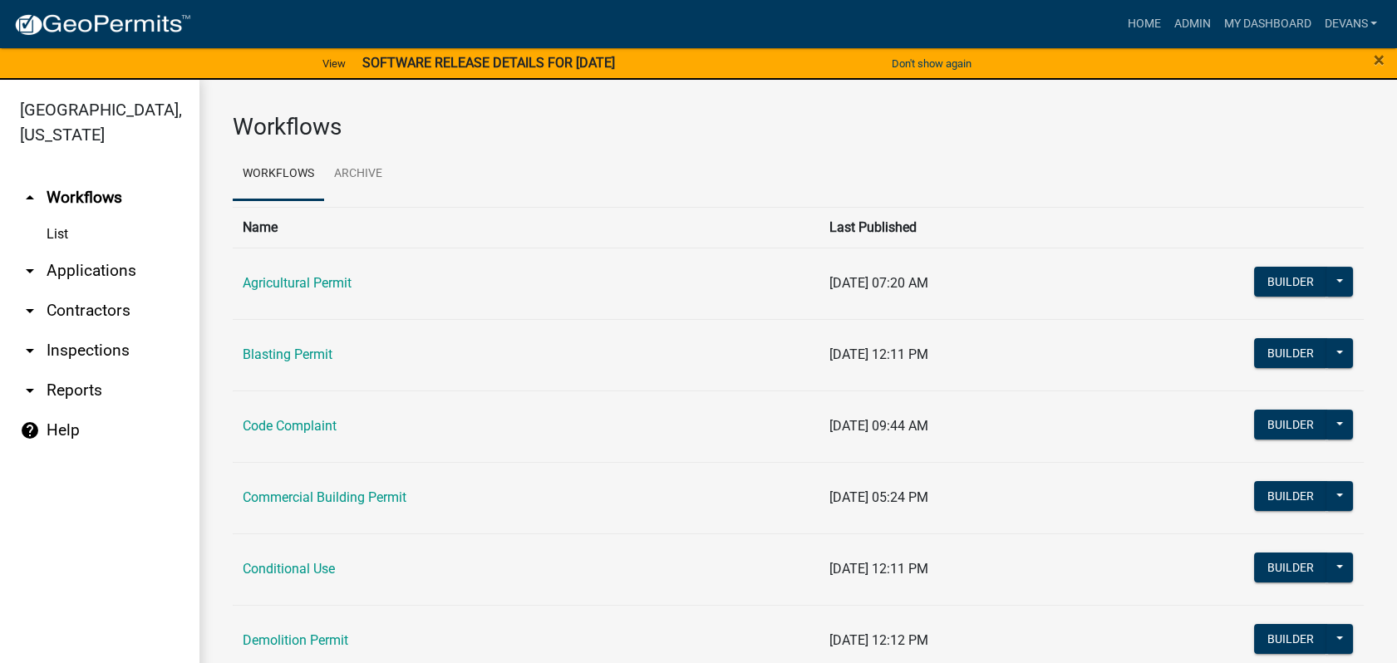
click at [55, 236] on link "List" at bounding box center [99, 234] width 199 height 33
click at [108, 272] on link "arrow_drop_down Applications" at bounding box center [99, 271] width 199 height 40
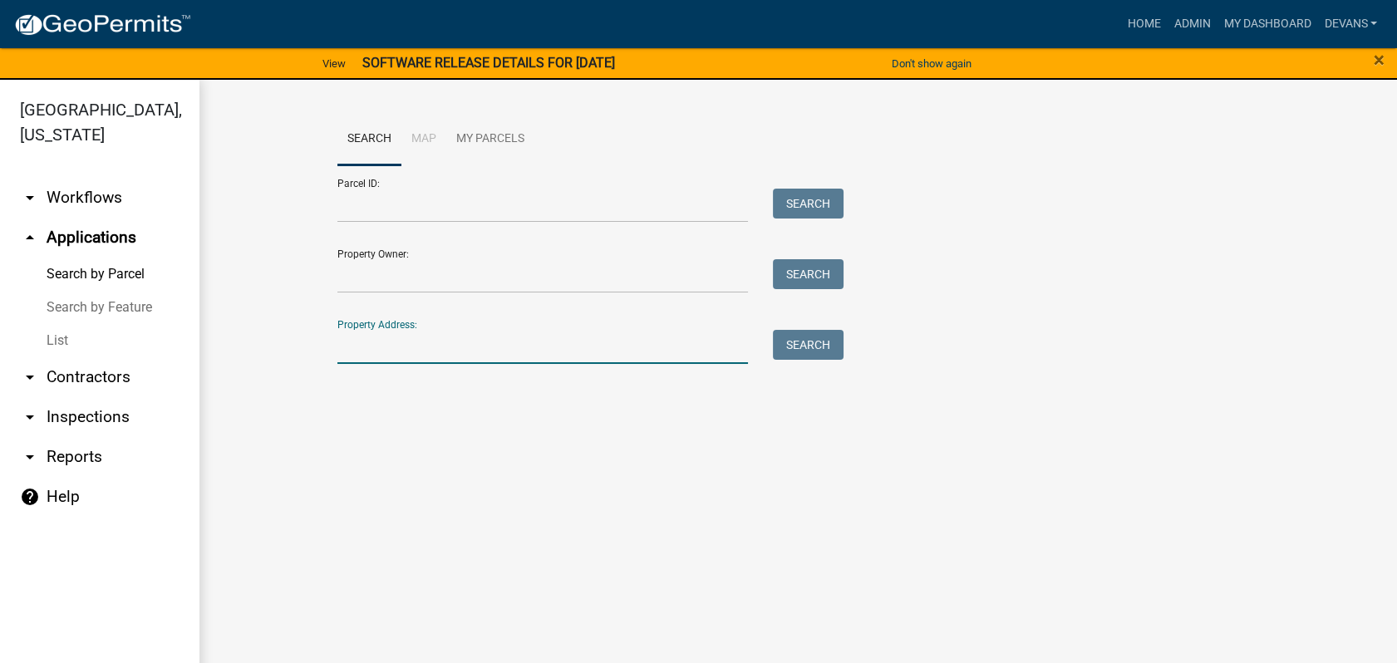
click at [342, 352] on input "Property Address:" at bounding box center [542, 347] width 411 height 34
type input "1023 lake oconee"
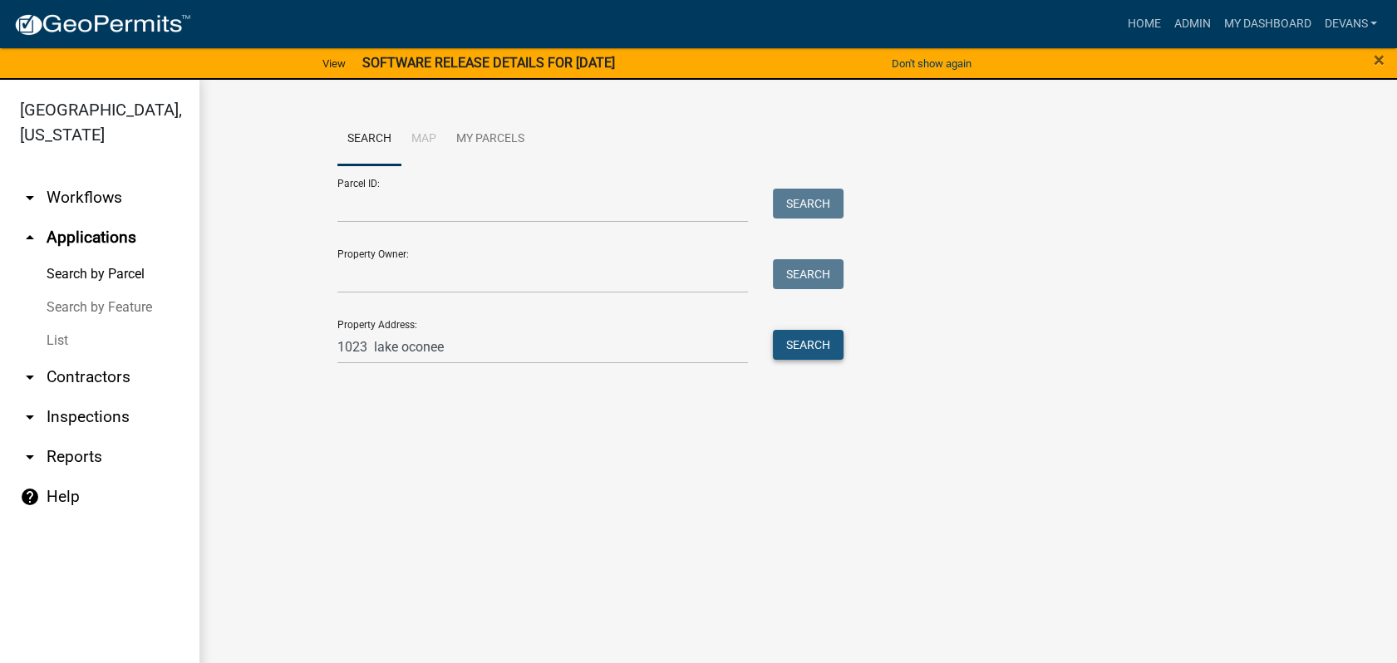
click at [812, 337] on button "Search" at bounding box center [808, 345] width 71 height 30
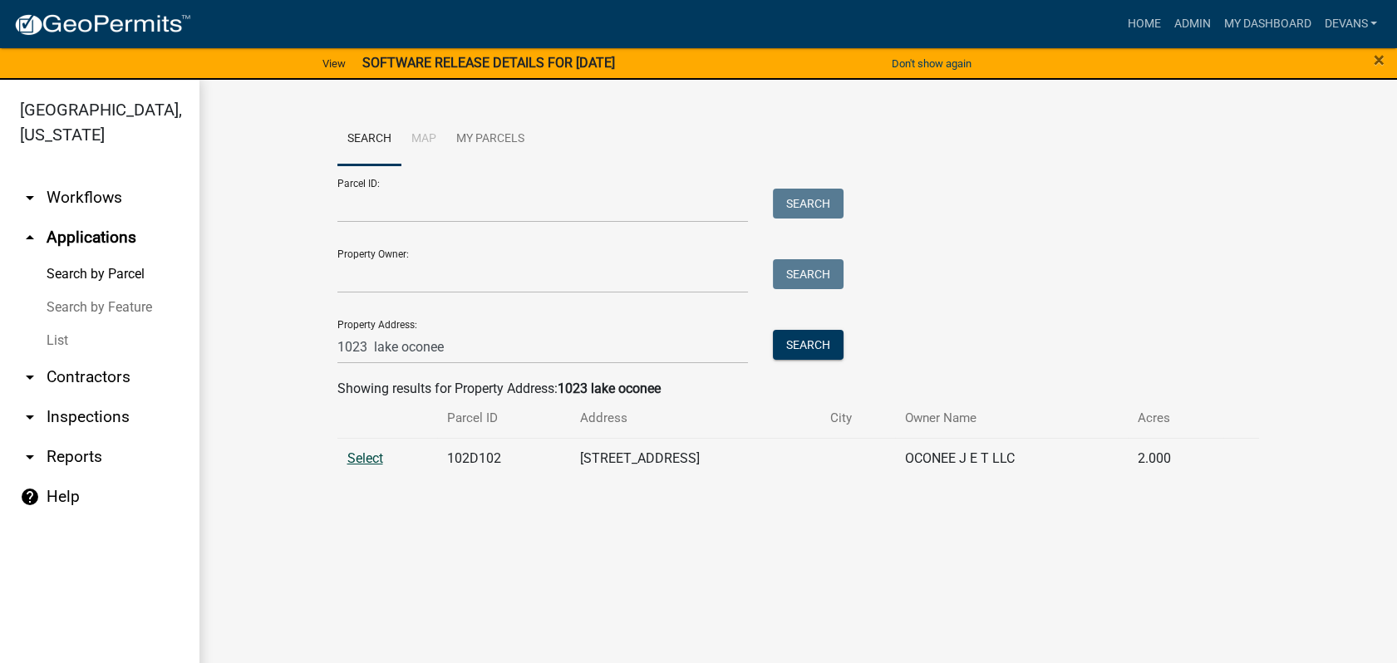
click at [355, 451] on span "Select" at bounding box center [365, 458] width 36 height 16
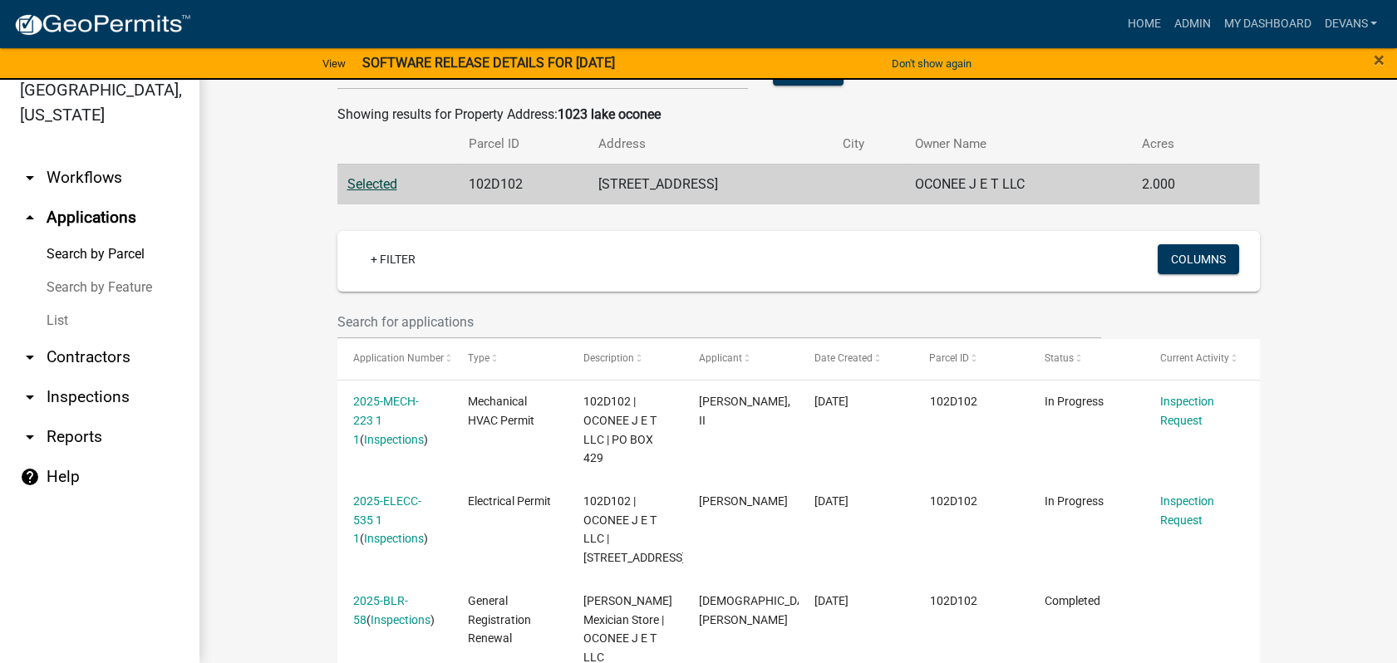
scroll to position [252, 0]
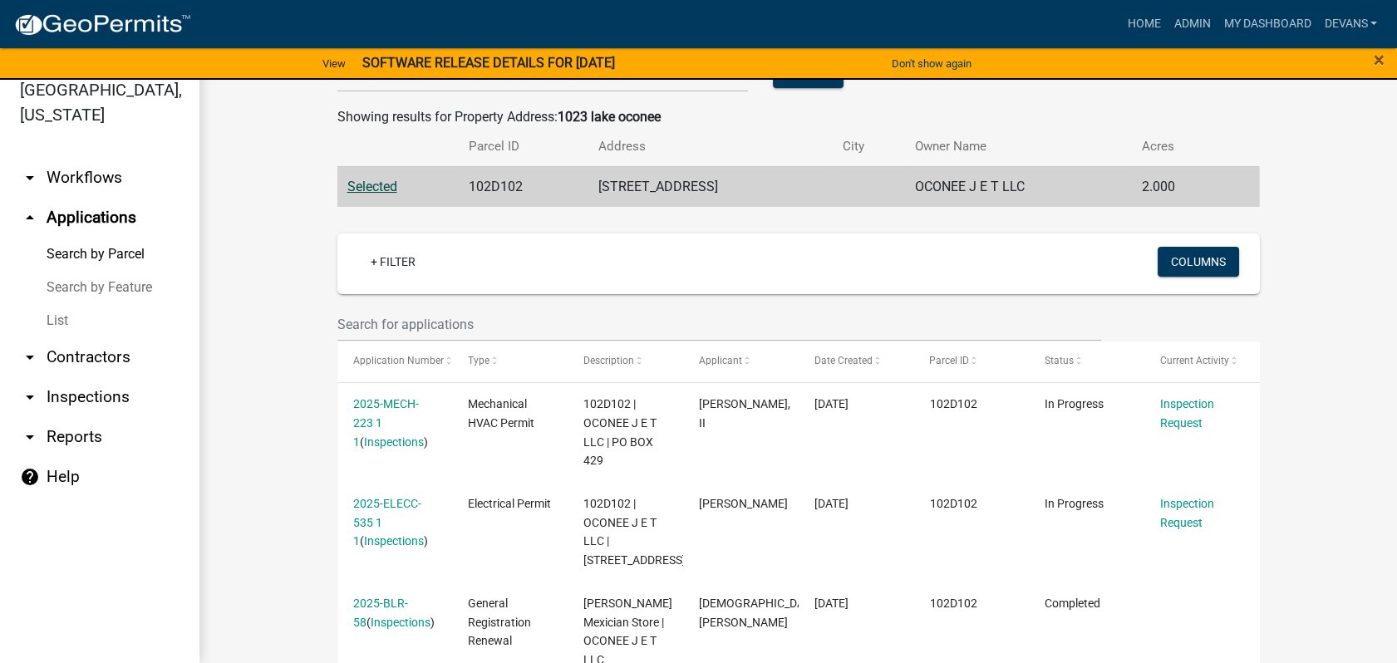
click at [119, 217] on link "arrow_drop_up Applications" at bounding box center [99, 218] width 199 height 40
click at [86, 359] on link "arrow_drop_down Contractors" at bounding box center [99, 357] width 199 height 40
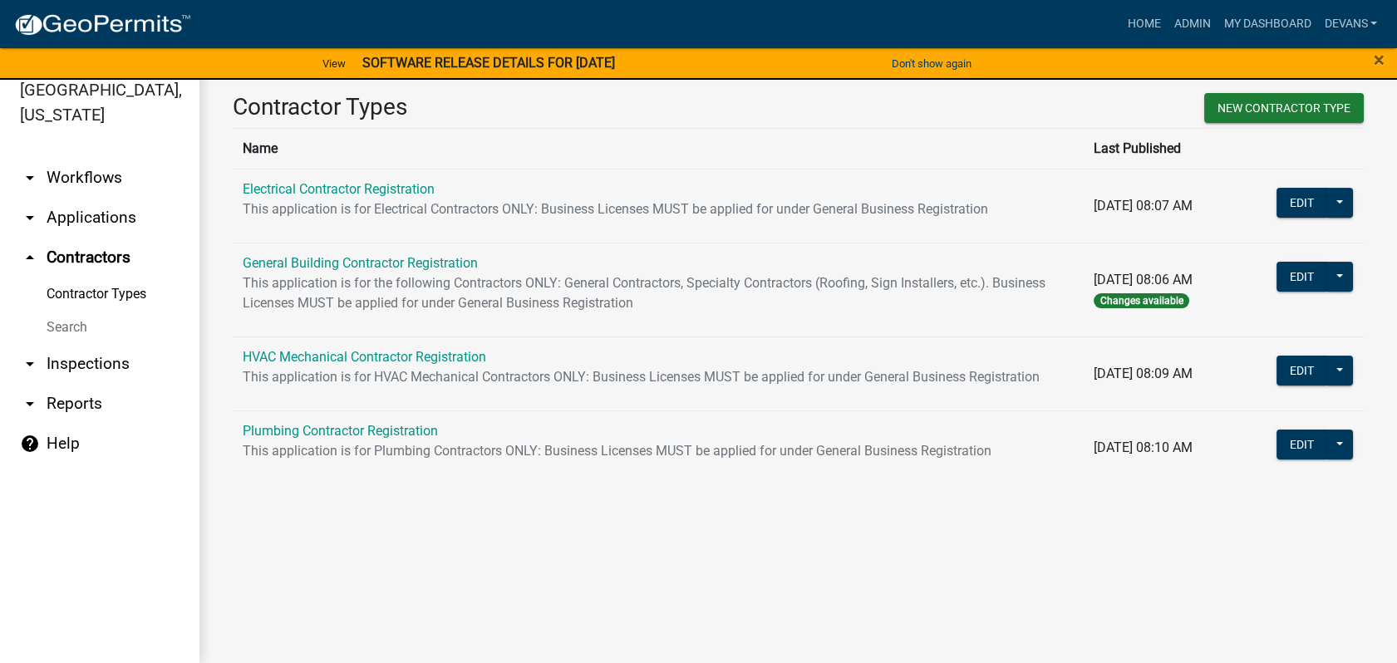
click at [72, 326] on link "Search" at bounding box center [99, 327] width 199 height 33
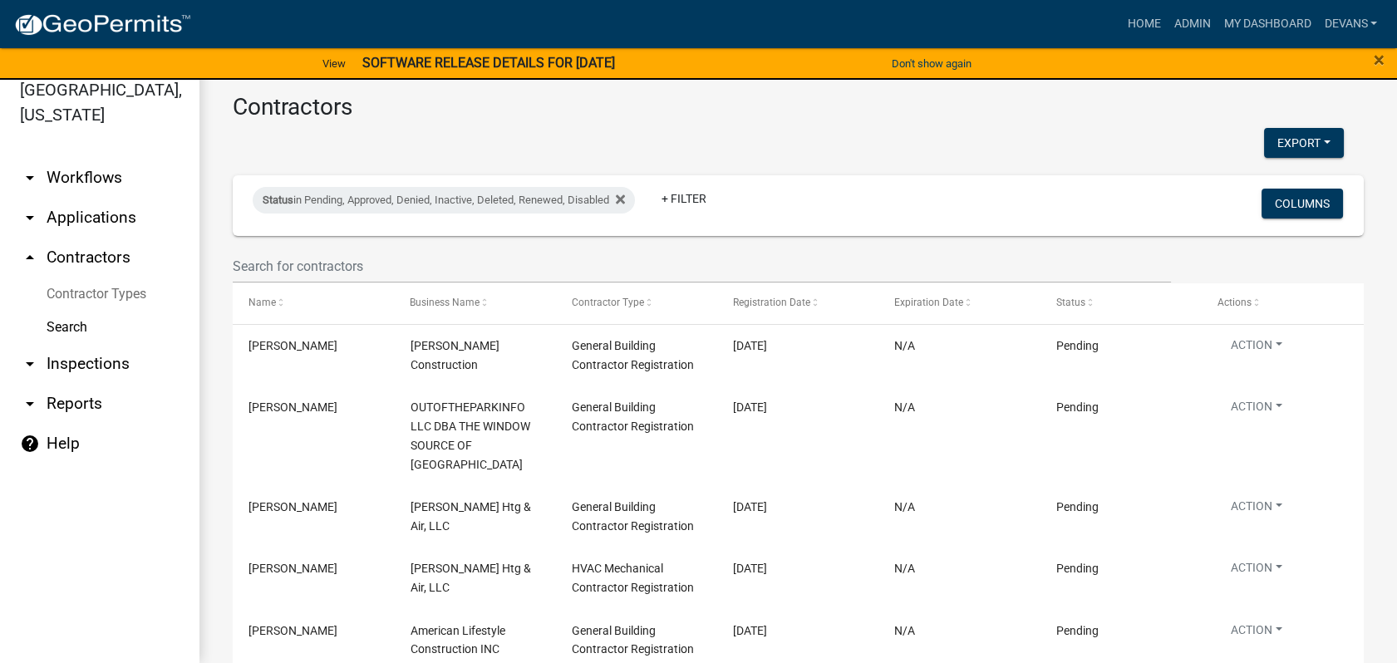
click at [119, 206] on link "arrow_drop_down Applications" at bounding box center [99, 218] width 199 height 40
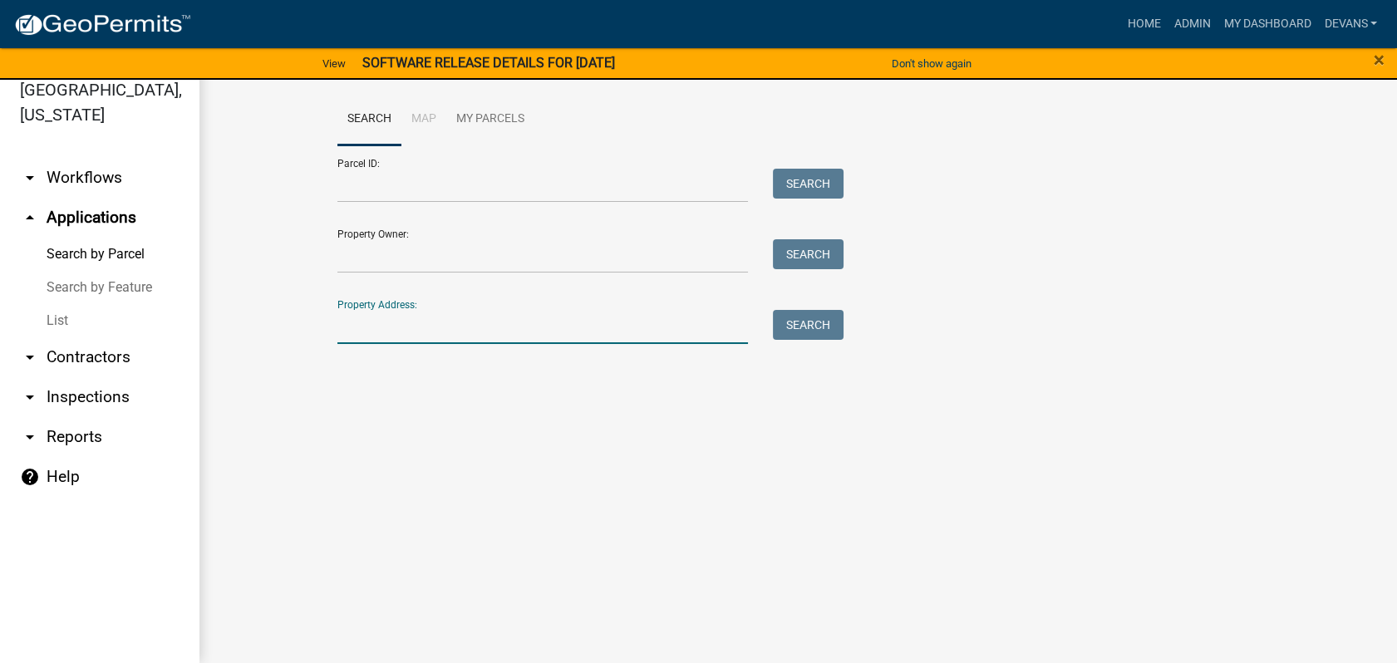
drag, startPoint x: 384, startPoint y: 326, endPoint x: 393, endPoint y: 324, distance: 9.3
click at [385, 326] on input "Property Address:" at bounding box center [542, 327] width 411 height 34
type input "220 thomas d"
click at [813, 316] on button "Search" at bounding box center [808, 325] width 71 height 30
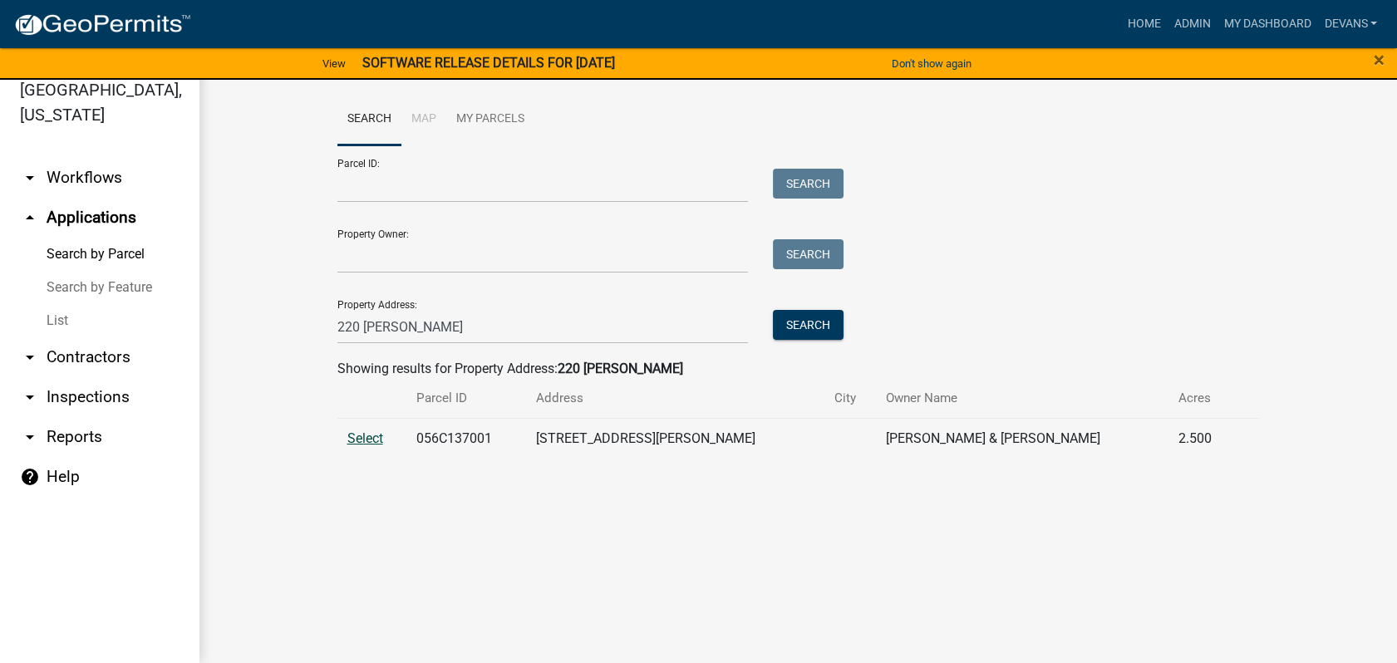
click at [361, 432] on span "Select" at bounding box center [365, 438] width 36 height 16
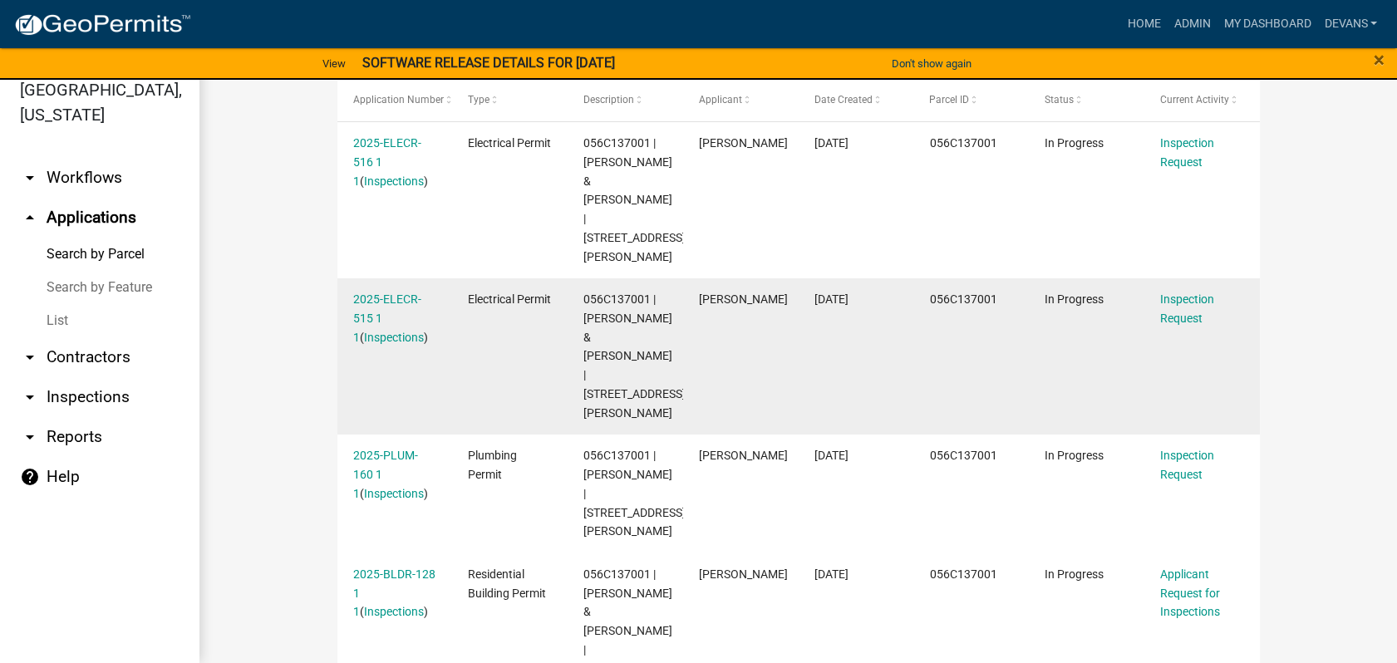
scroll to position [564, 0]
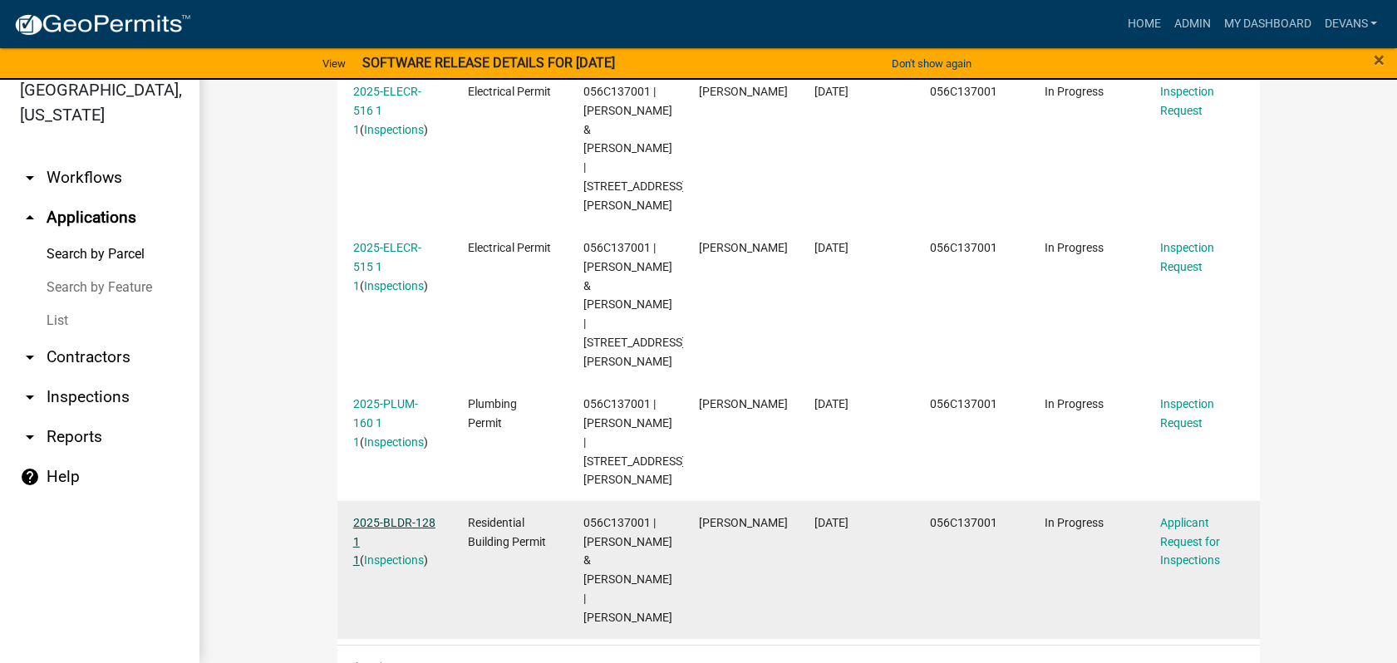
click at [366, 516] on link "2025-BLDR-128 1 1" at bounding box center [394, 542] width 82 height 52
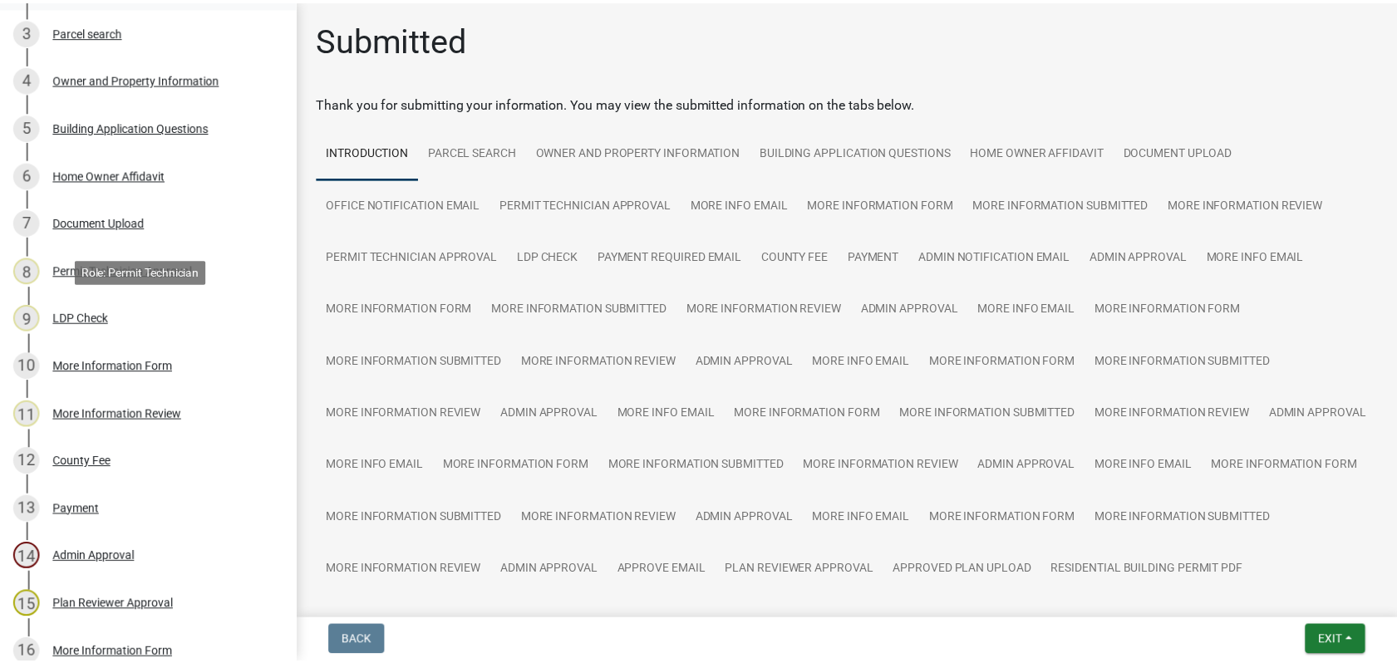
scroll to position [184, 0]
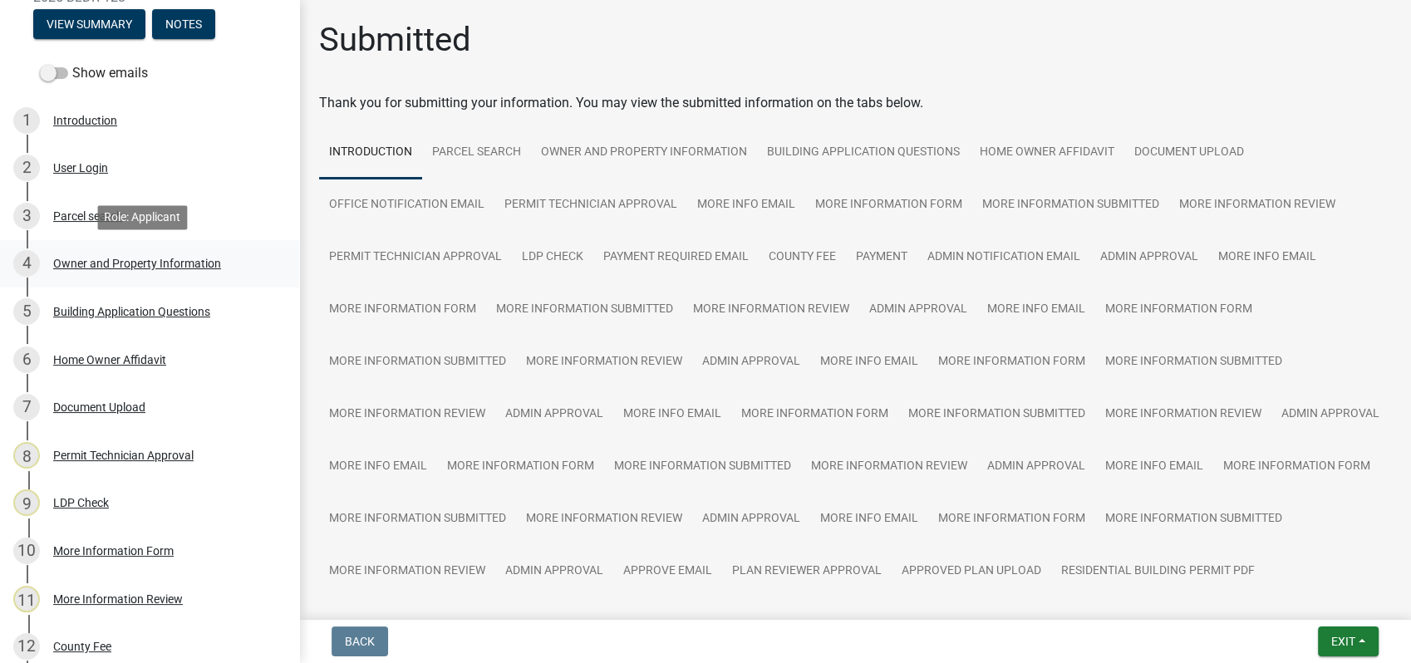
click at [179, 258] on div "Owner and Property Information" at bounding box center [137, 264] width 168 height 12
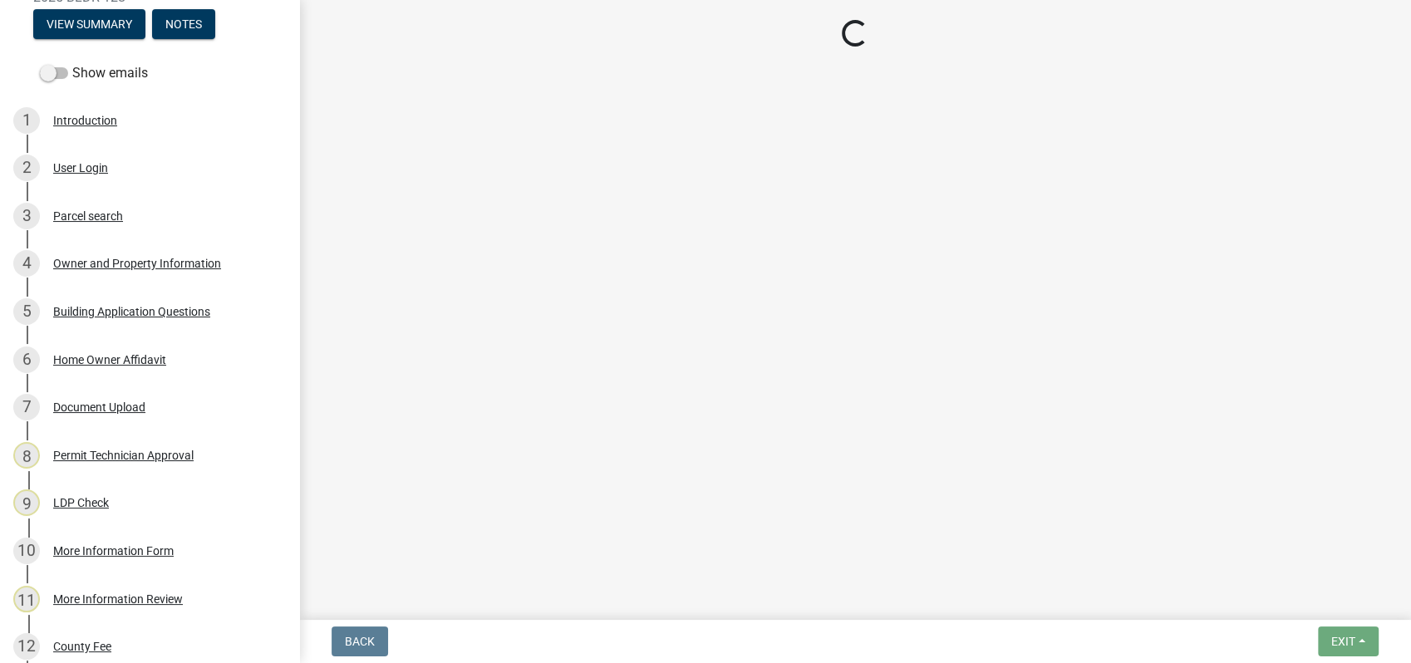
select select "78bfdc44-73ff-456e-a557-d4c99b9c08be"
select select "83394b22-4a11-496c-8e5c-75ade2e72faf"
select select "295c155f-de53-4b68-9fdd-08c8883e9b6f"
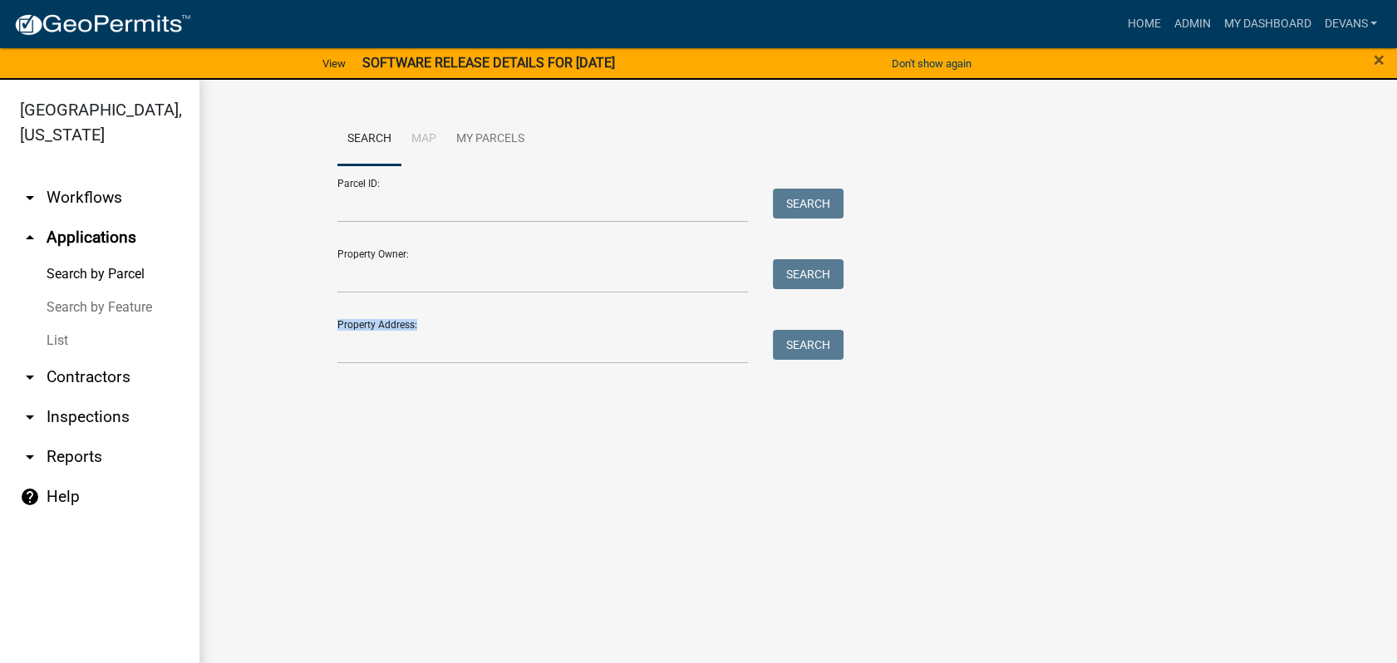
click at [325, 353] on wm-workflow-application-search-view "Search Map My Parcels Parcel ID: Search Property Owner: Search Property Address…" at bounding box center [798, 246] width 1131 height 266
drag, startPoint x: 325, startPoint y: 353, endPoint x: 336, endPoint y: 345, distance: 13.6
click at [336, 345] on div at bounding box center [543, 347] width 436 height 34
click at [374, 355] on input "Property Address:" at bounding box center [542, 347] width 411 height 34
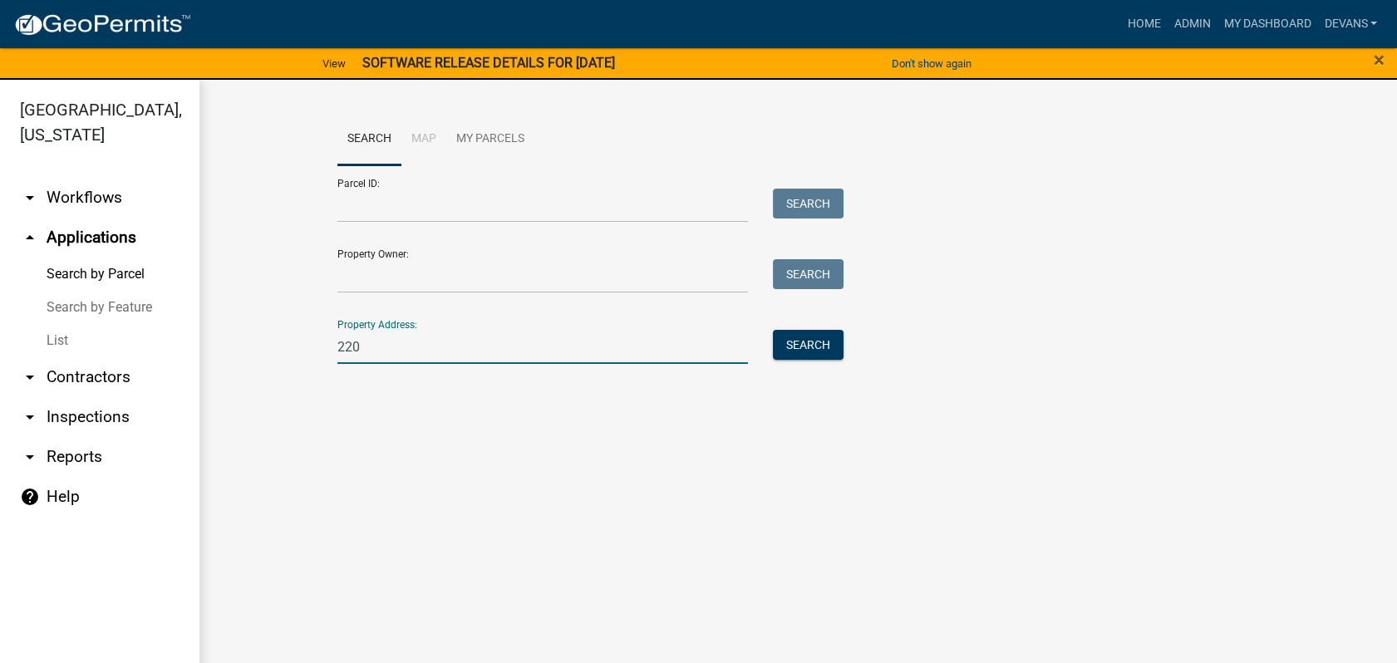
type input "220 thomas dr"
click at [831, 352] on button "Search" at bounding box center [808, 345] width 71 height 30
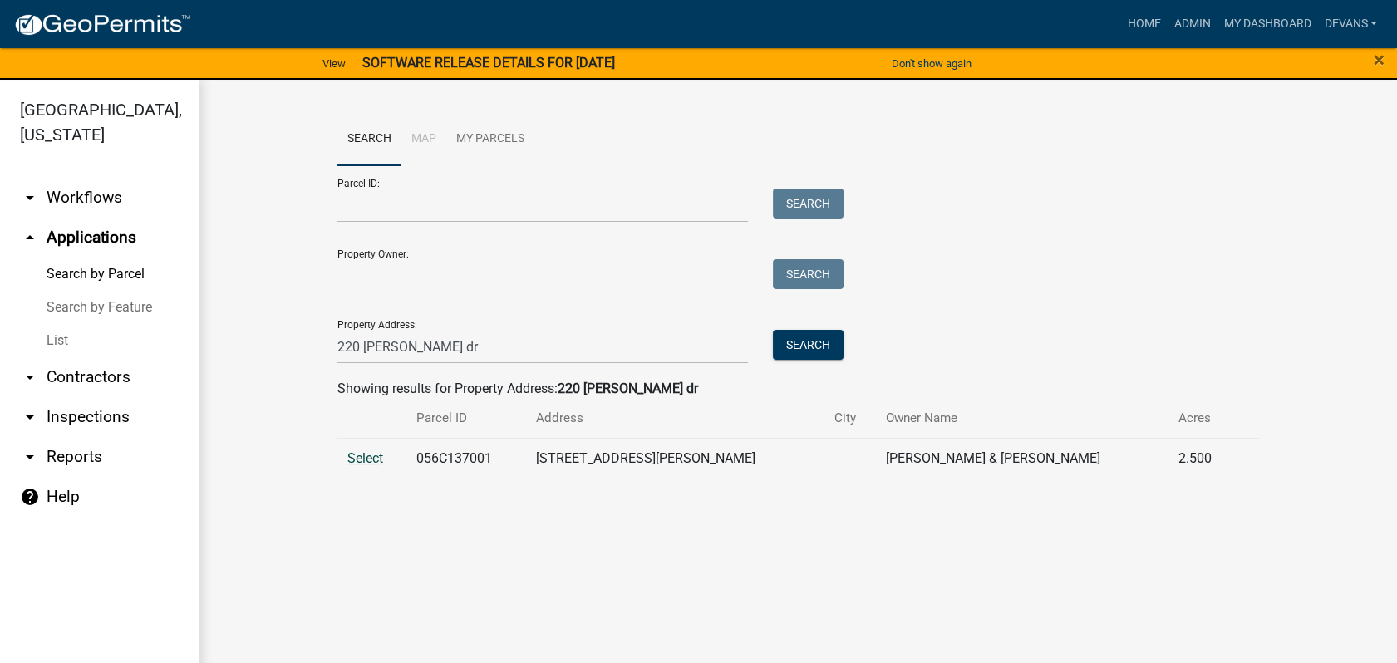
click at [352, 451] on span "Select" at bounding box center [365, 458] width 36 height 16
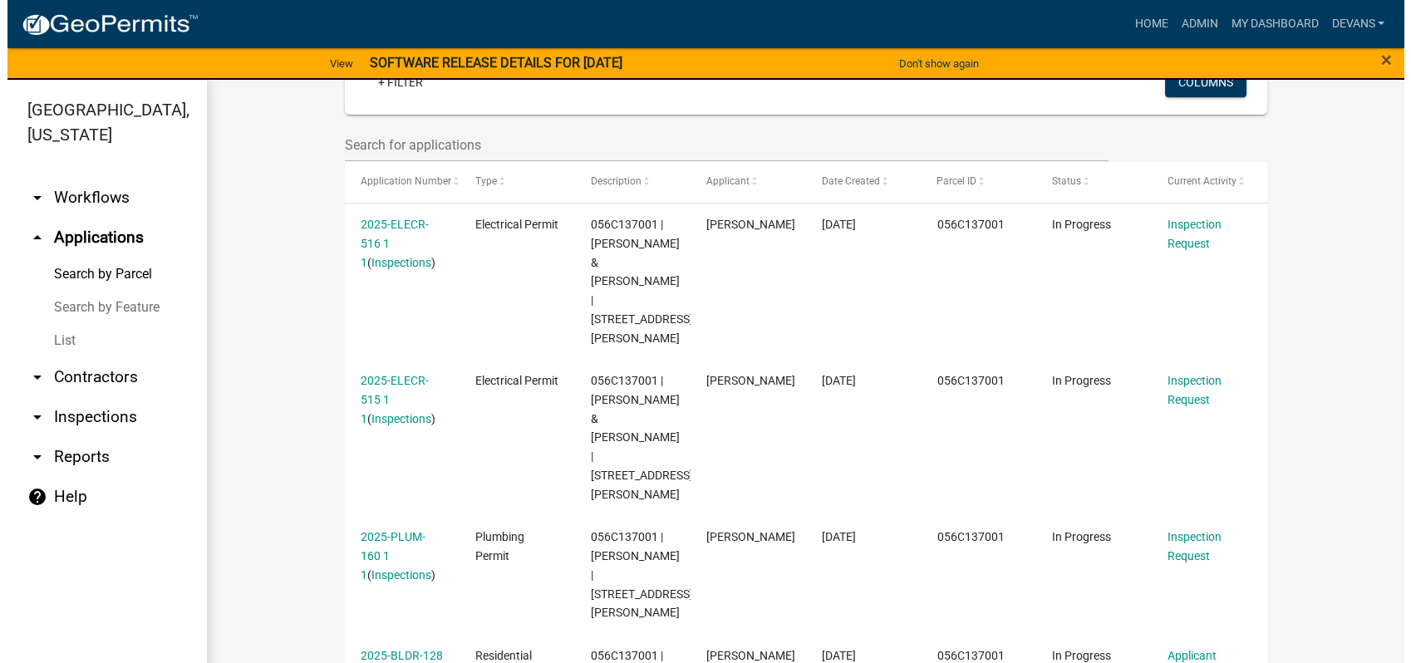
scroll to position [461, 0]
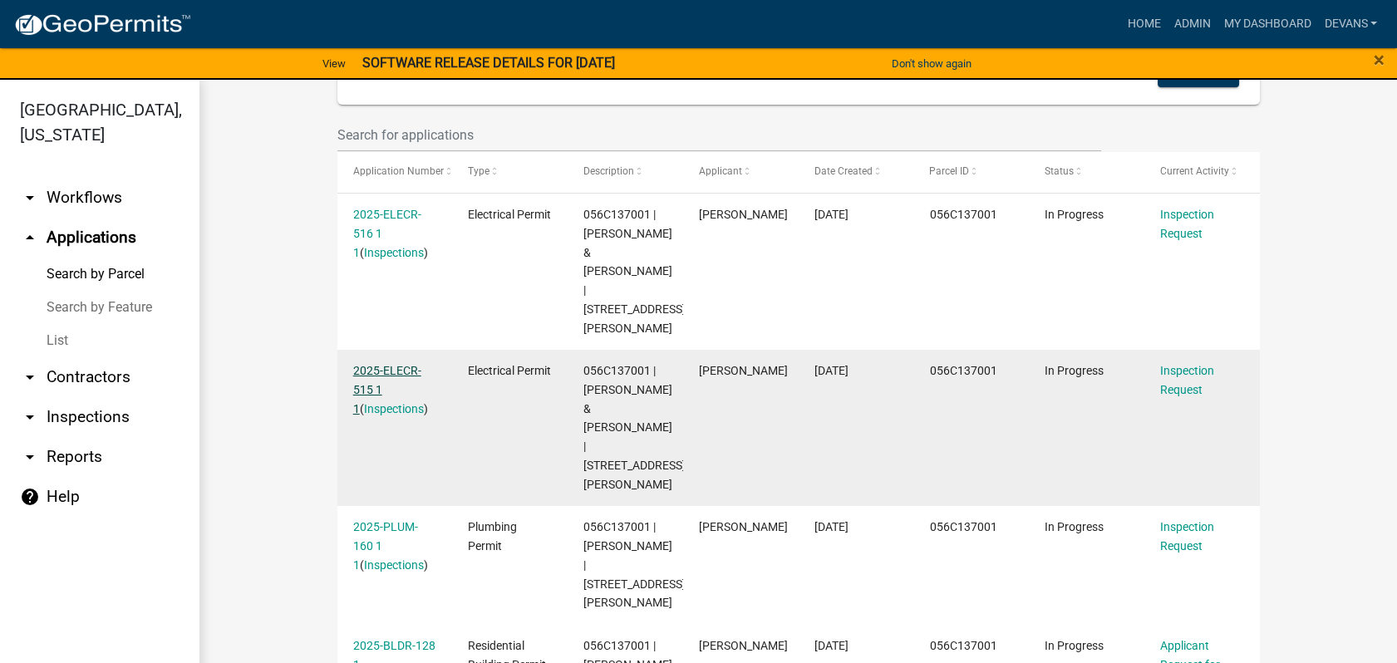
click at [362, 364] on link "2025-ELECR-515 1 1" at bounding box center [387, 390] width 68 height 52
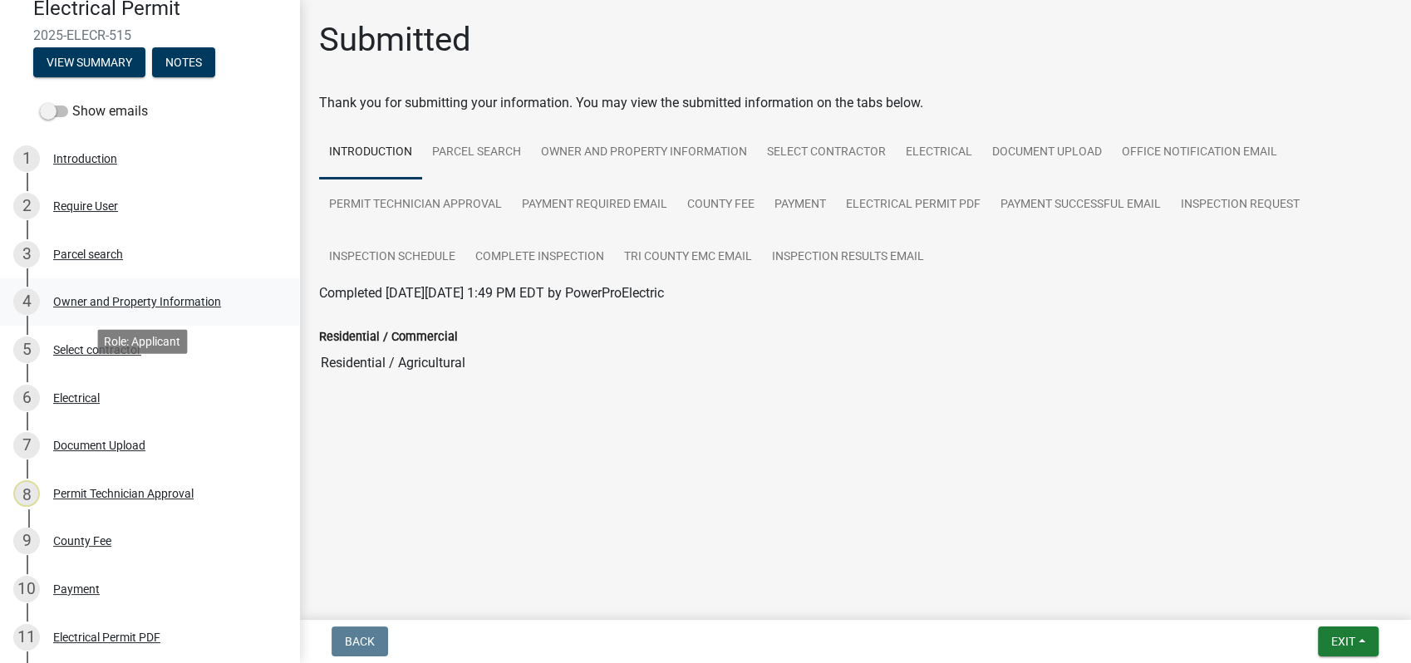
scroll to position [184, 0]
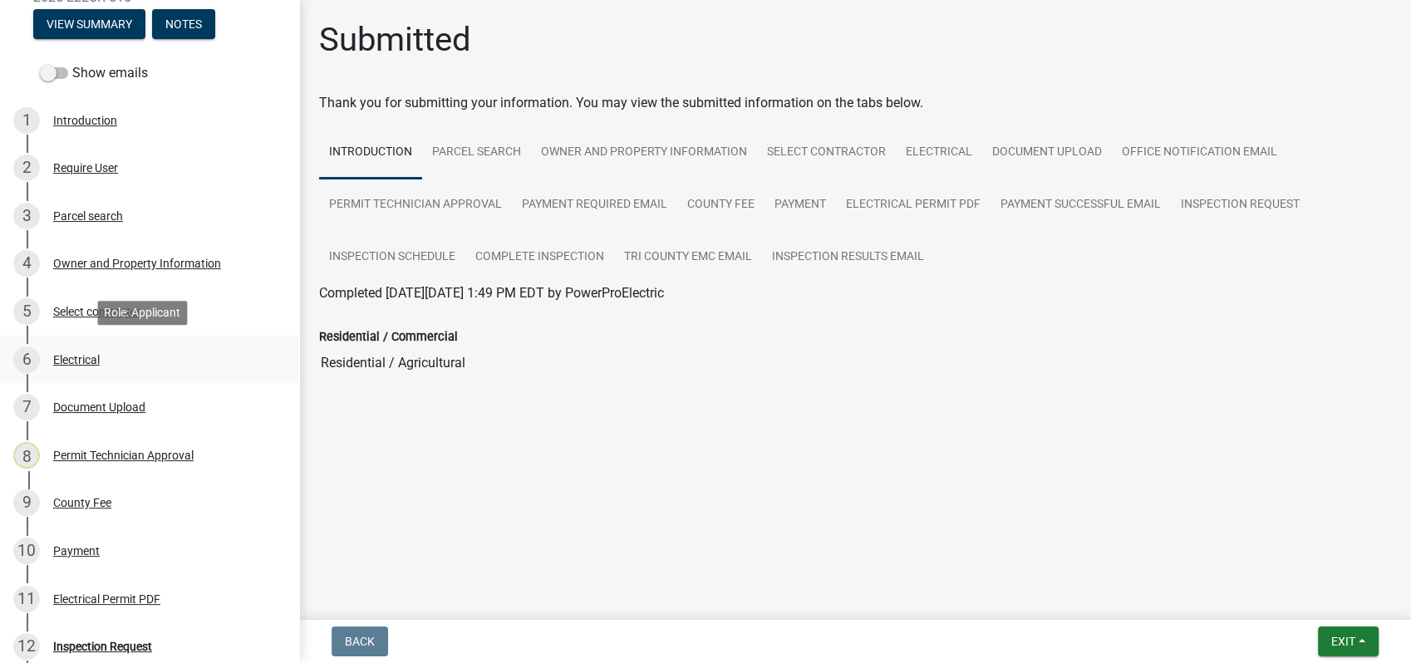
click at [86, 357] on div "Electrical" at bounding box center [76, 360] width 47 height 12
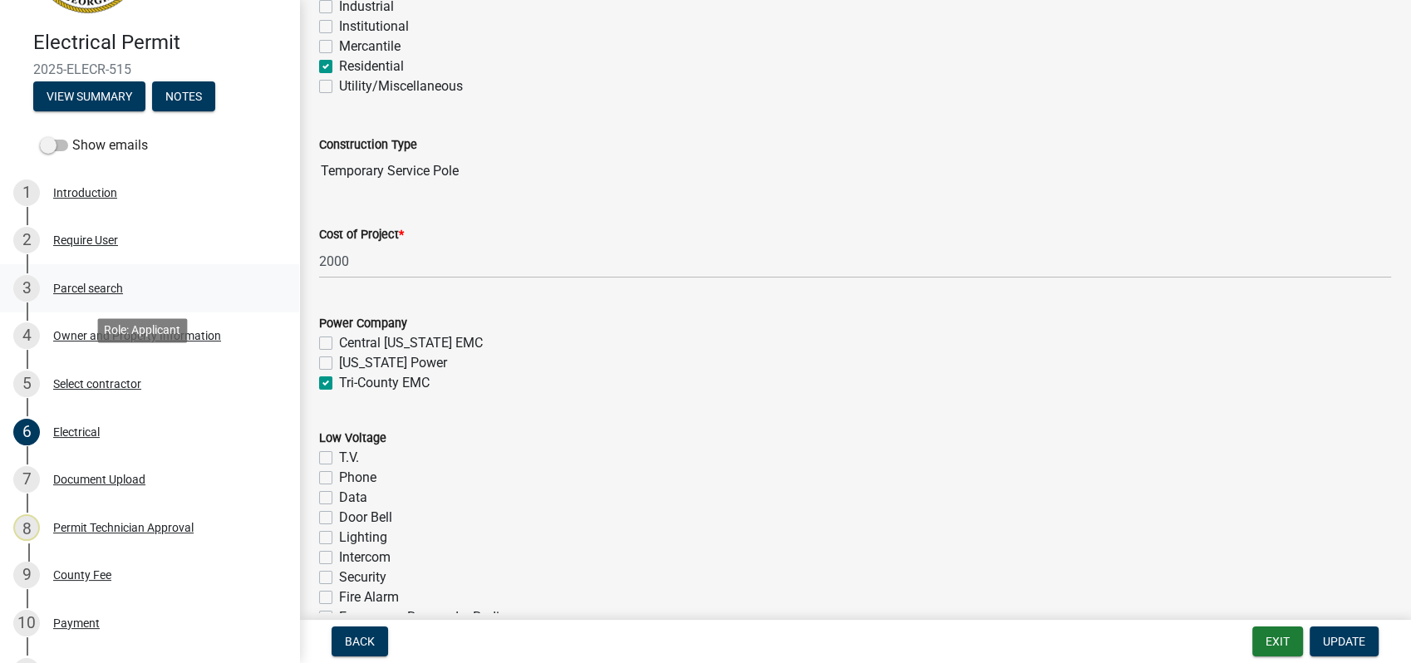
scroll to position [0, 0]
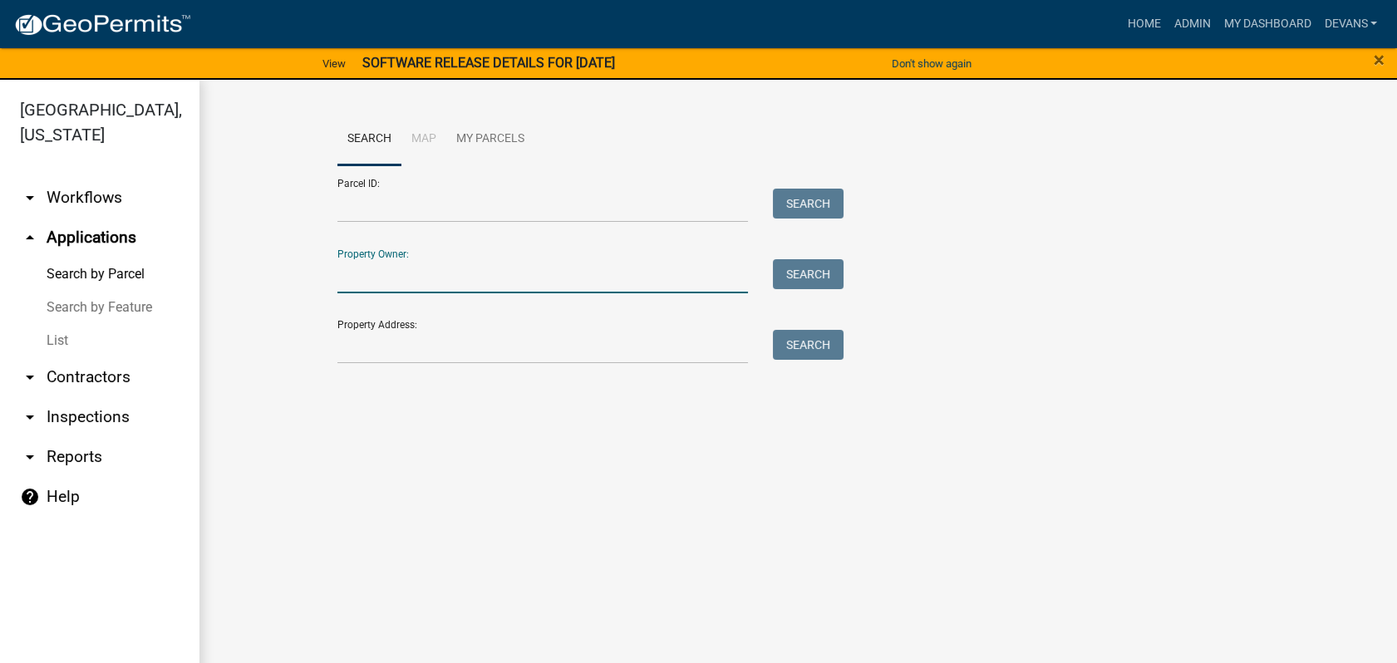
click at [374, 282] on input "Property Owner:" at bounding box center [542, 276] width 411 height 34
type input "[PERSON_NAME]"
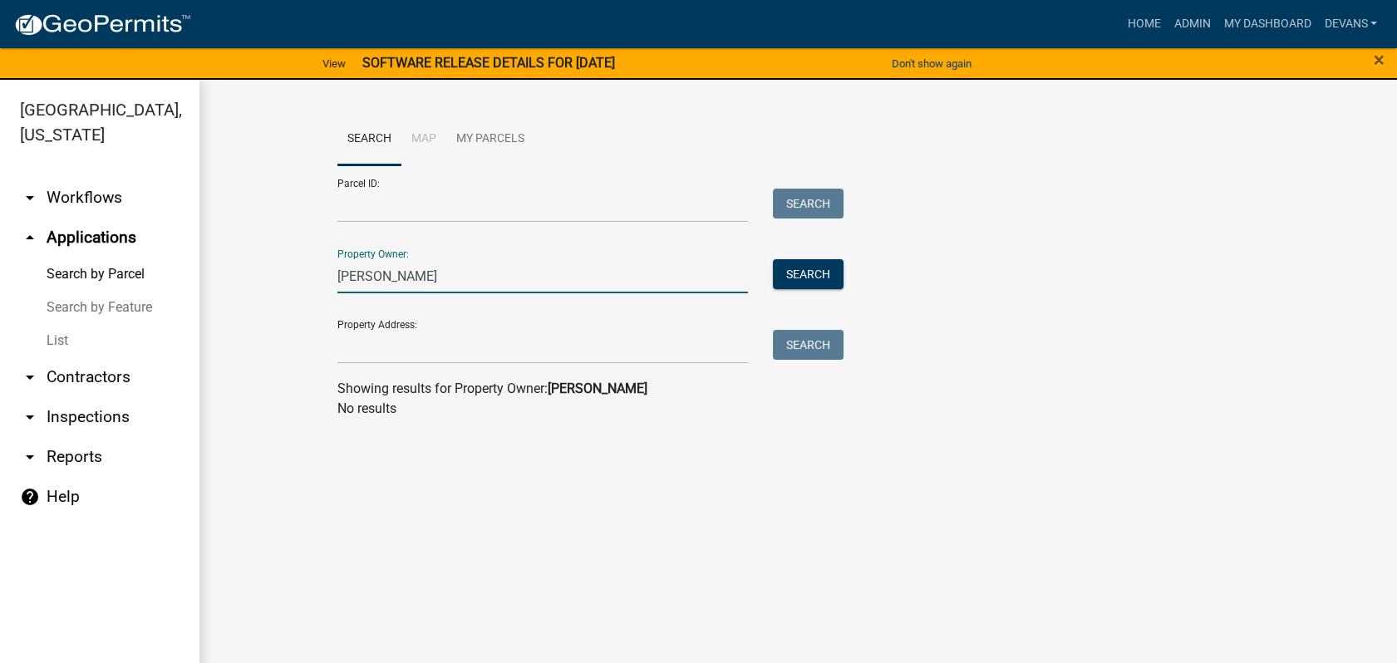
drag, startPoint x: 411, startPoint y: 275, endPoint x: 307, endPoint y: 272, distance: 103.9
click at [307, 272] on wm-workflow-application-search-view "Search Map My Parcels Parcel ID: Search Property Owner: [PERSON_NAME] Search Pr…" at bounding box center [798, 272] width 1131 height 319
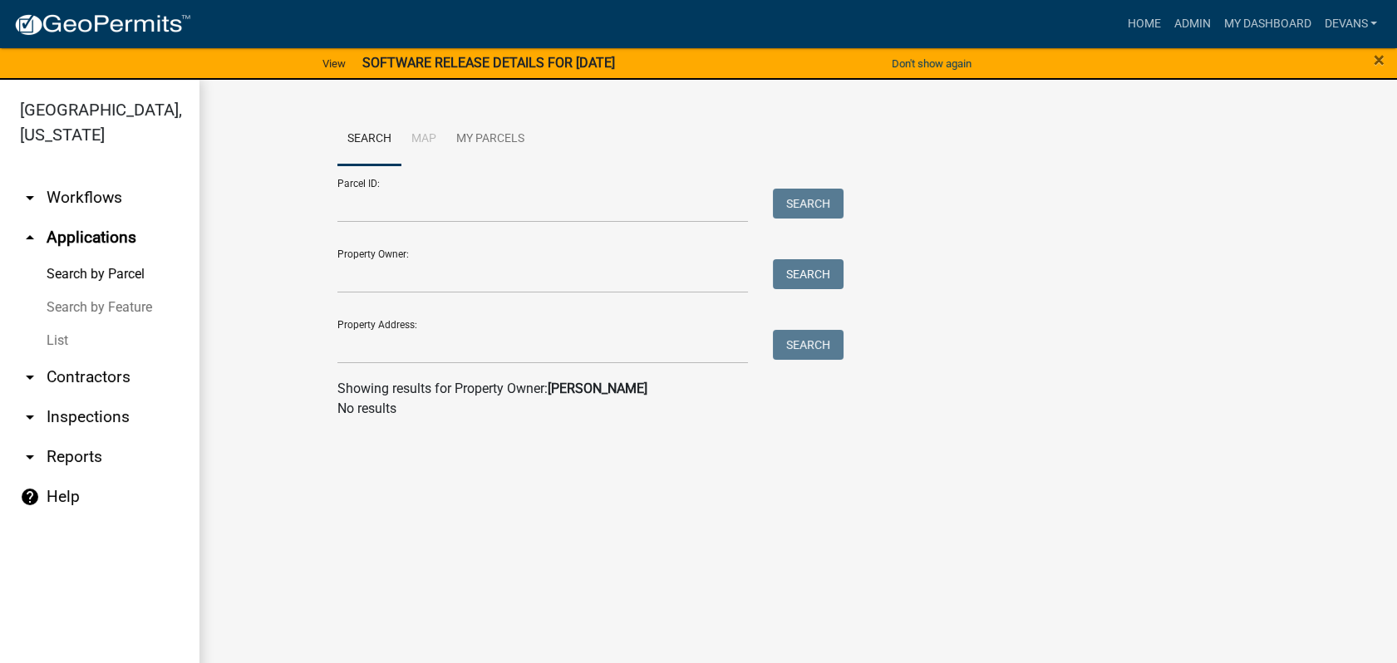
click at [61, 336] on link "List" at bounding box center [99, 340] width 199 height 33
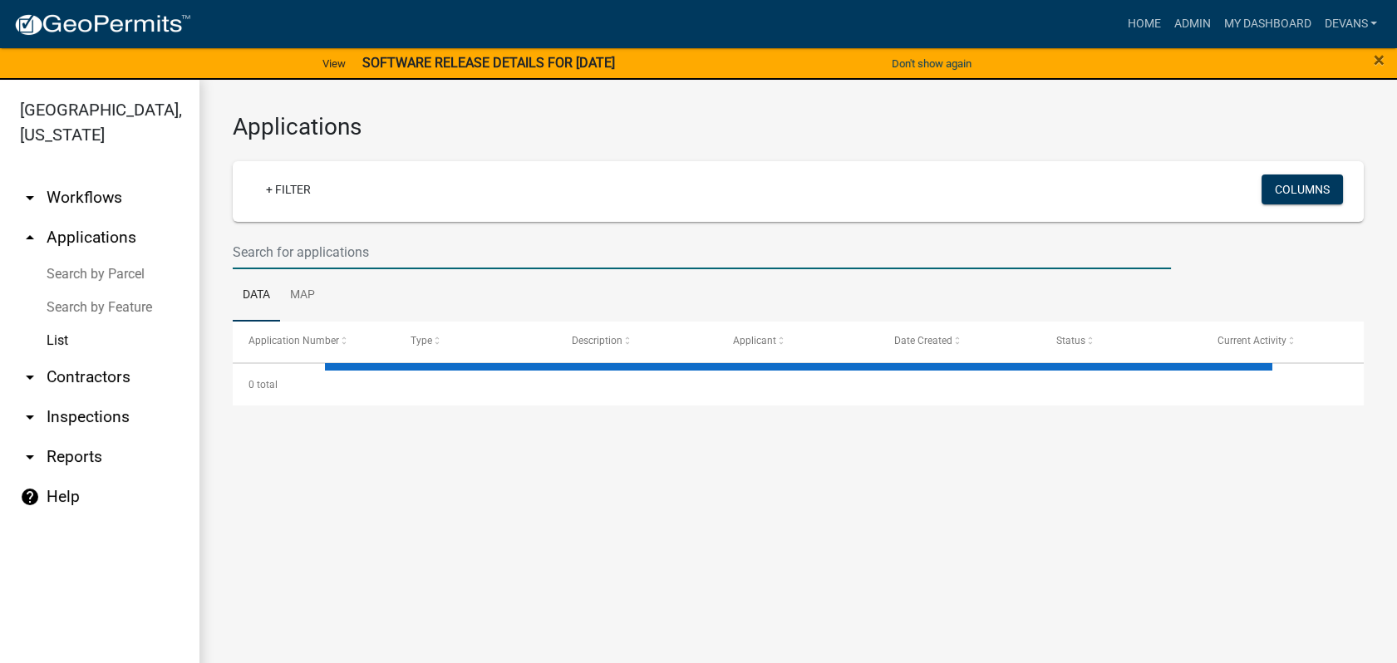
click at [332, 255] on input "text" at bounding box center [702, 252] width 938 height 34
select select "1: 25"
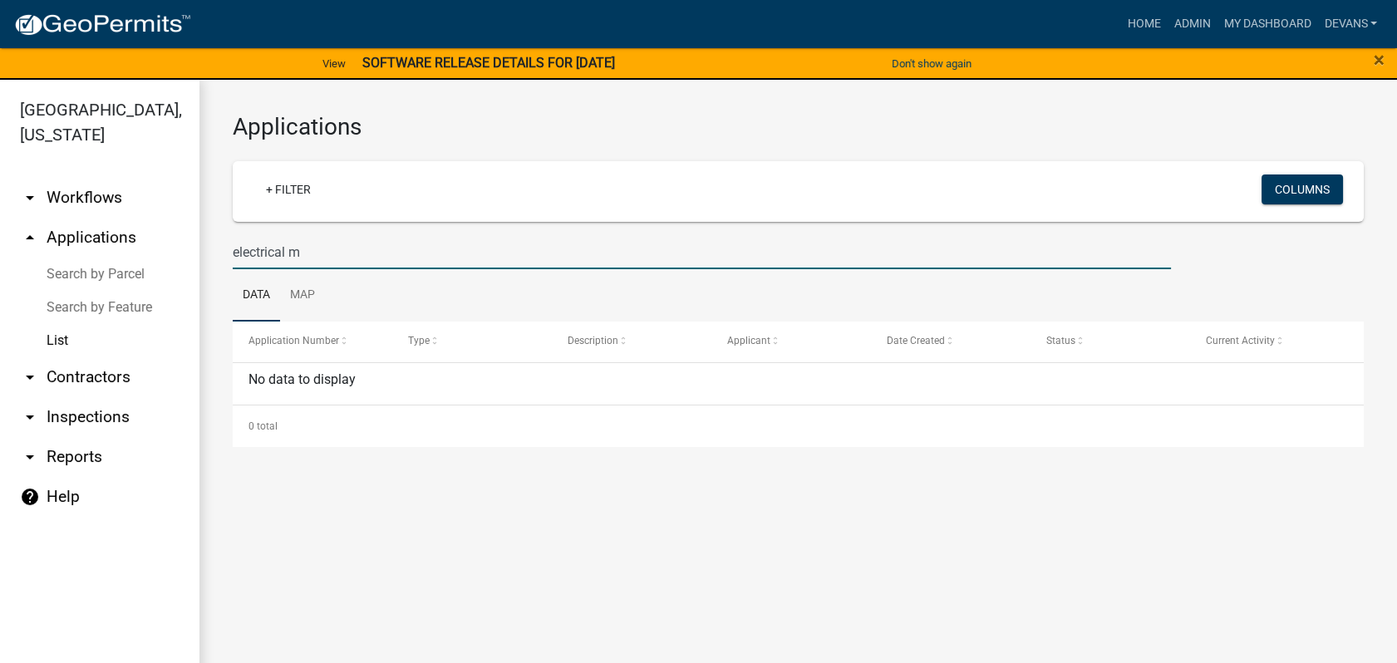
type input "electrical"
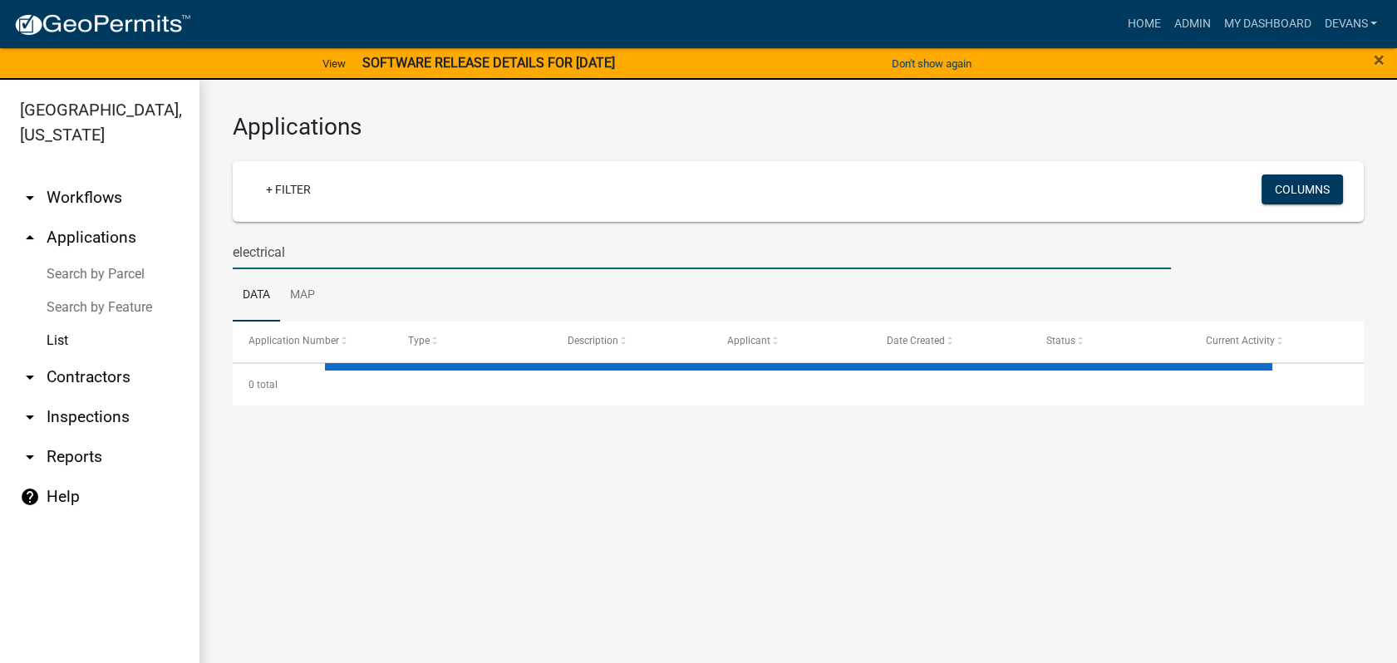
select select "1: 25"
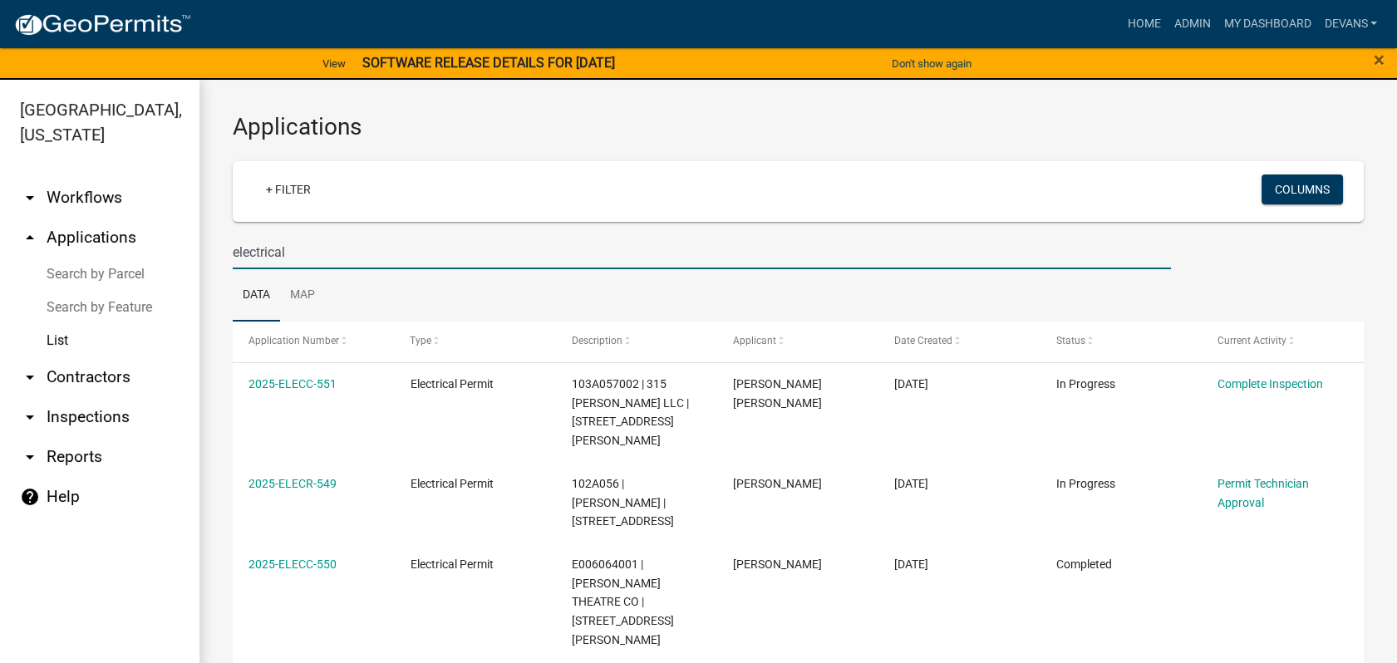
type input "electrical"
click at [62, 447] on link "arrow_drop_down Reports" at bounding box center [99, 457] width 199 height 40
select select "0: null"
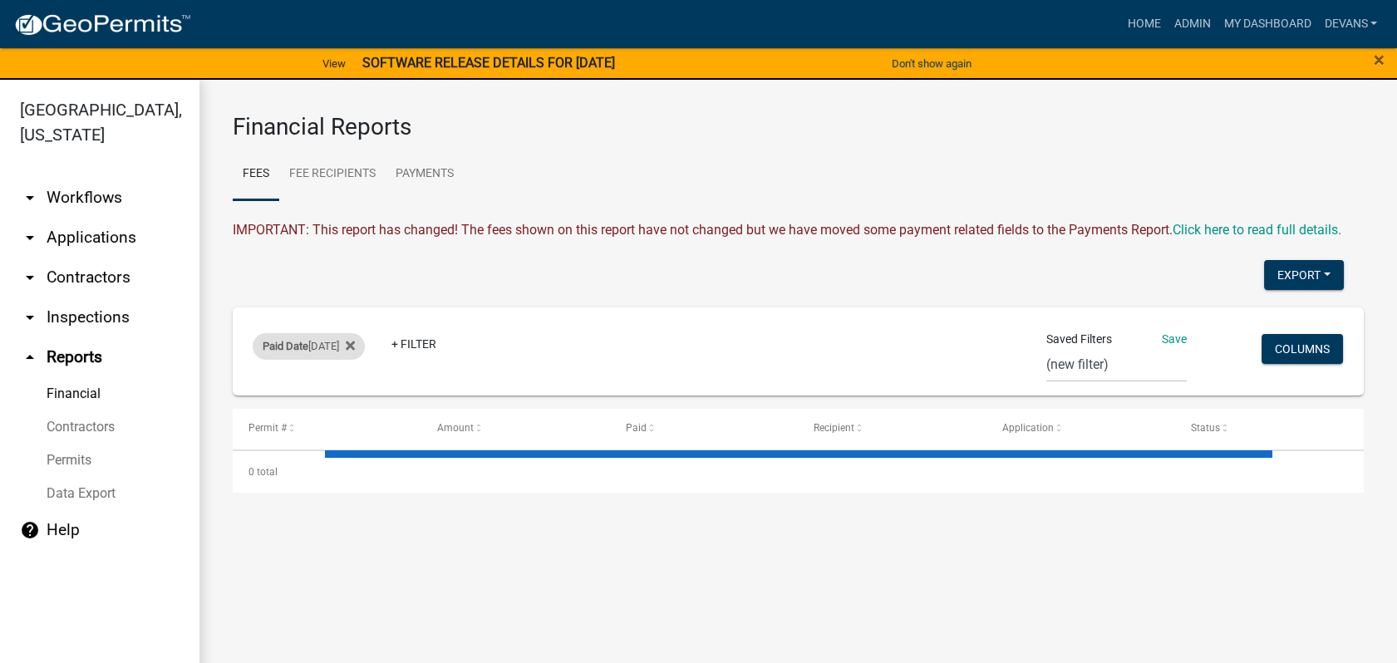
click at [303, 335] on div "Paid Date [DATE]" at bounding box center [309, 346] width 112 height 27
click at [232, 404] on select "[DATE] [DATE] Current Week Previous Week Current Month Last Month Current Calen…" at bounding box center [310, 407] width 166 height 34
click at [316, 444] on button "Done" at bounding box center [310, 453] width 166 height 30
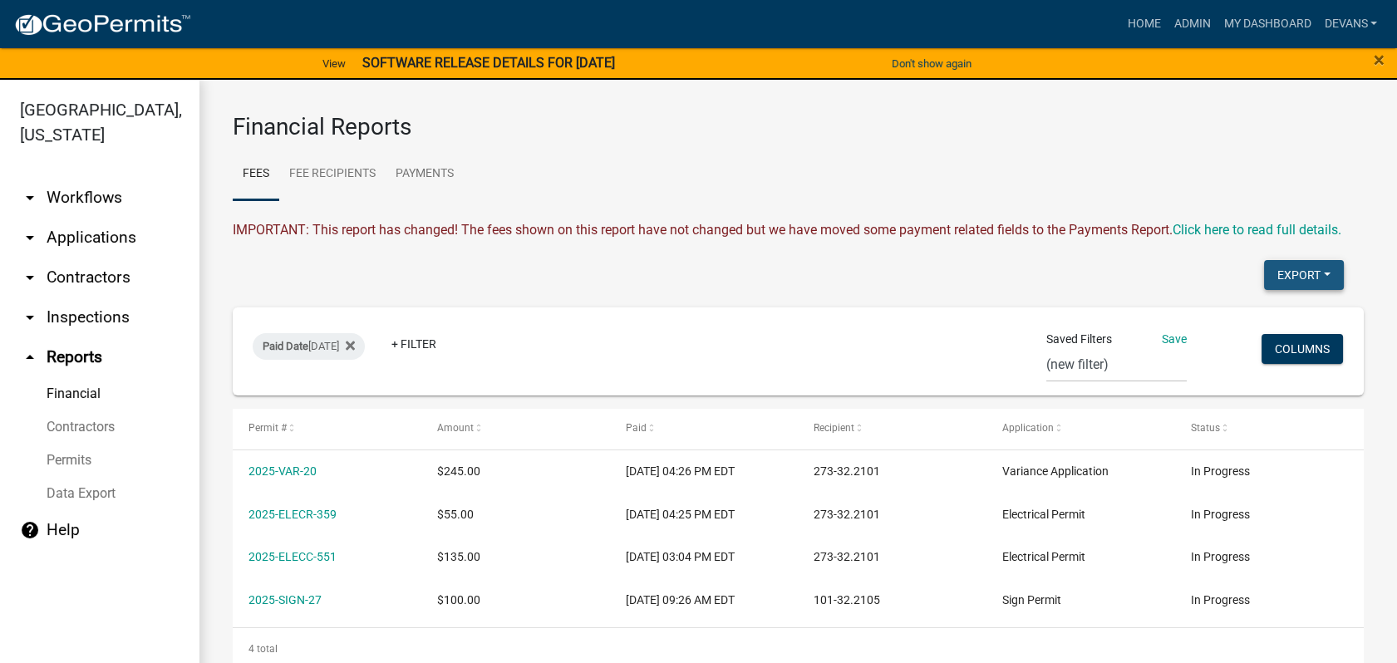
click at [1269, 290] on button "Export" at bounding box center [1304, 275] width 80 height 30
click at [1216, 336] on button "Excel Format (.xlsx)" at bounding box center [1264, 318] width 155 height 40
click at [594, 185] on ul "Fees Fee Recipients Payments" at bounding box center [798, 174] width 1131 height 52
